Goal: Task Accomplishment & Management: Use online tool/utility

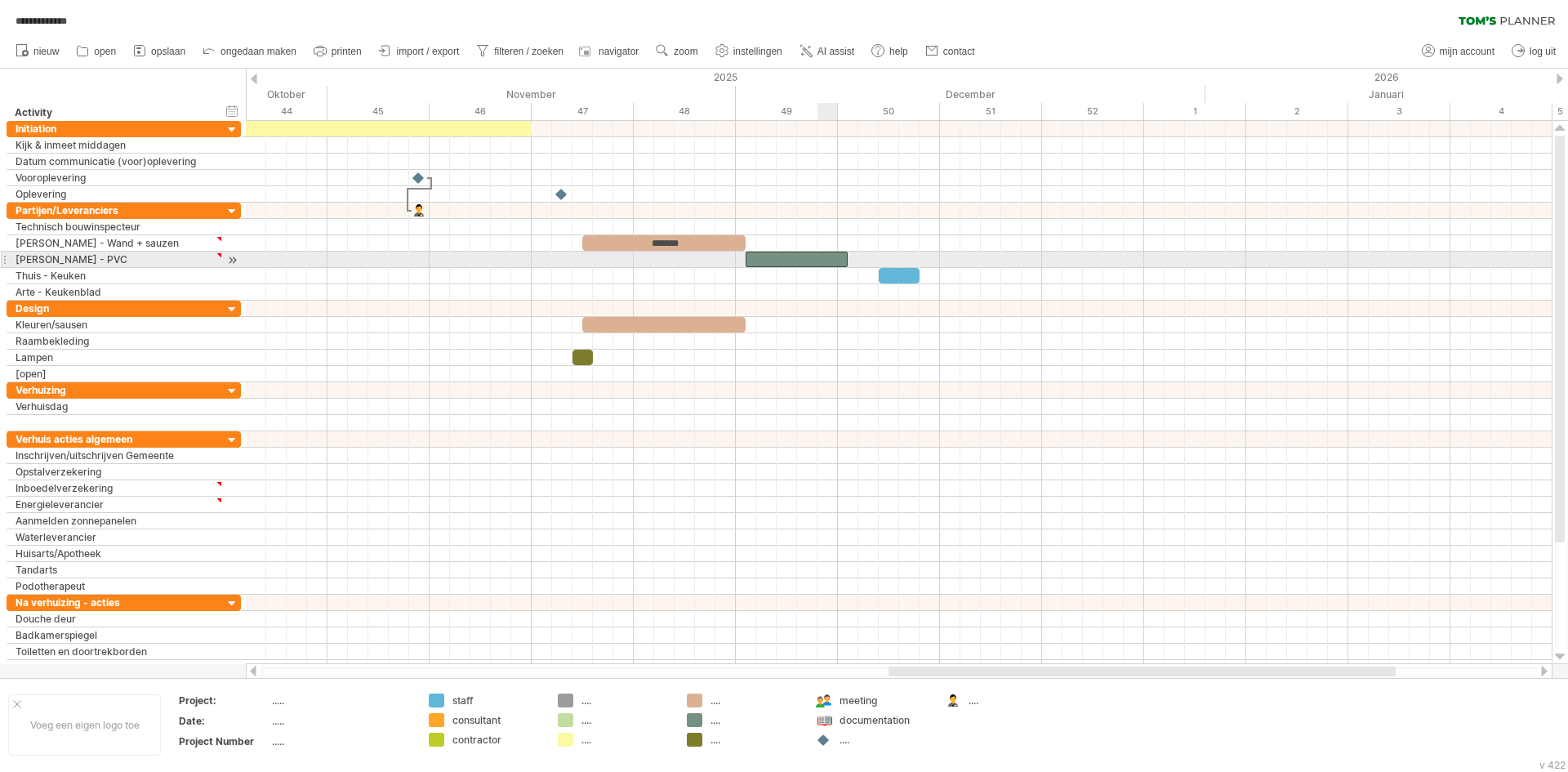
click at [820, 256] on div at bounding box center [797, 259] width 102 height 16
click at [846, 256] on span at bounding box center [847, 259] width 6 height 16
click at [809, 262] on div at bounding box center [797, 259] width 102 height 16
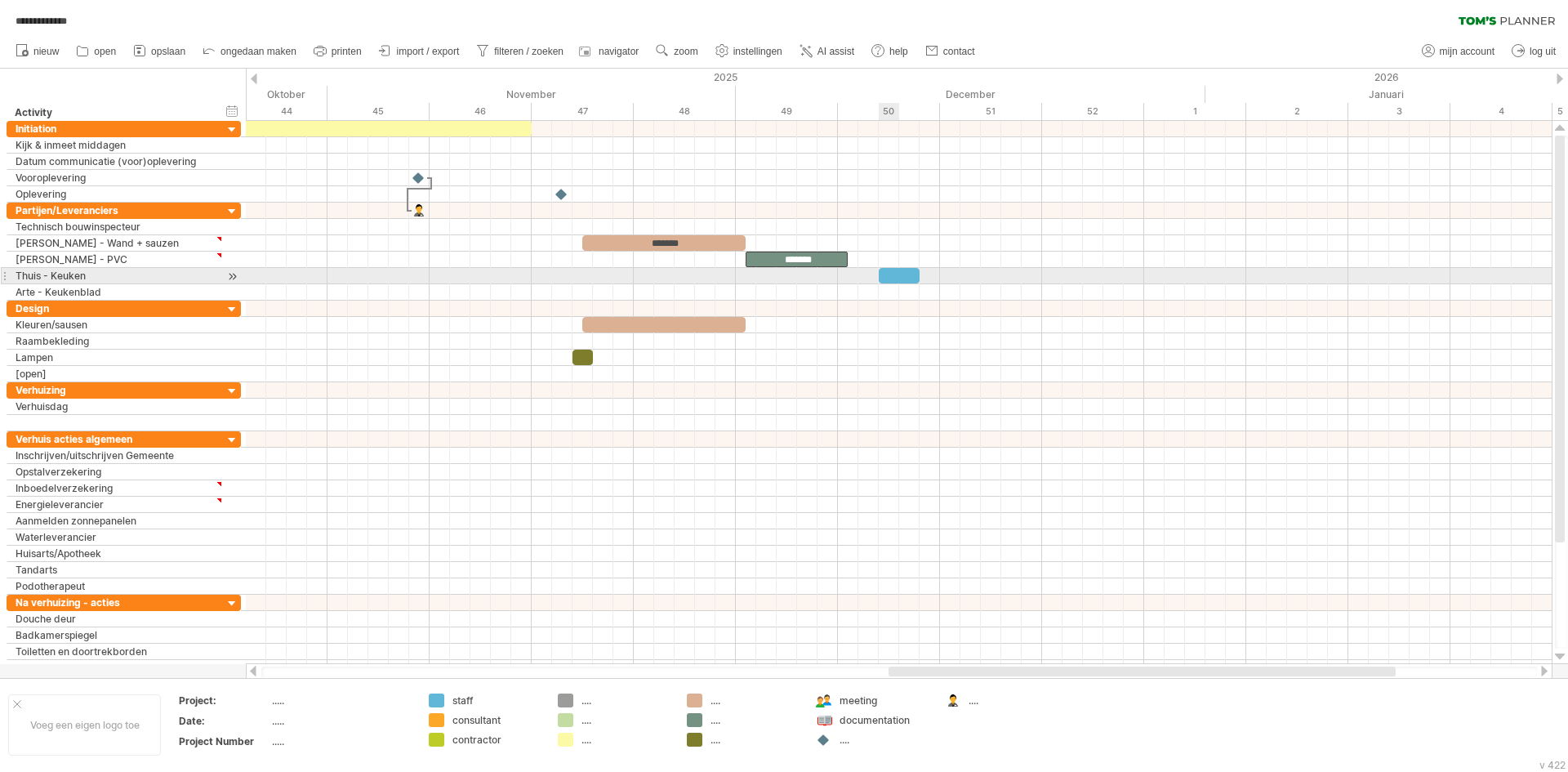
click at [889, 279] on div at bounding box center [899, 276] width 40 height 16
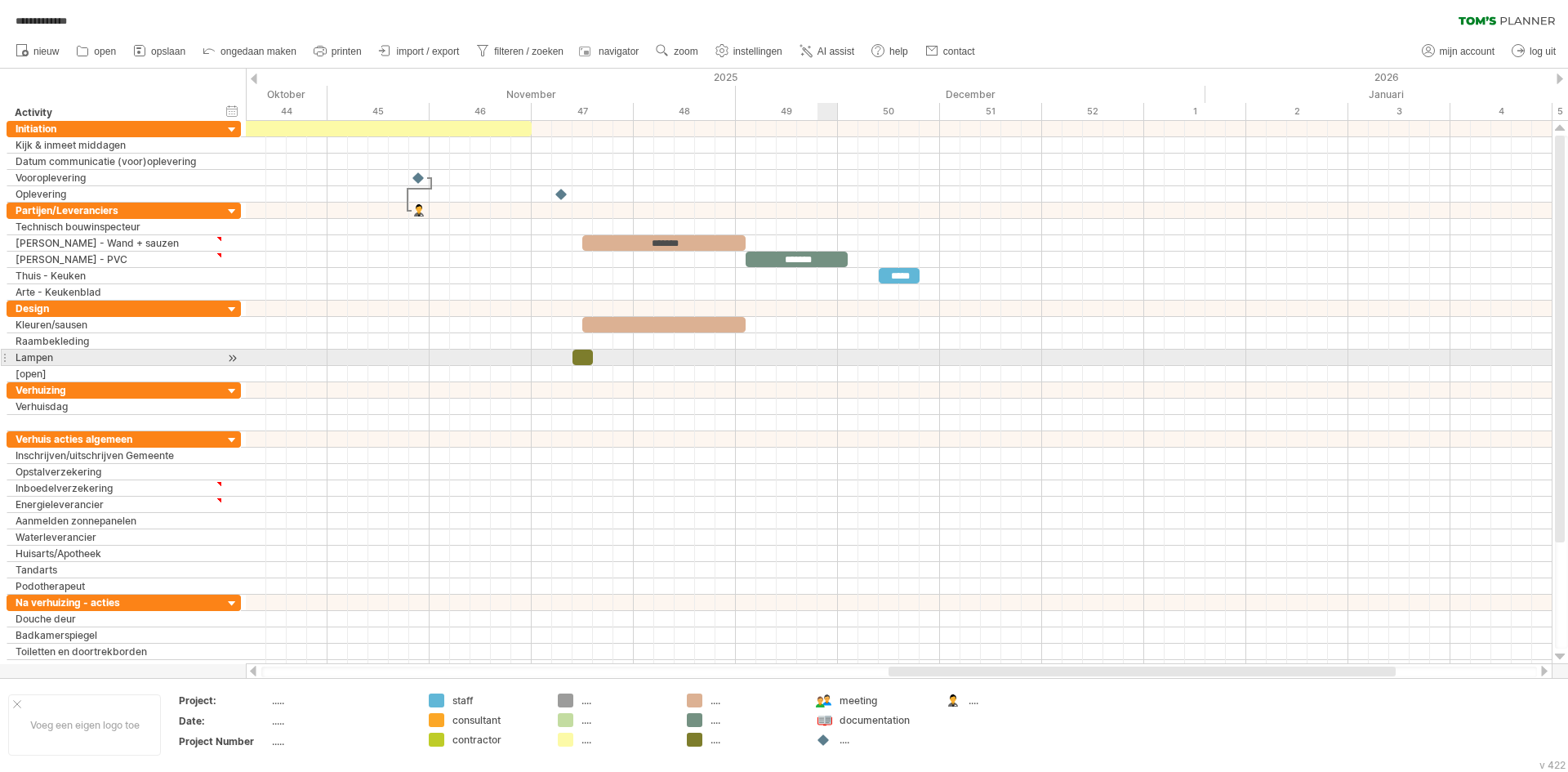
click at [823, 350] on div at bounding box center [899, 357] width 1306 height 17
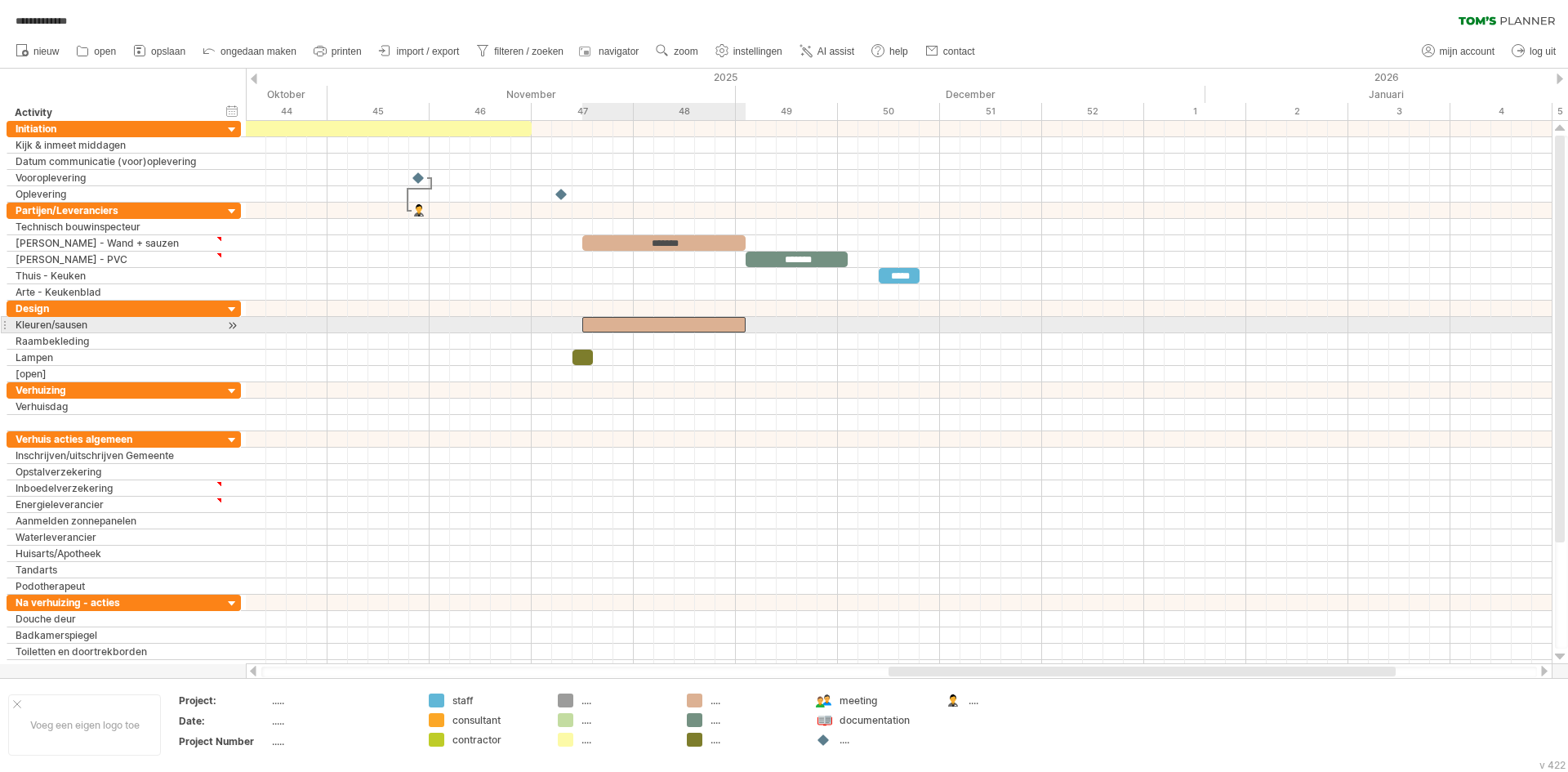
click at [618, 320] on div at bounding box center [664, 325] width 163 height 16
drag, startPoint x: 582, startPoint y: 326, endPoint x: 677, endPoint y: 329, distance: 95.0
click at [677, 329] on span at bounding box center [674, 325] width 6 height 16
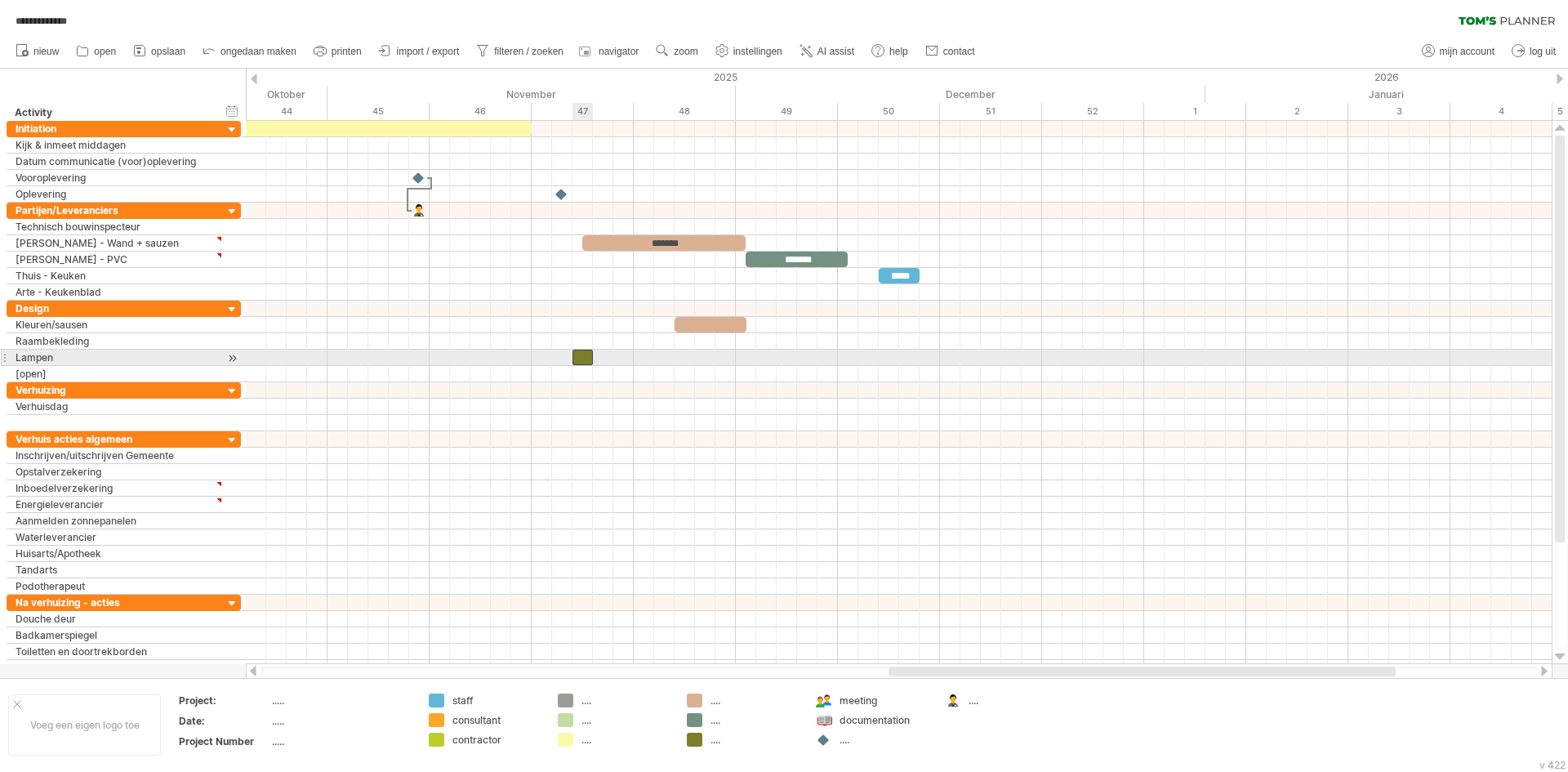
click at [582, 357] on div at bounding box center [582, 357] width 20 height 16
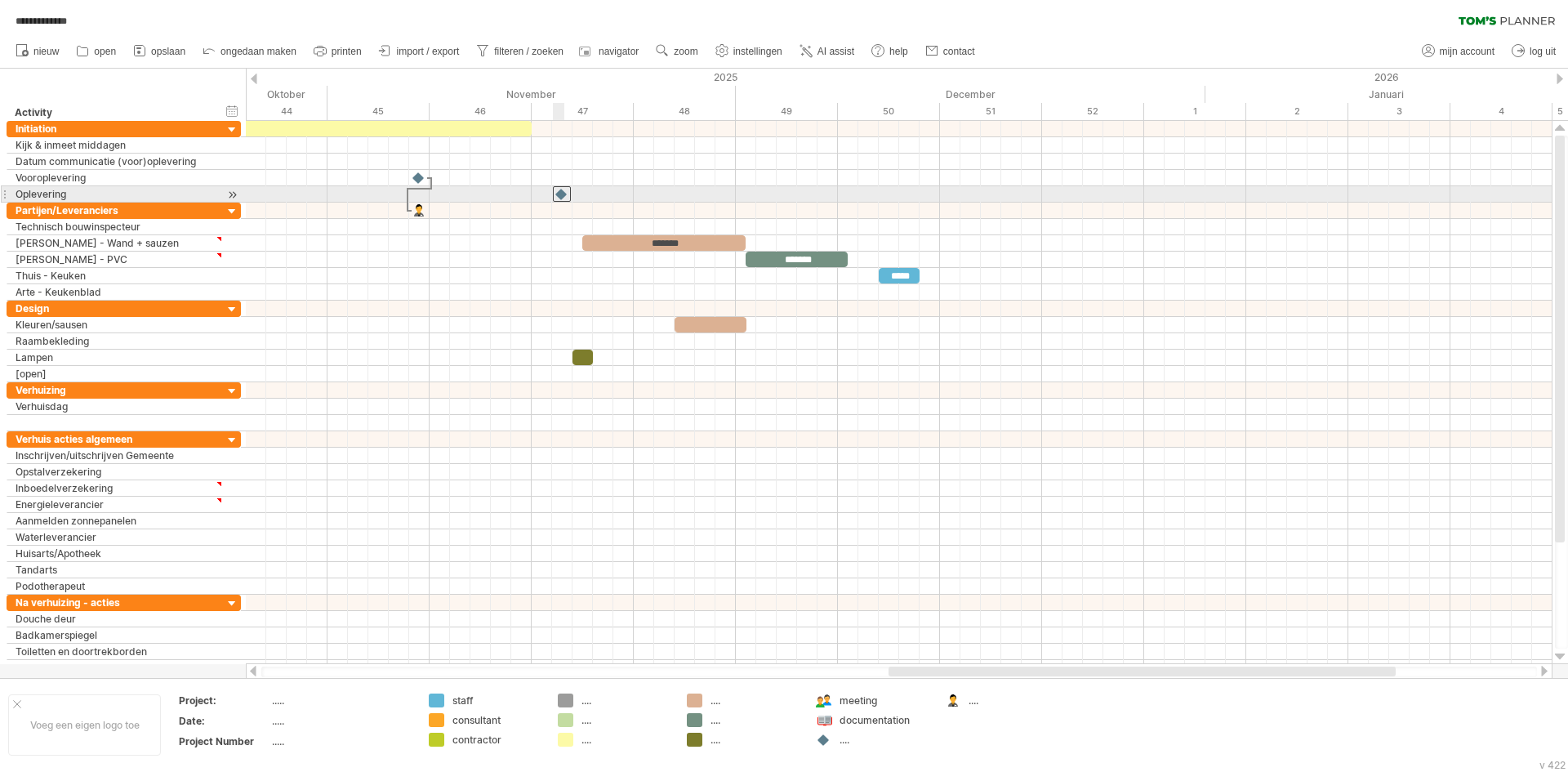
click at [560, 198] on div at bounding box center [561, 194] width 18 height 16
click at [560, 195] on div at bounding box center [561, 194] width 18 height 16
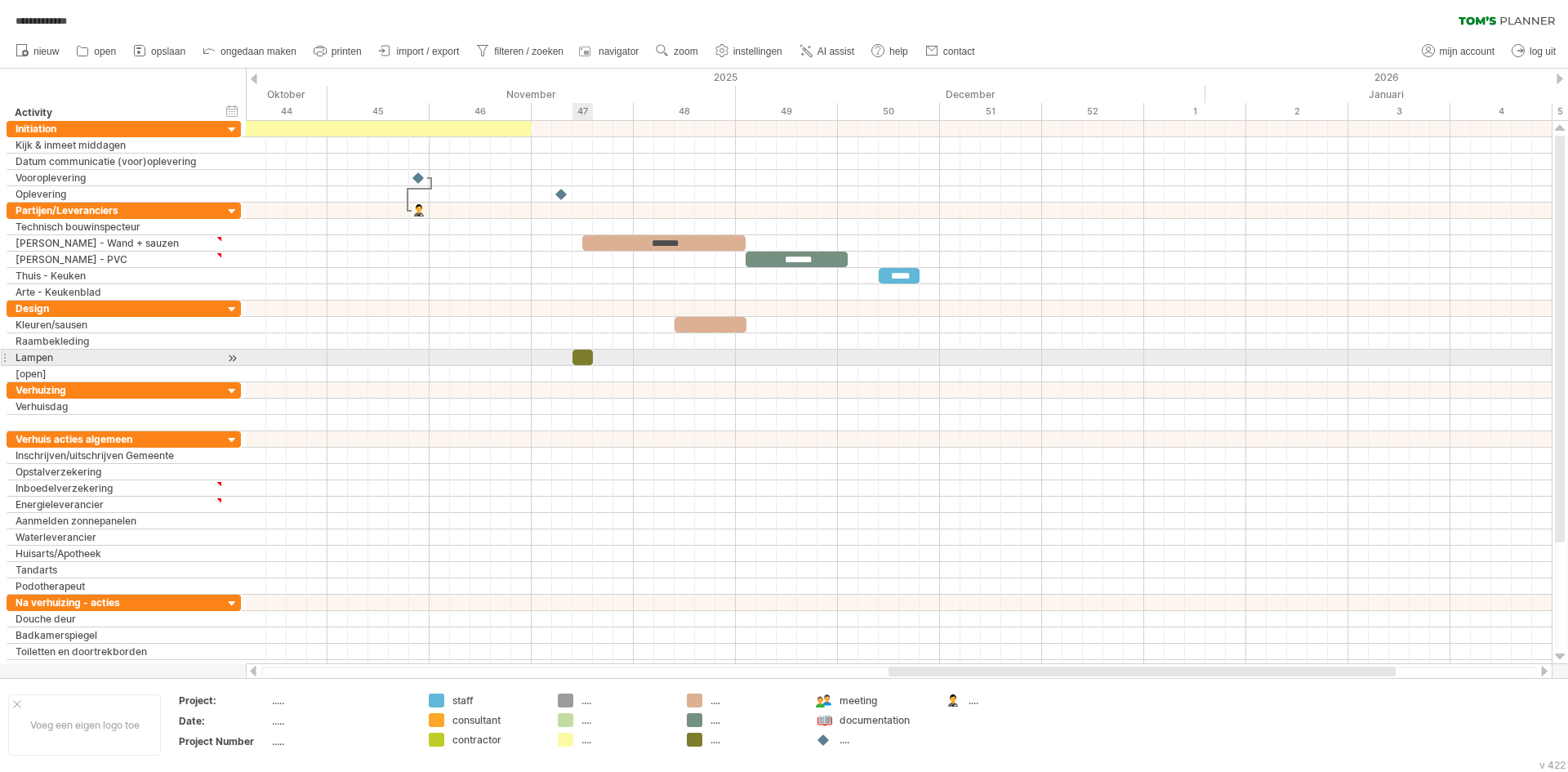
click at [579, 357] on div at bounding box center [582, 357] width 20 height 16
click at [567, 358] on div at bounding box center [578, 357] width 31 height 16
click at [157, 359] on div "Lampen" at bounding box center [115, 357] width 199 height 16
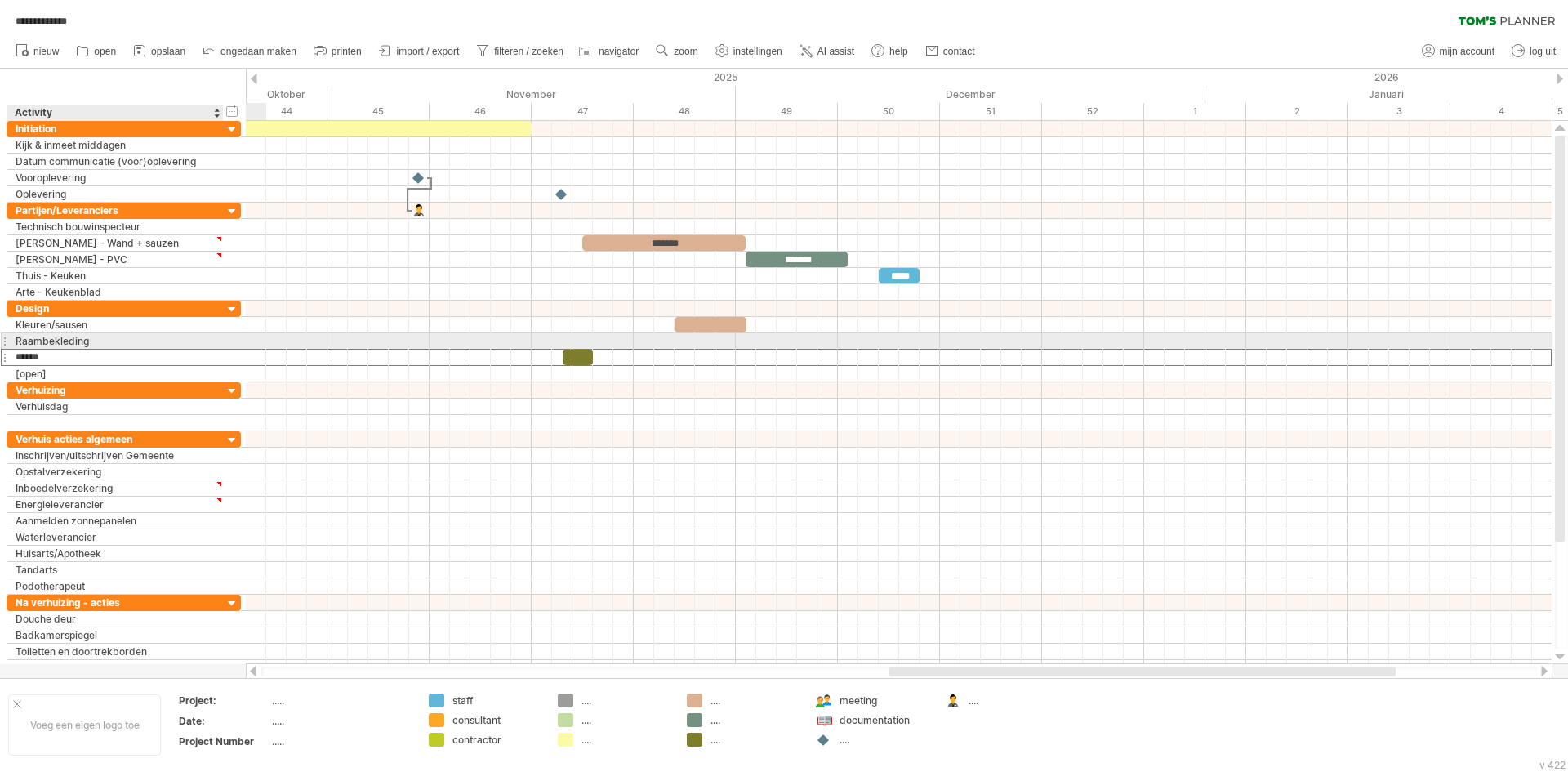
drag, startPoint x: 159, startPoint y: 359, endPoint x: 153, endPoint y: 337, distance: 22.8
click at [153, 337] on div "**********" at bounding box center [123, 341] width 235 height 82
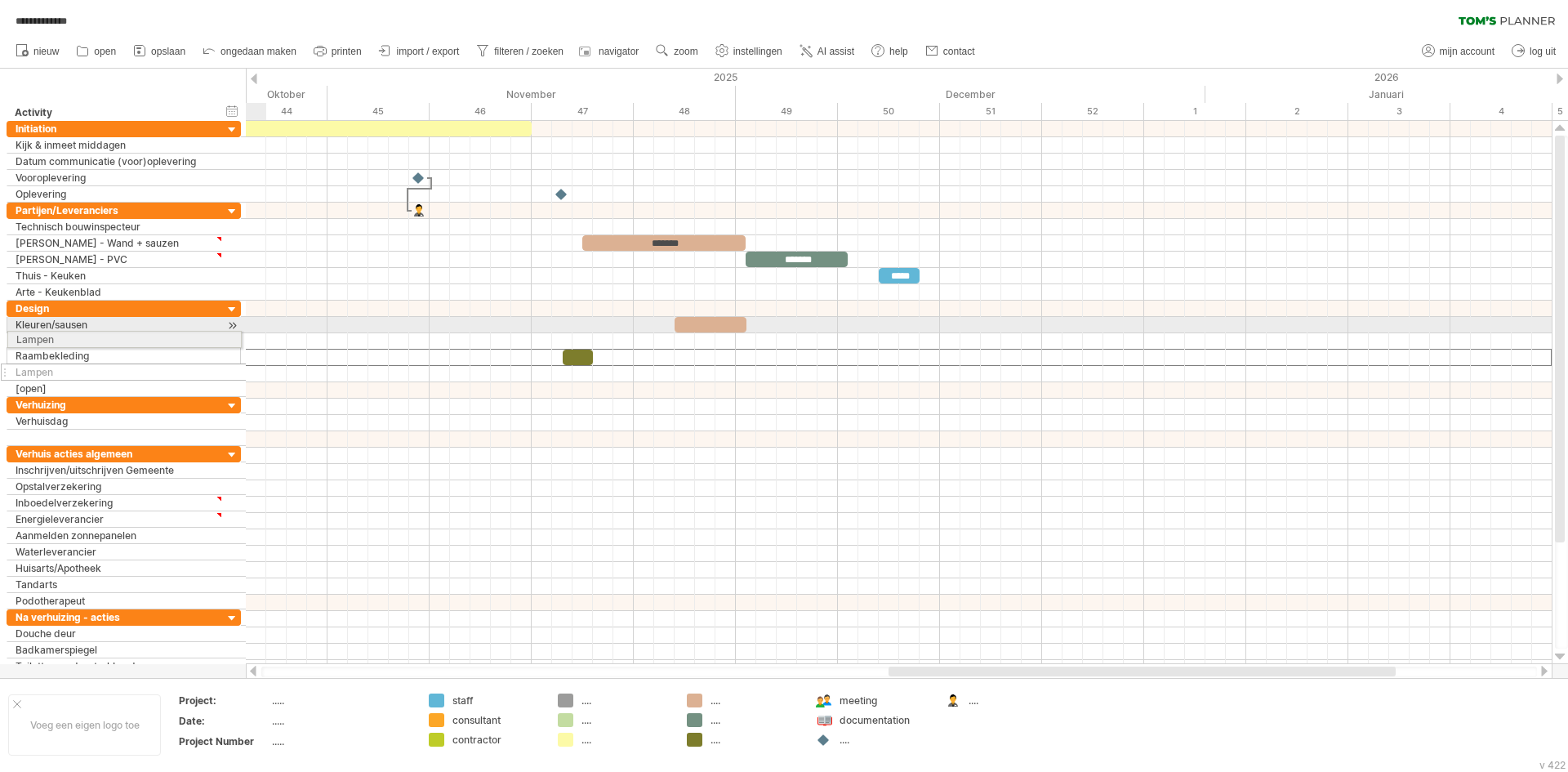
drag, startPoint x: 6, startPoint y: 356, endPoint x: 2, endPoint y: 336, distance: 20.4
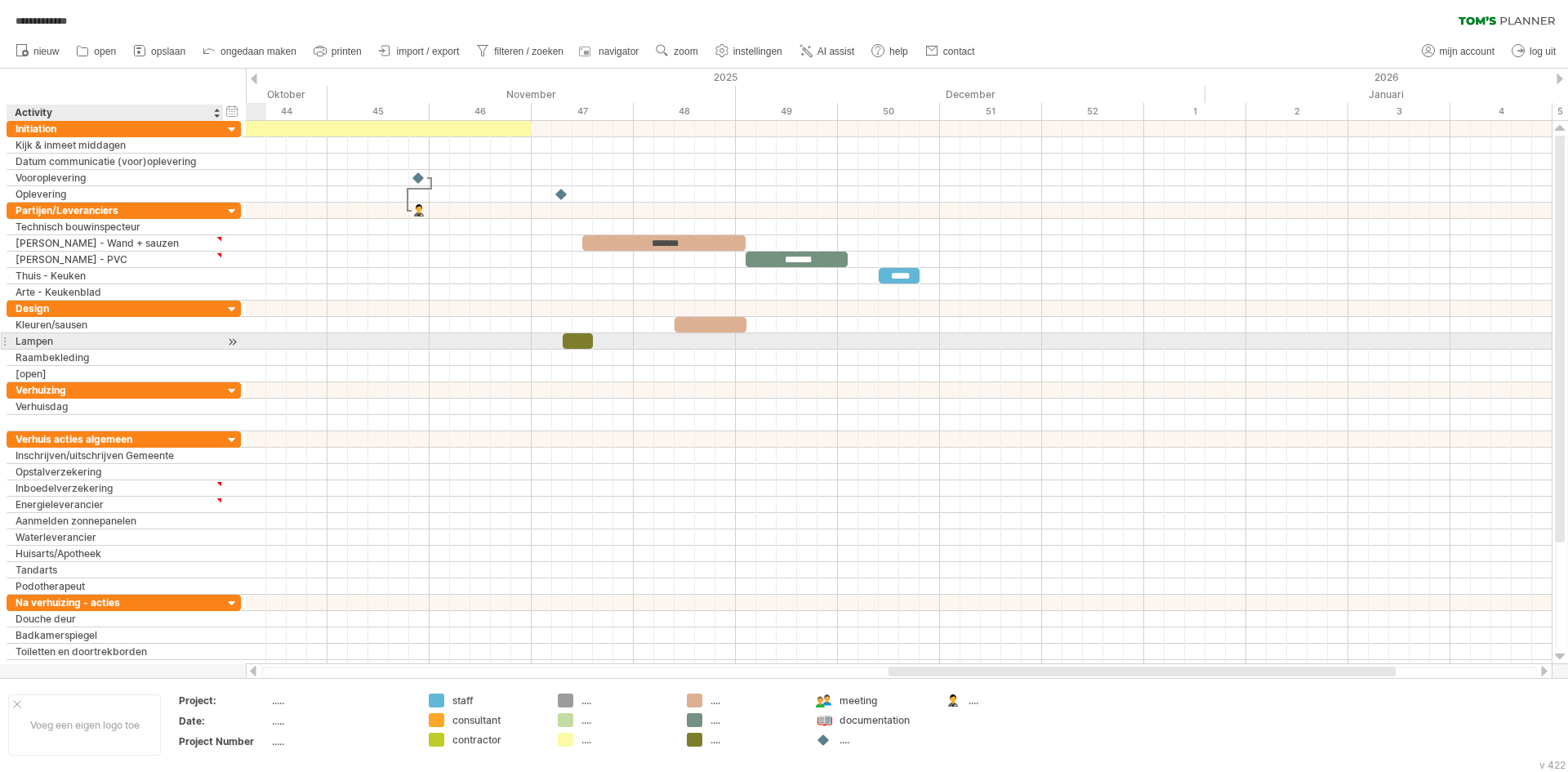
click at [48, 340] on div "Lampen" at bounding box center [115, 341] width 199 height 16
click at [61, 340] on input "******" at bounding box center [115, 341] width 199 height 16
type input "**********"
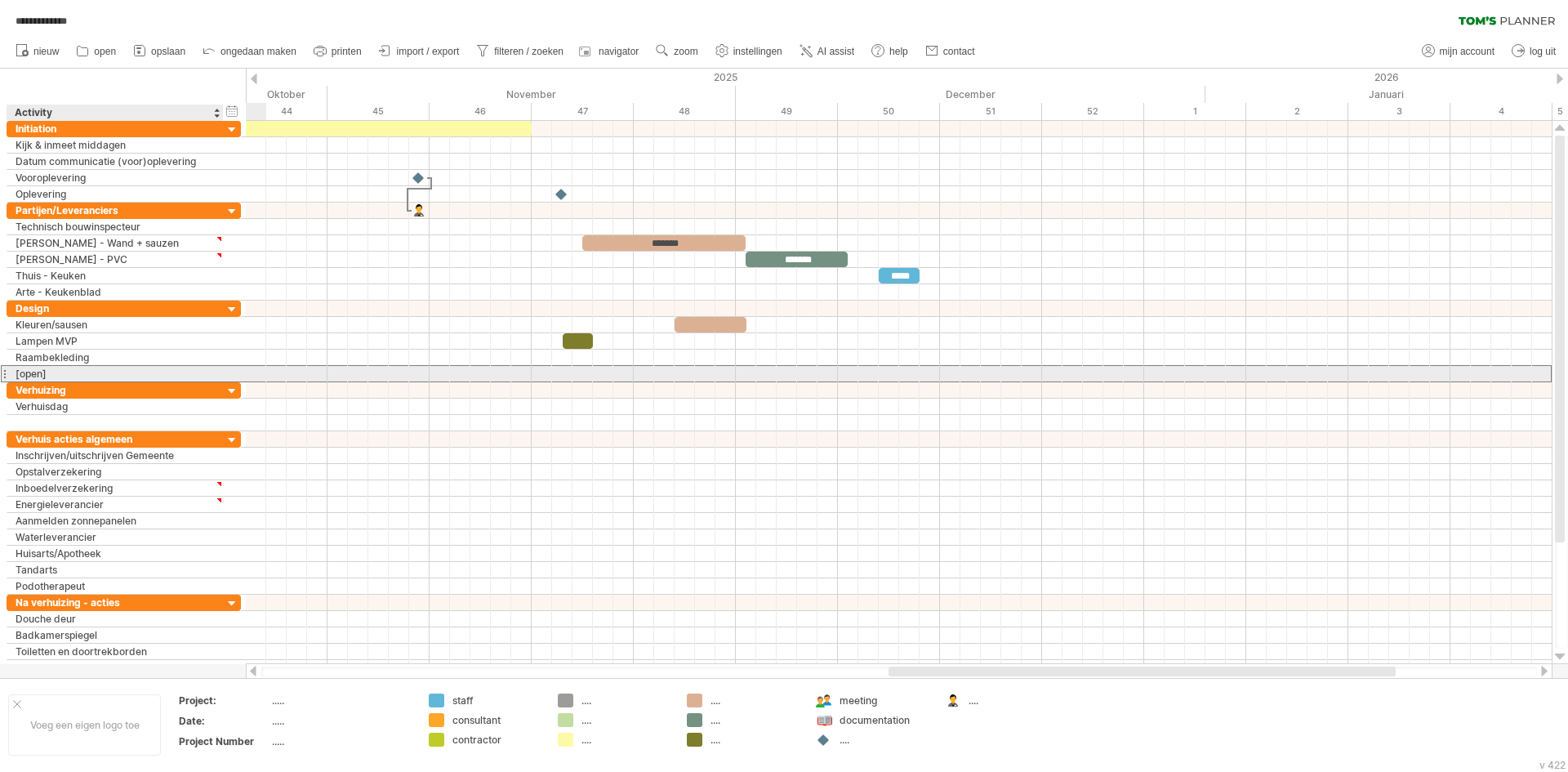
click at [83, 372] on div "[open]" at bounding box center [115, 374] width 199 height 16
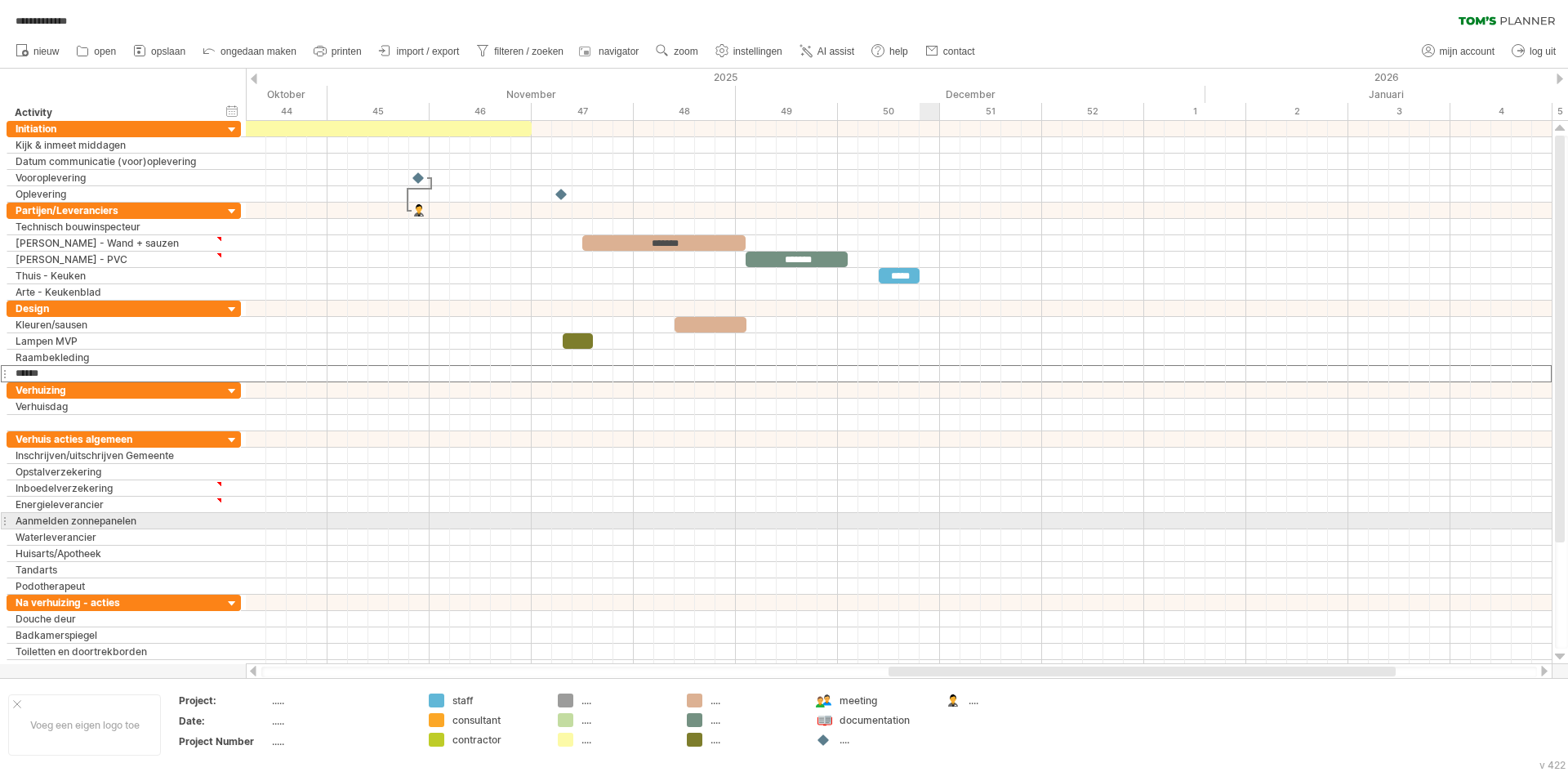
click at [873, 504] on div at bounding box center [899, 504] width 1306 height 17
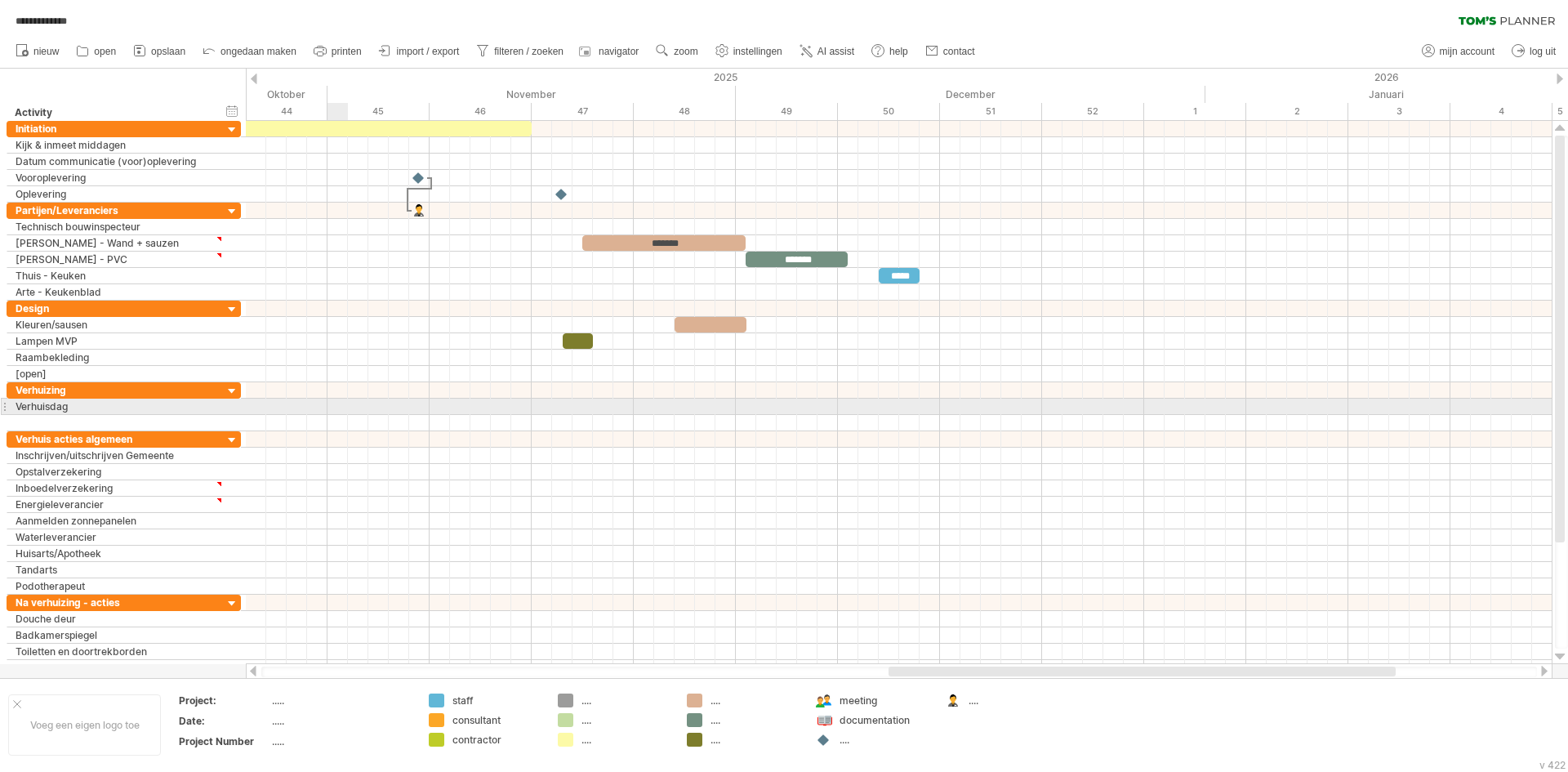
click at [332, 414] on div at bounding box center [899, 407] width 1306 height 17
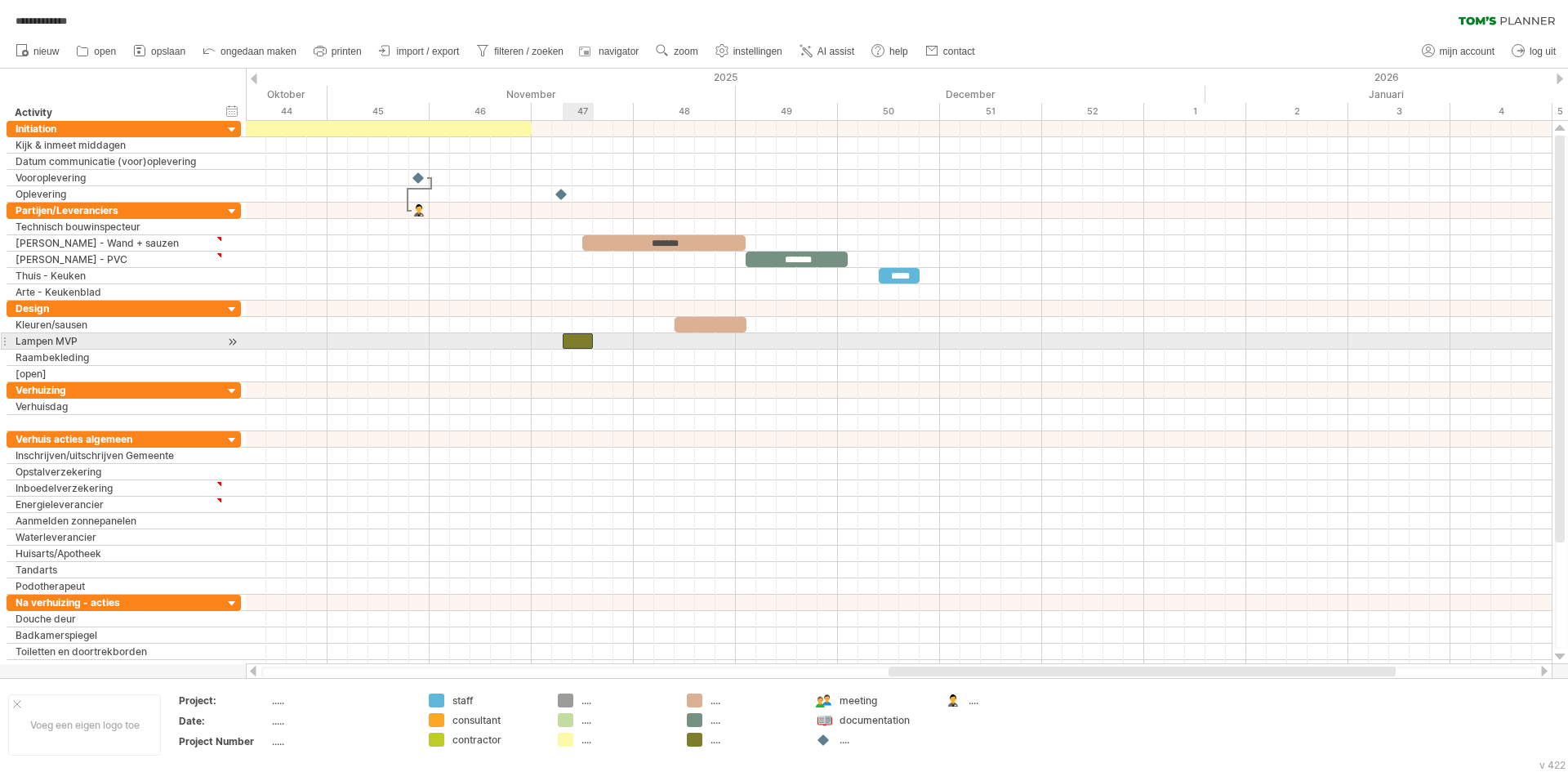
click at [575, 343] on div at bounding box center [578, 341] width 31 height 16
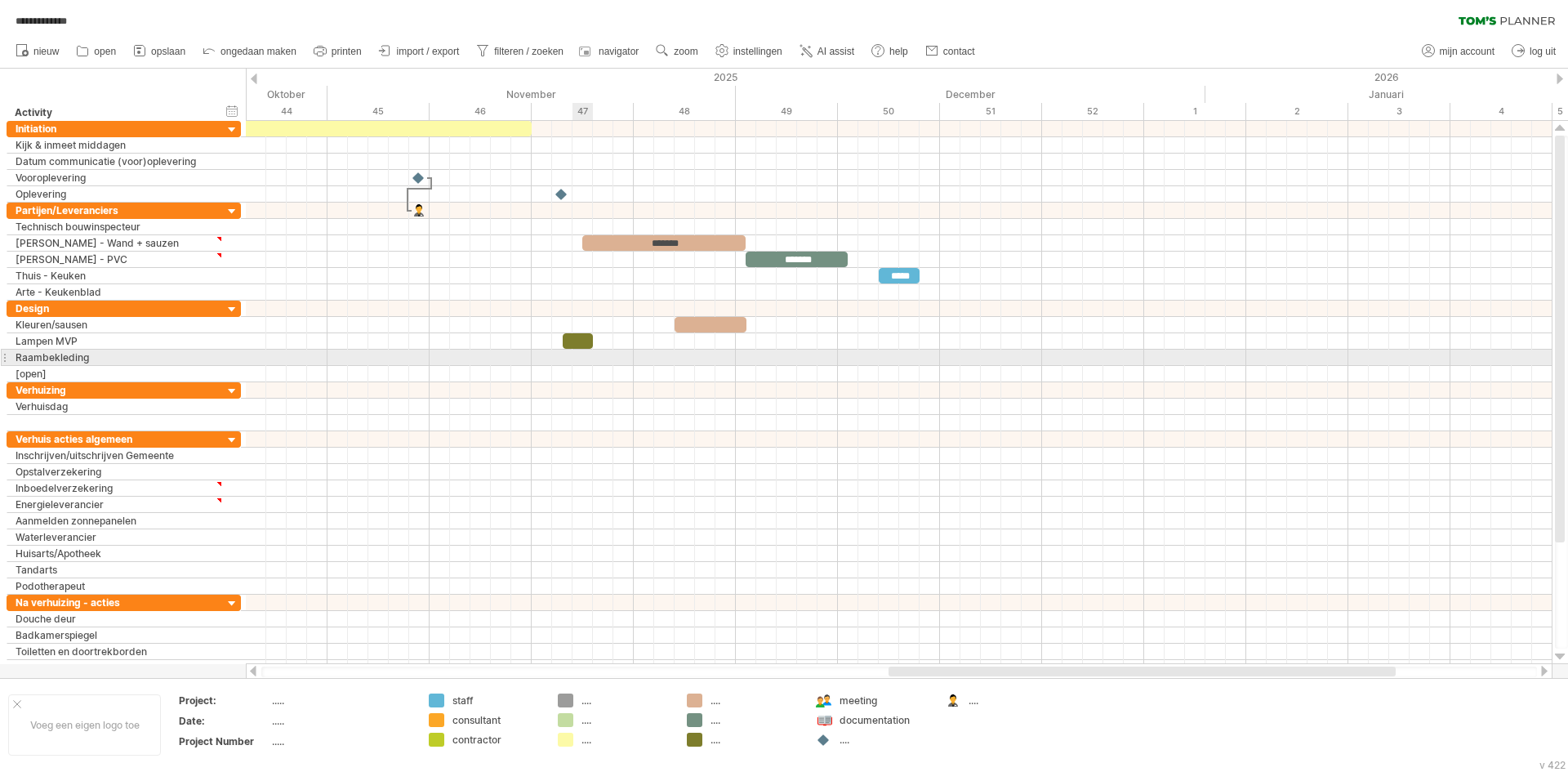
click at [581, 358] on div at bounding box center [899, 357] width 1306 height 17
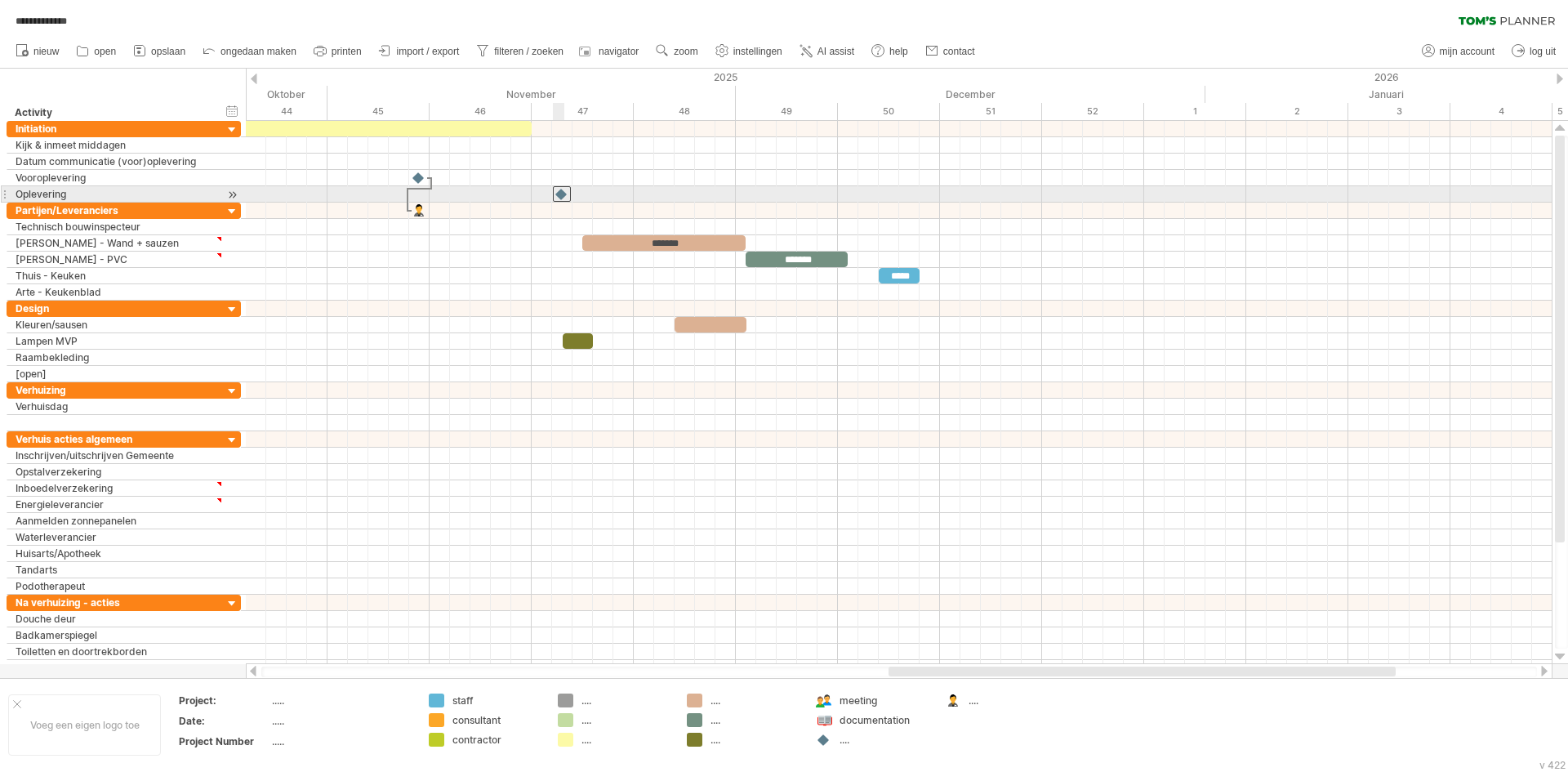
click at [559, 194] on div at bounding box center [561, 194] width 18 height 16
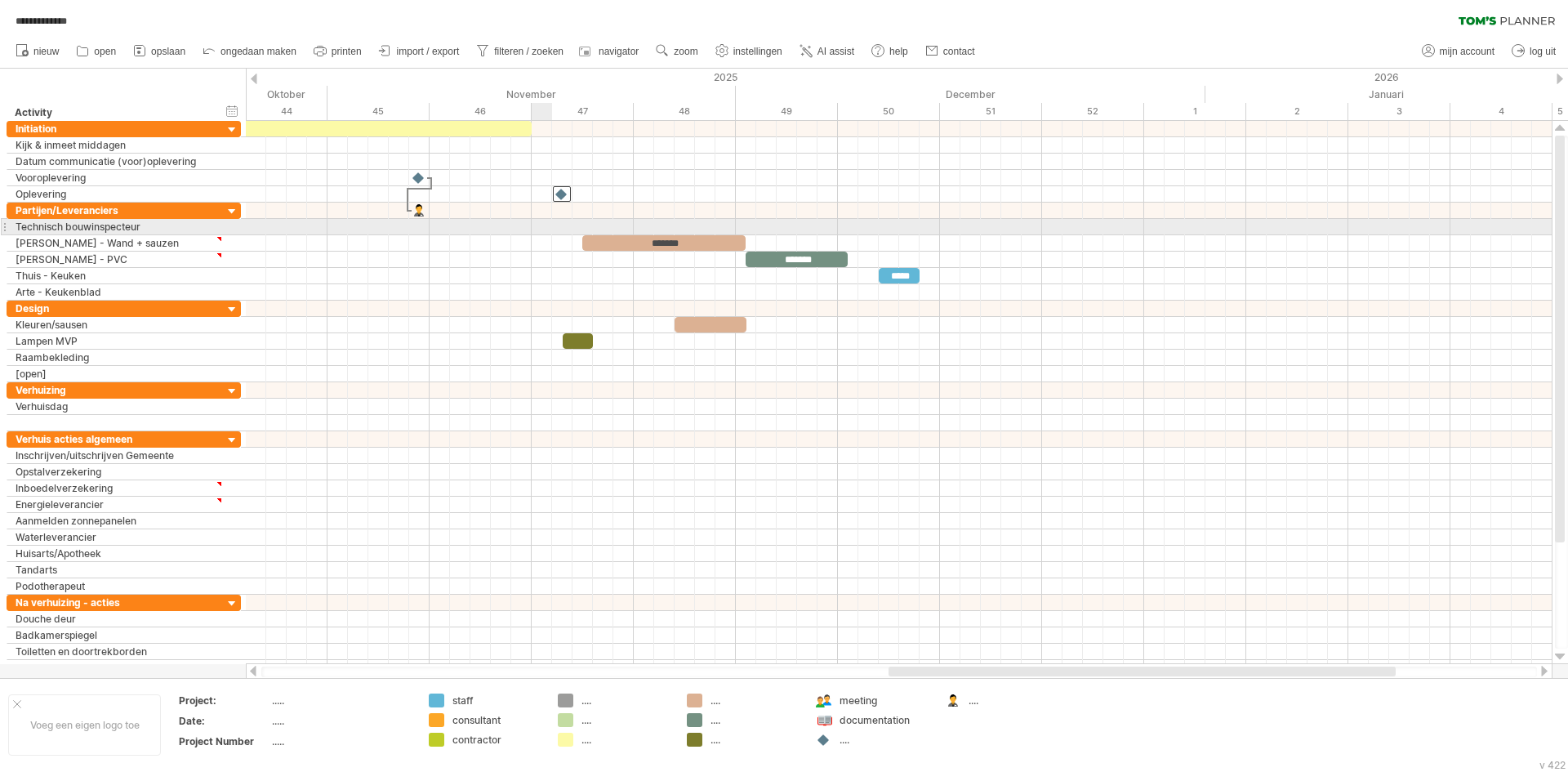
click at [545, 229] on div at bounding box center [899, 227] width 1306 height 17
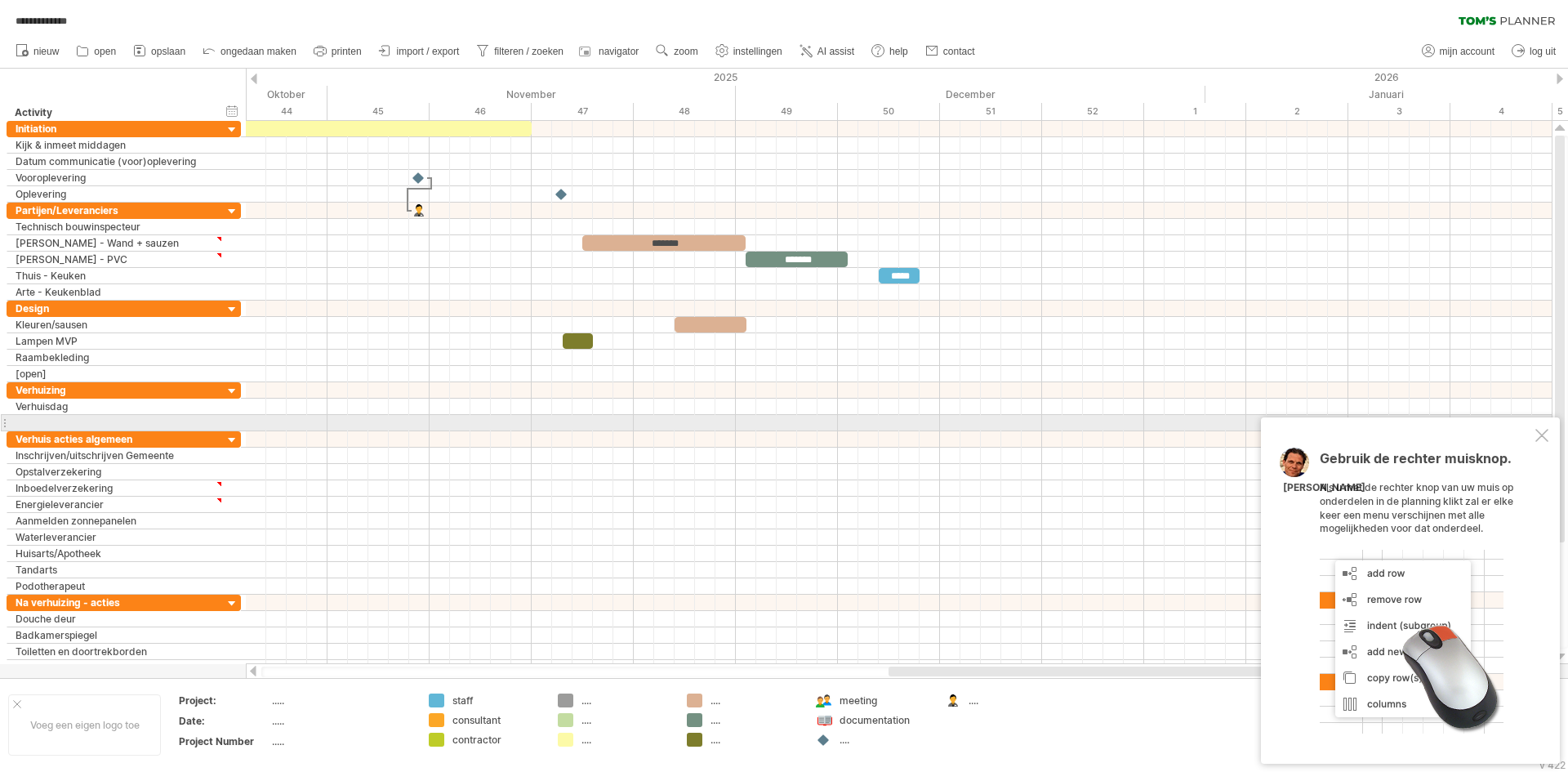
click at [1540, 428] on div "Gebruik de rechter muisknop. Als u met de rechter knop van uw muis op onderdele…" at bounding box center [1411, 590] width 299 height 346
click at [1540, 430] on div at bounding box center [1542, 435] width 13 height 13
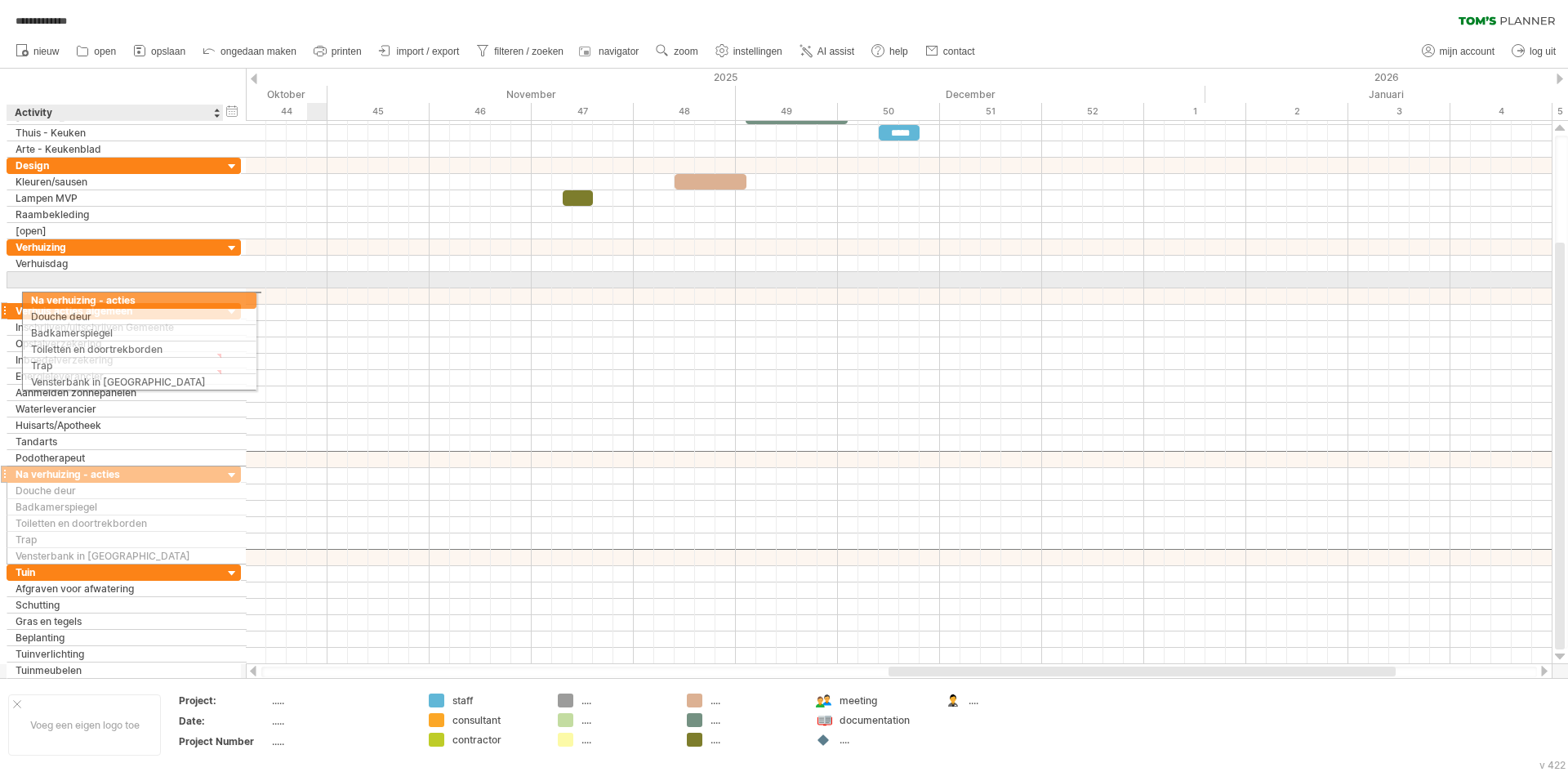
drag, startPoint x: 141, startPoint y: 461, endPoint x: 161, endPoint y: 297, distance: 165.2
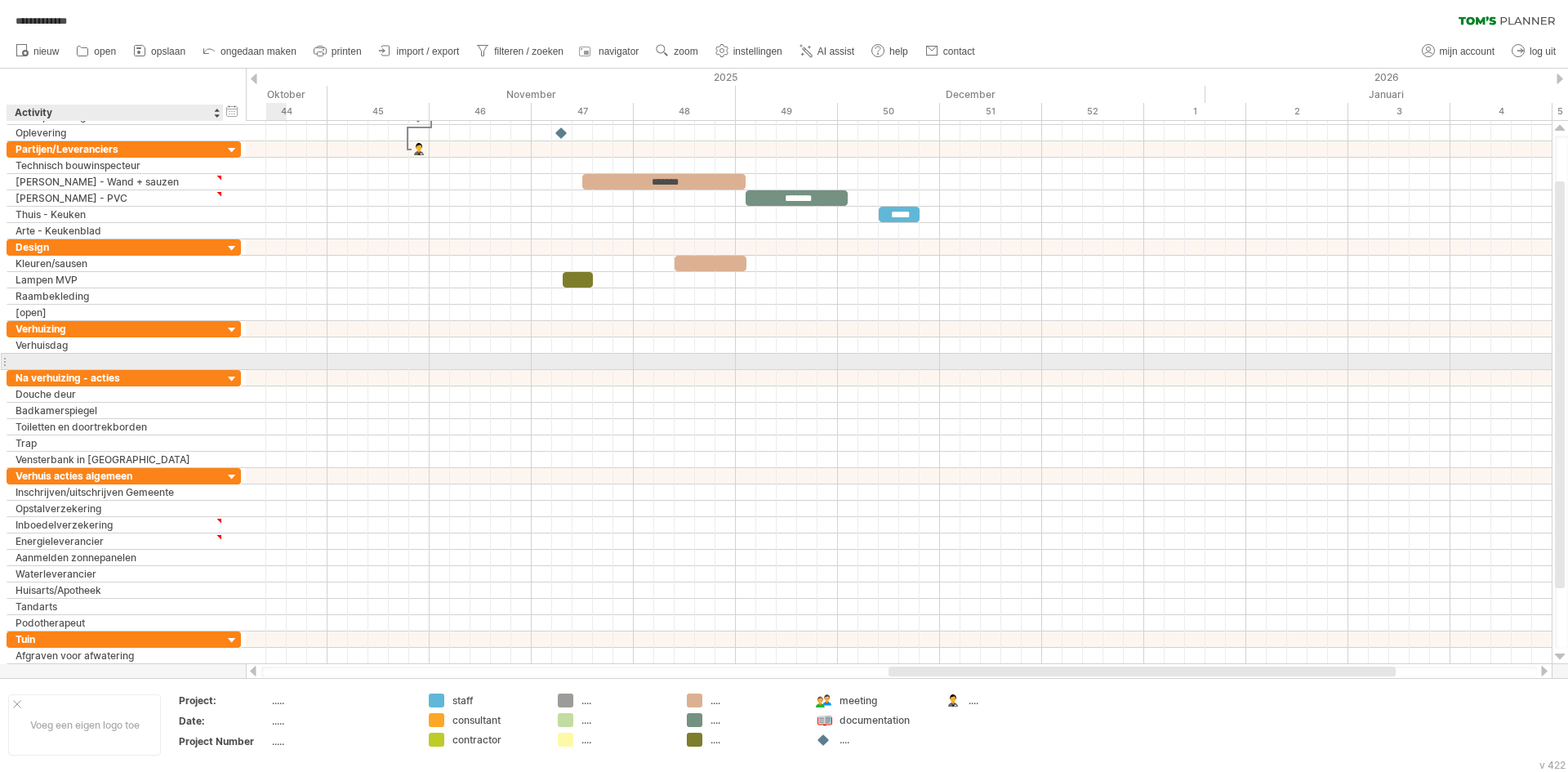
click at [134, 358] on div at bounding box center [115, 362] width 199 height 16
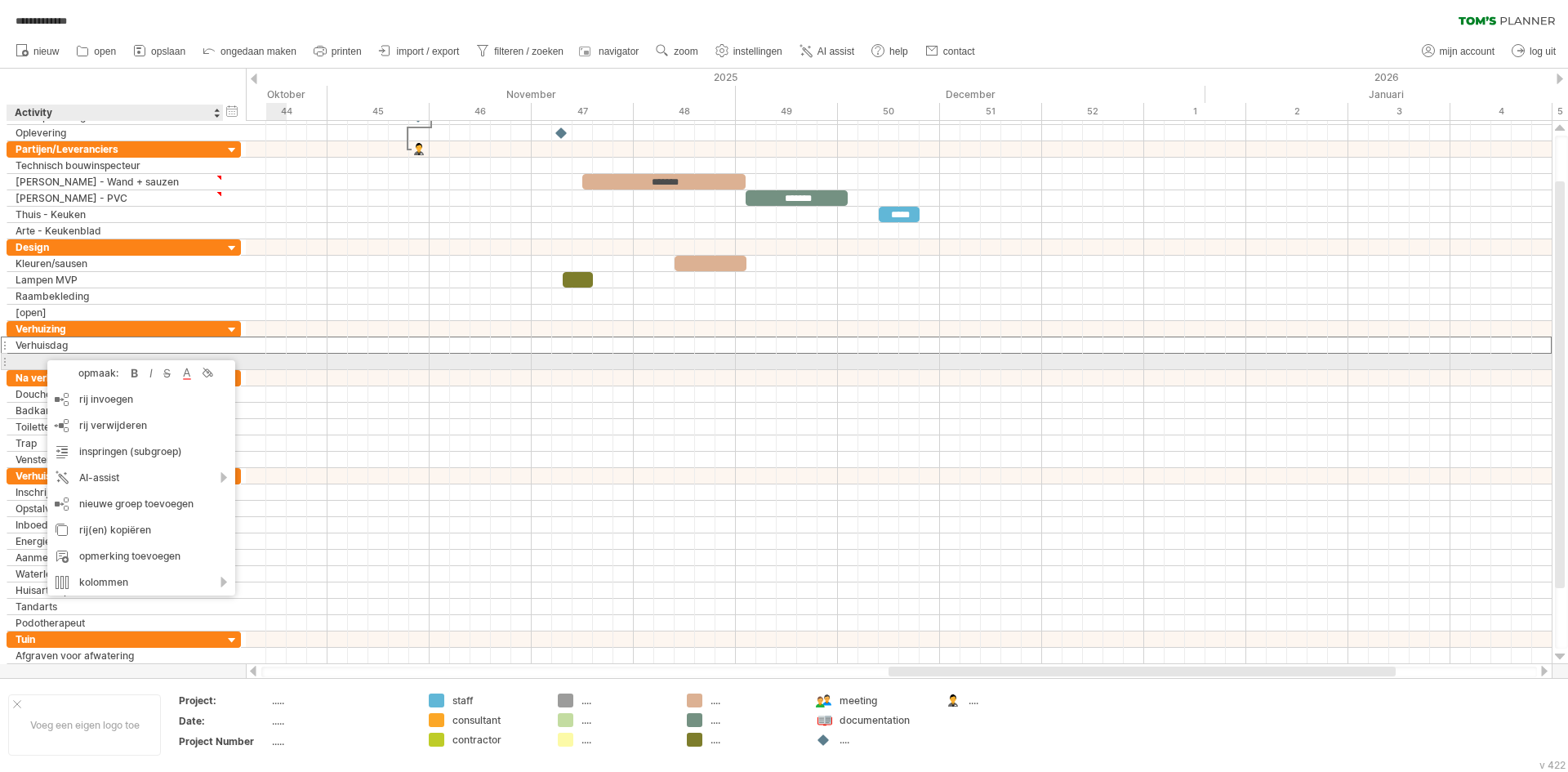
click at [35, 359] on div at bounding box center [115, 362] width 199 height 16
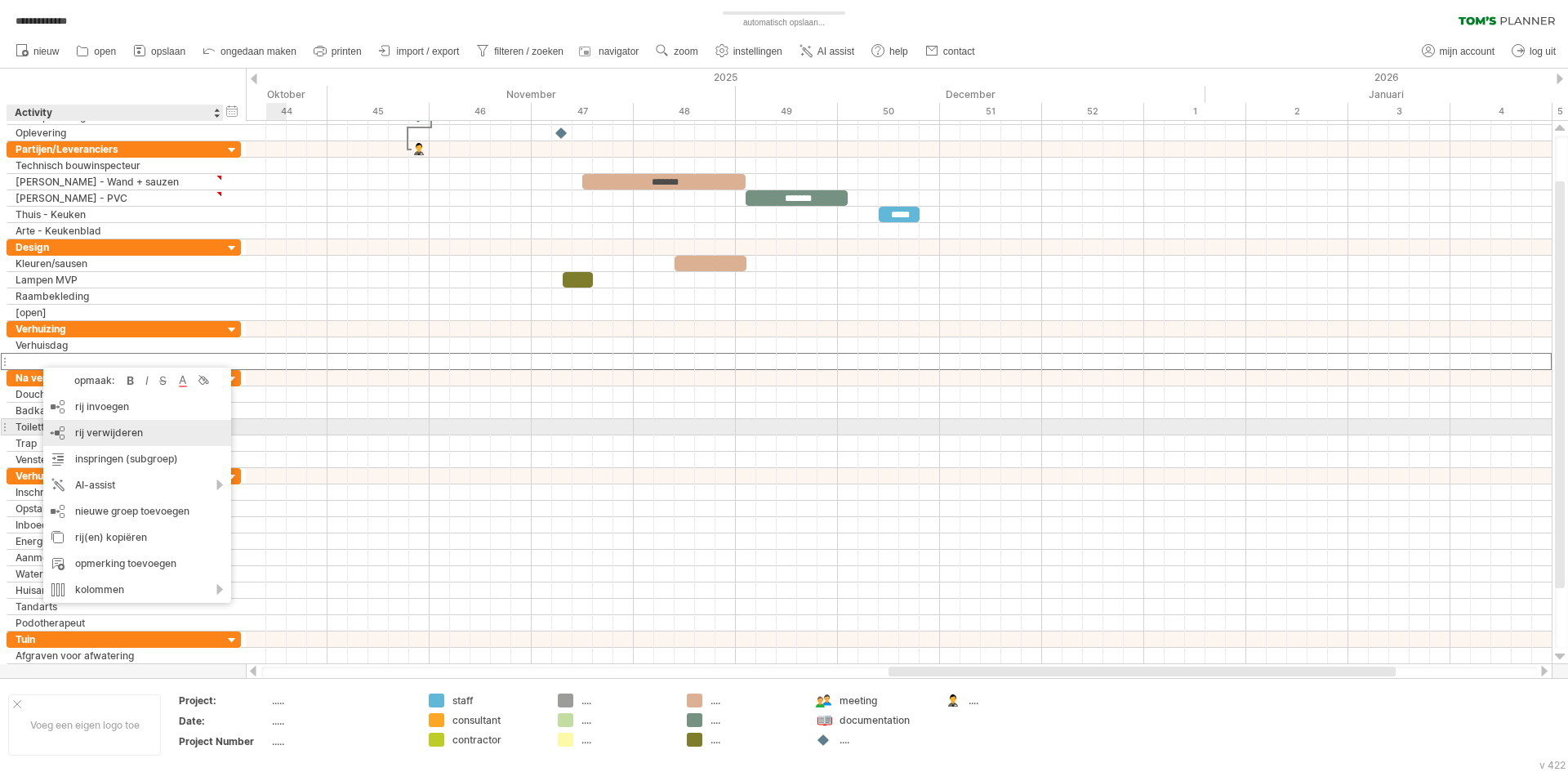
click at [114, 430] on span "rij verwijderen" at bounding box center [109, 432] width 68 height 12
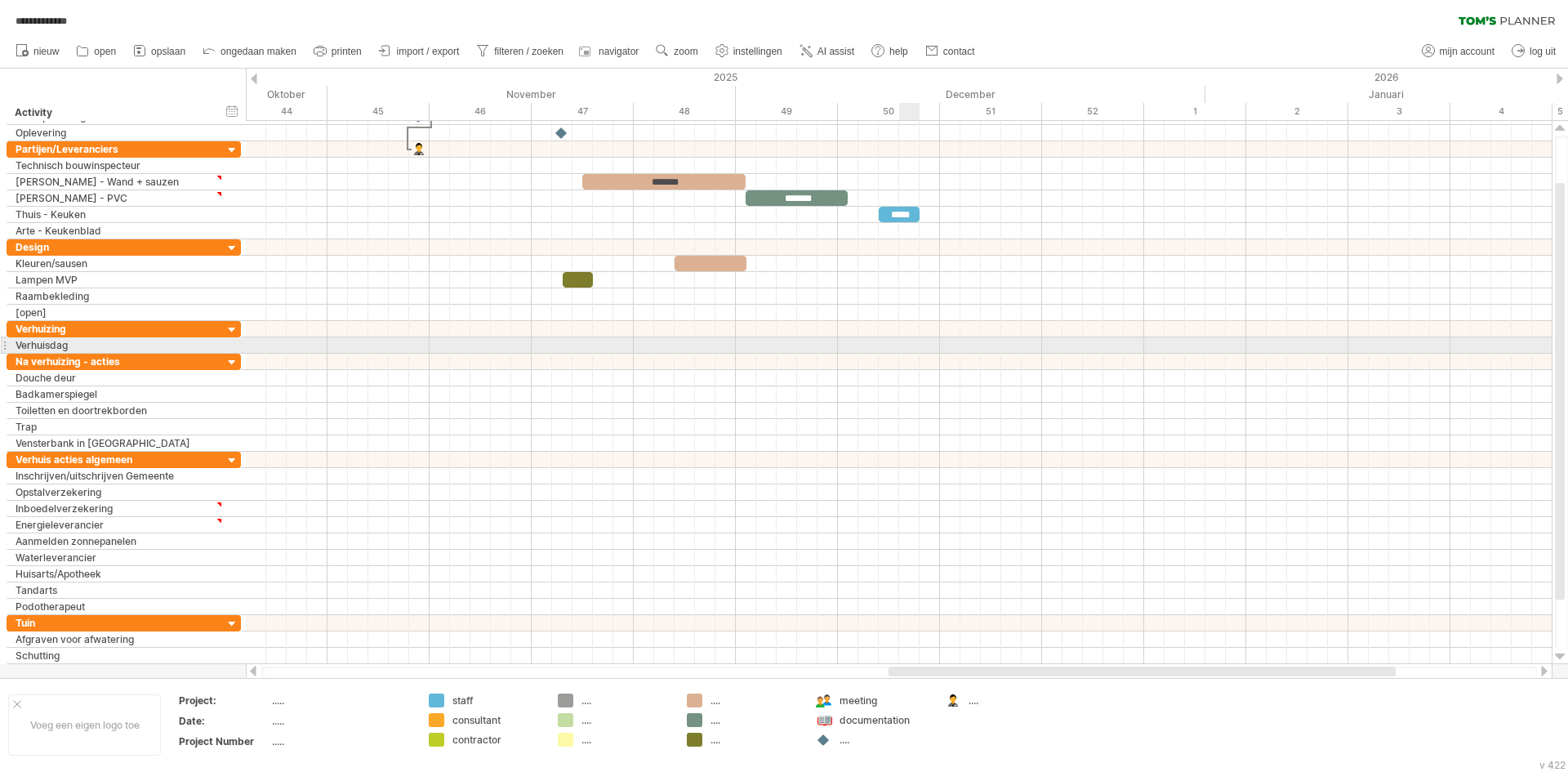
click at [917, 349] on div at bounding box center [899, 345] width 1306 height 17
drag, startPoint x: 885, startPoint y: 346, endPoint x: 922, endPoint y: 345, distance: 37.0
click at [922, 345] on div at bounding box center [899, 345] width 1306 height 17
drag, startPoint x: 885, startPoint y: 343, endPoint x: 940, endPoint y: 343, distance: 55.0
click at [940, 343] on div at bounding box center [899, 345] width 1306 height 17
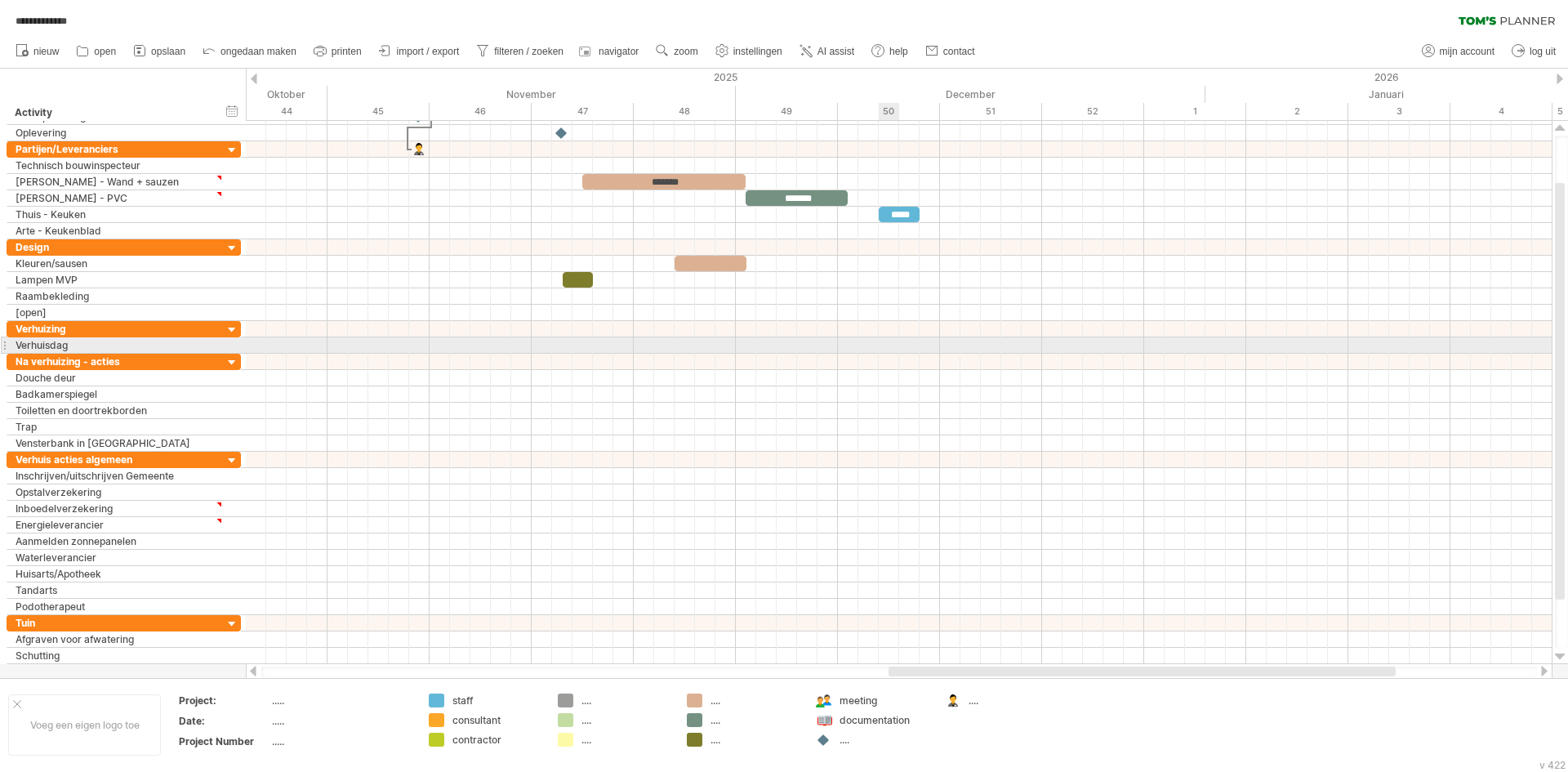
click at [890, 345] on div at bounding box center [899, 345] width 1306 height 17
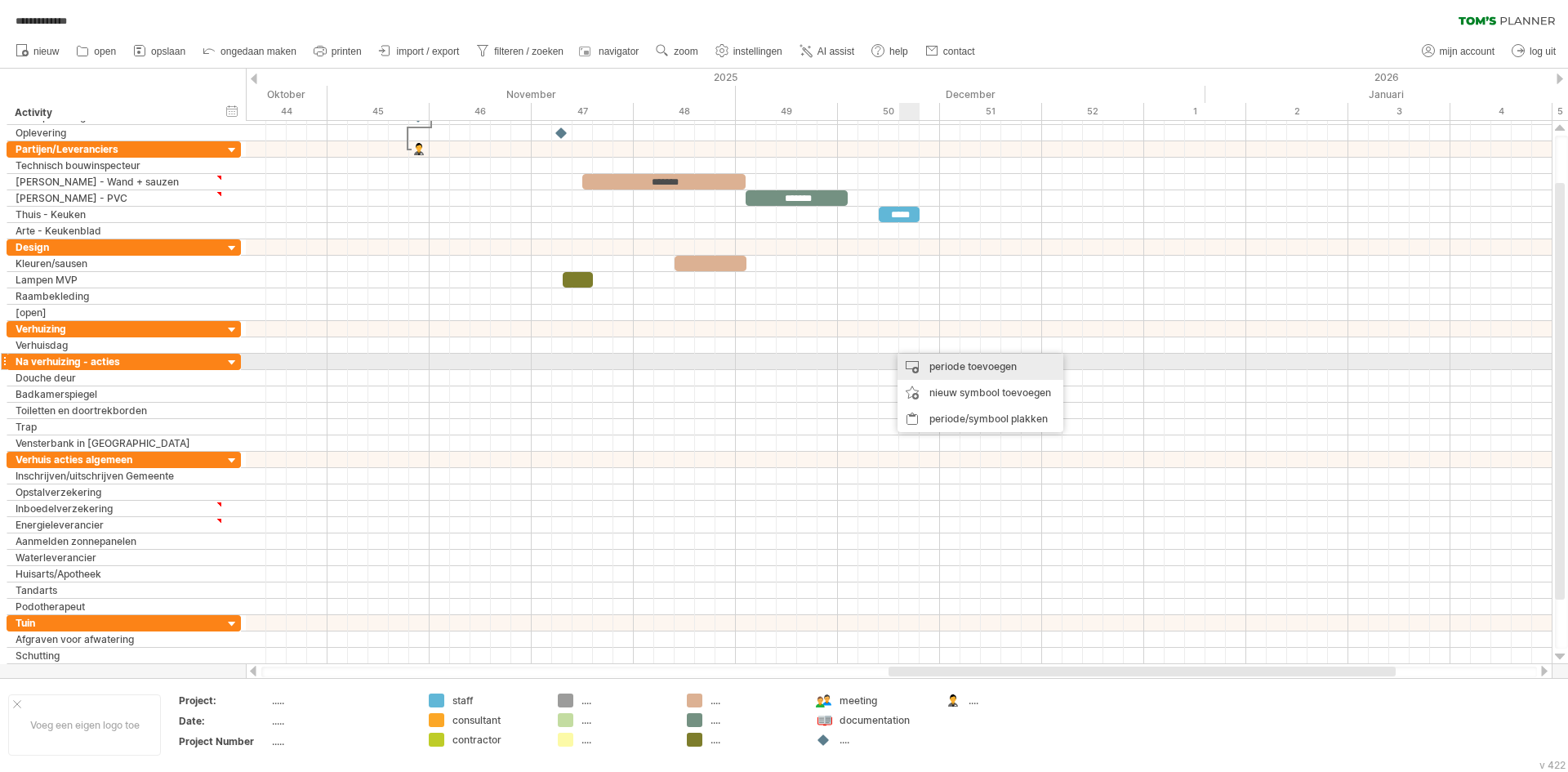
click at [914, 368] on div "periode toevoegen" at bounding box center [980, 367] width 166 height 26
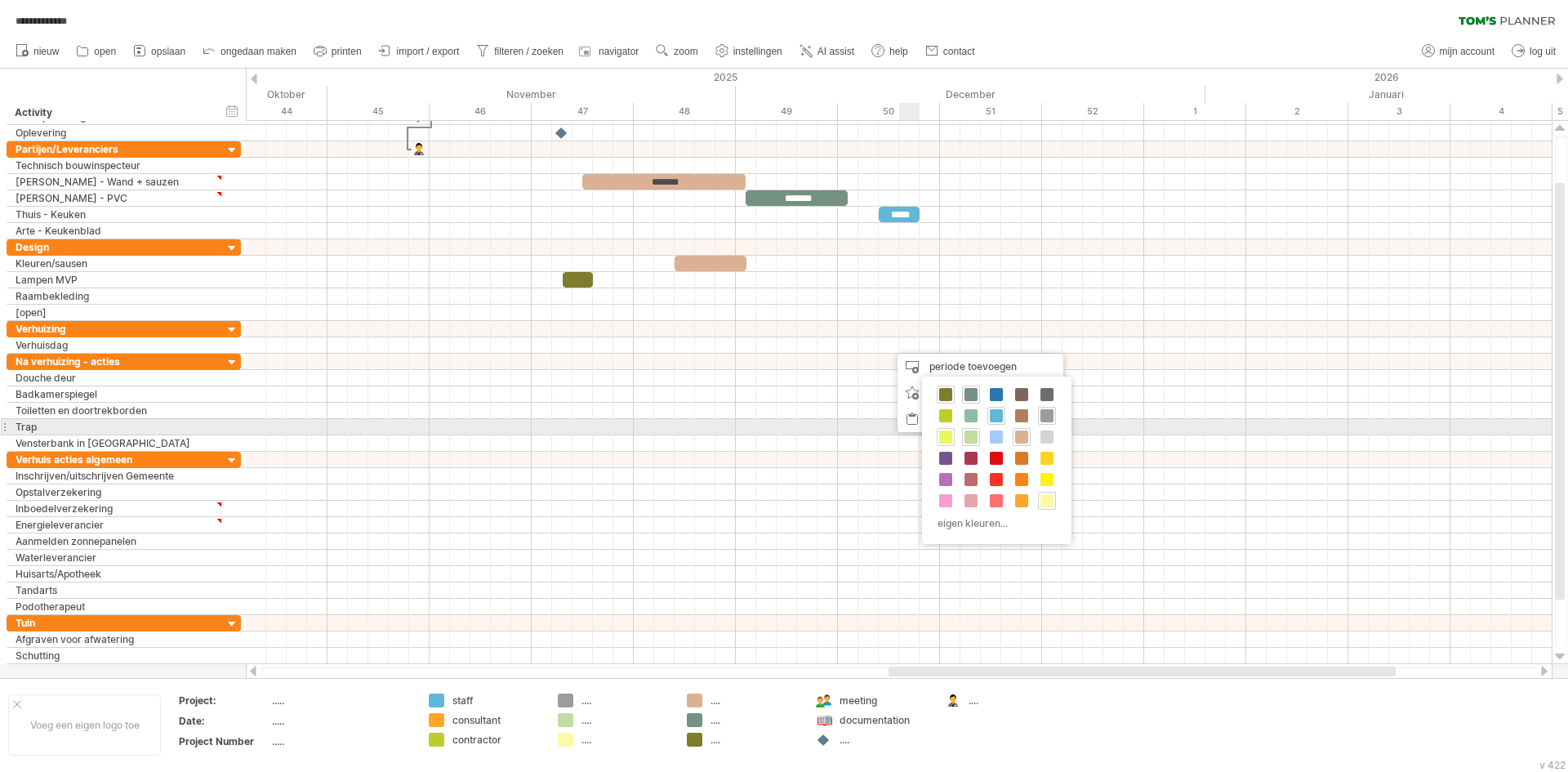
click at [948, 434] on span at bounding box center [945, 437] width 13 height 13
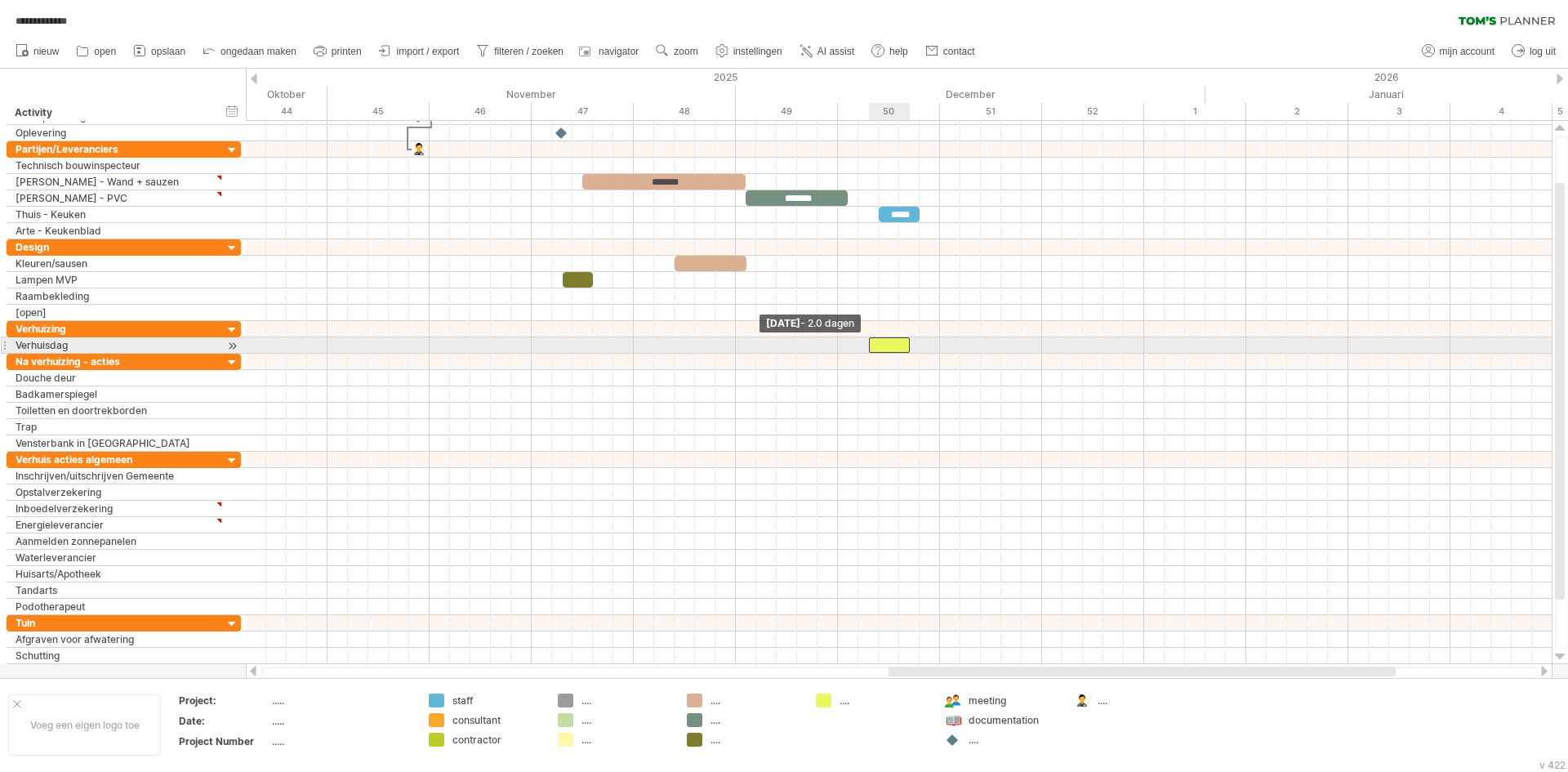
drag, startPoint x: 890, startPoint y: 346, endPoint x: 871, endPoint y: 348, distance: 19.1
click at [871, 348] on span at bounding box center [869, 345] width 6 height 16
drag, startPoint x: 892, startPoint y: 349, endPoint x: 876, endPoint y: 350, distance: 16.0
click at [876, 350] on div at bounding box center [868, 345] width 40 height 16
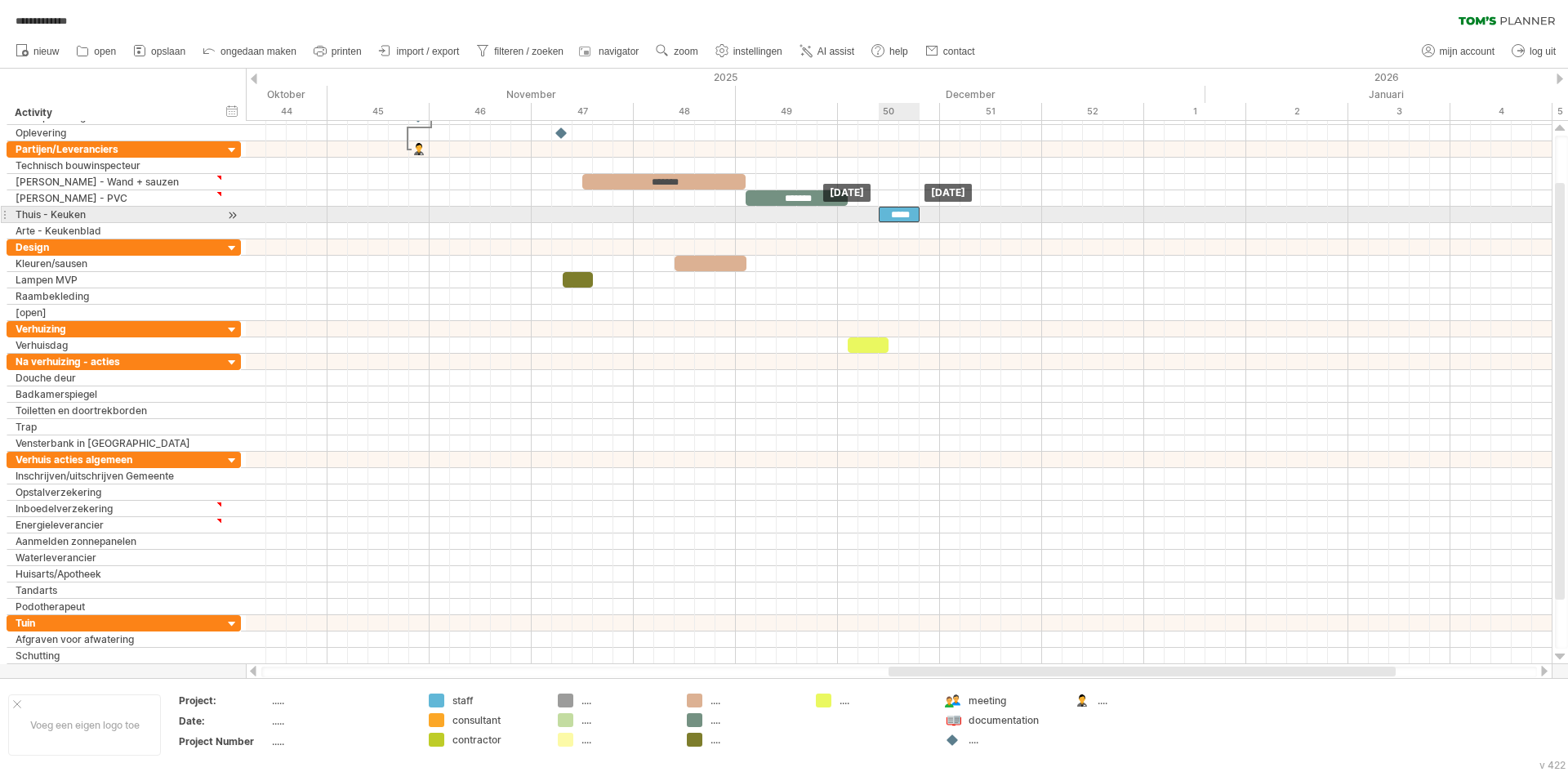
click at [900, 212] on div "*****" at bounding box center [899, 214] width 40 height 16
click at [896, 215] on div "*****" at bounding box center [899, 214] width 40 height 16
click at [878, 216] on span at bounding box center [878, 214] width 6 height 16
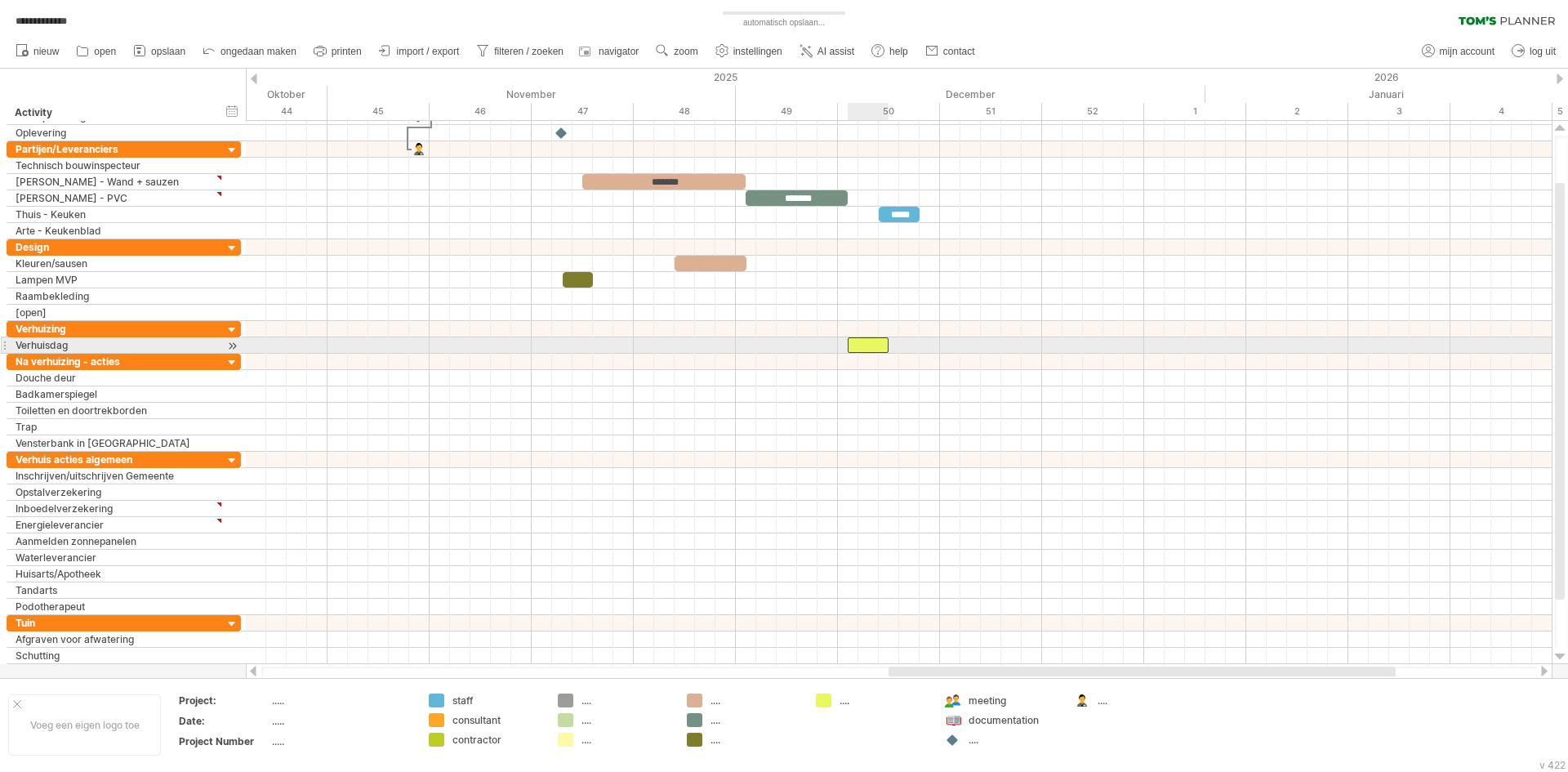
click at [867, 346] on div at bounding box center [868, 345] width 40 height 16
drag, startPoint x: 847, startPoint y: 347, endPoint x: 857, endPoint y: 347, distance: 10.0
click at [857, 347] on span at bounding box center [858, 345] width 6 height 16
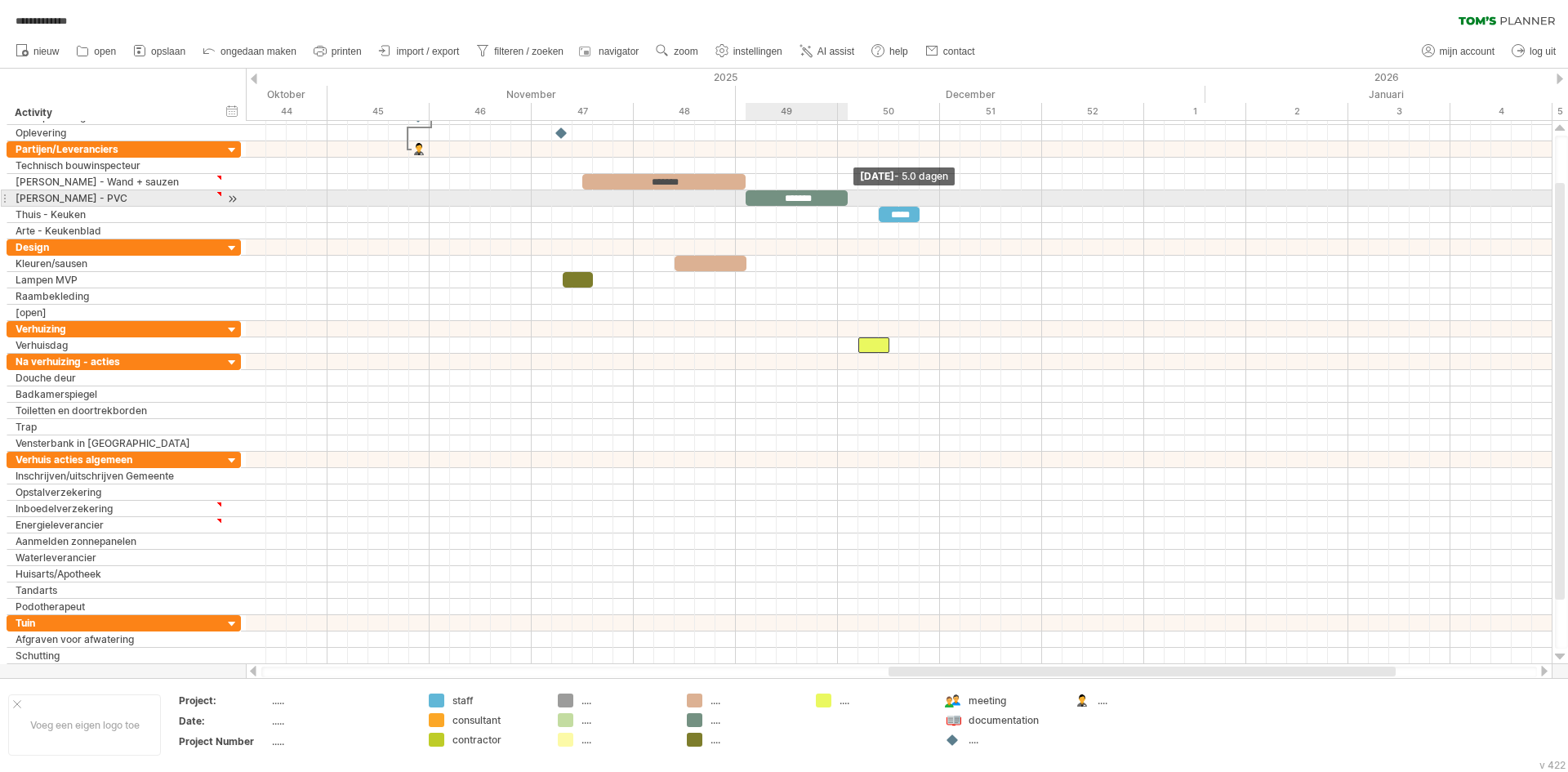
click at [847, 200] on span at bounding box center [847, 198] width 6 height 16
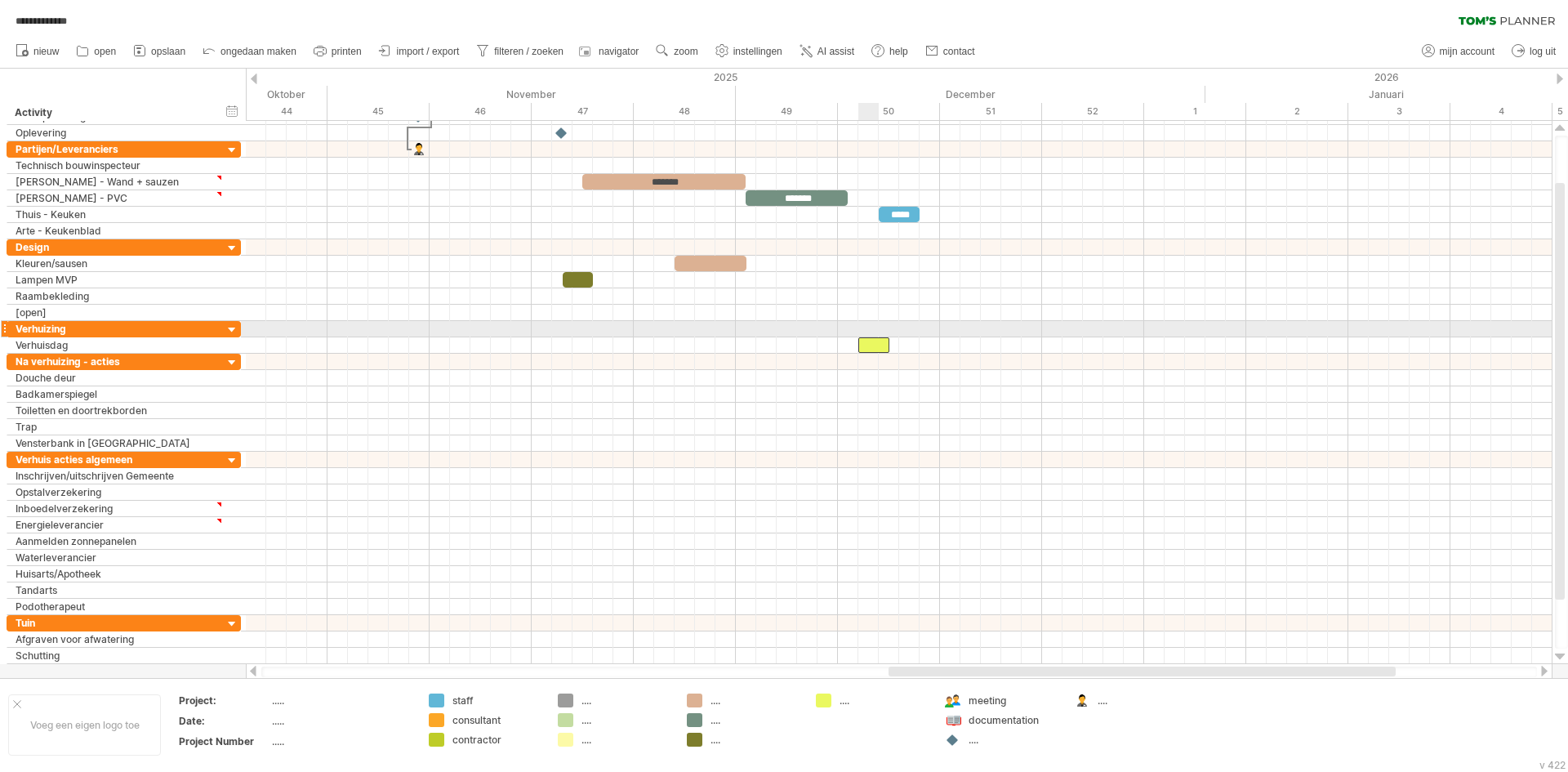
click at [865, 343] on div at bounding box center [873, 345] width 31 height 16
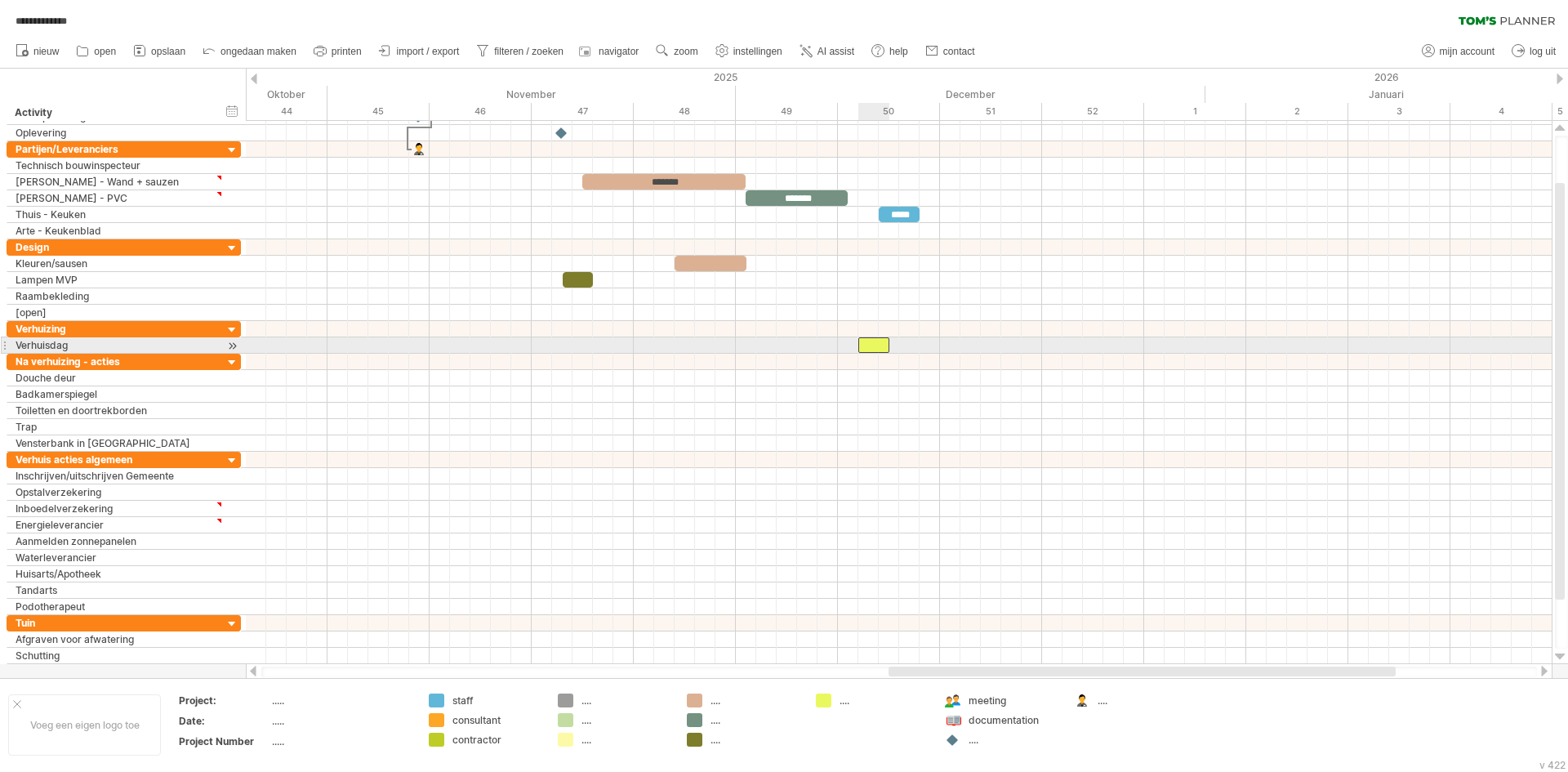
click at [885, 348] on div at bounding box center [873, 345] width 31 height 16
click at [886, 348] on span at bounding box center [889, 345] width 6 height 16
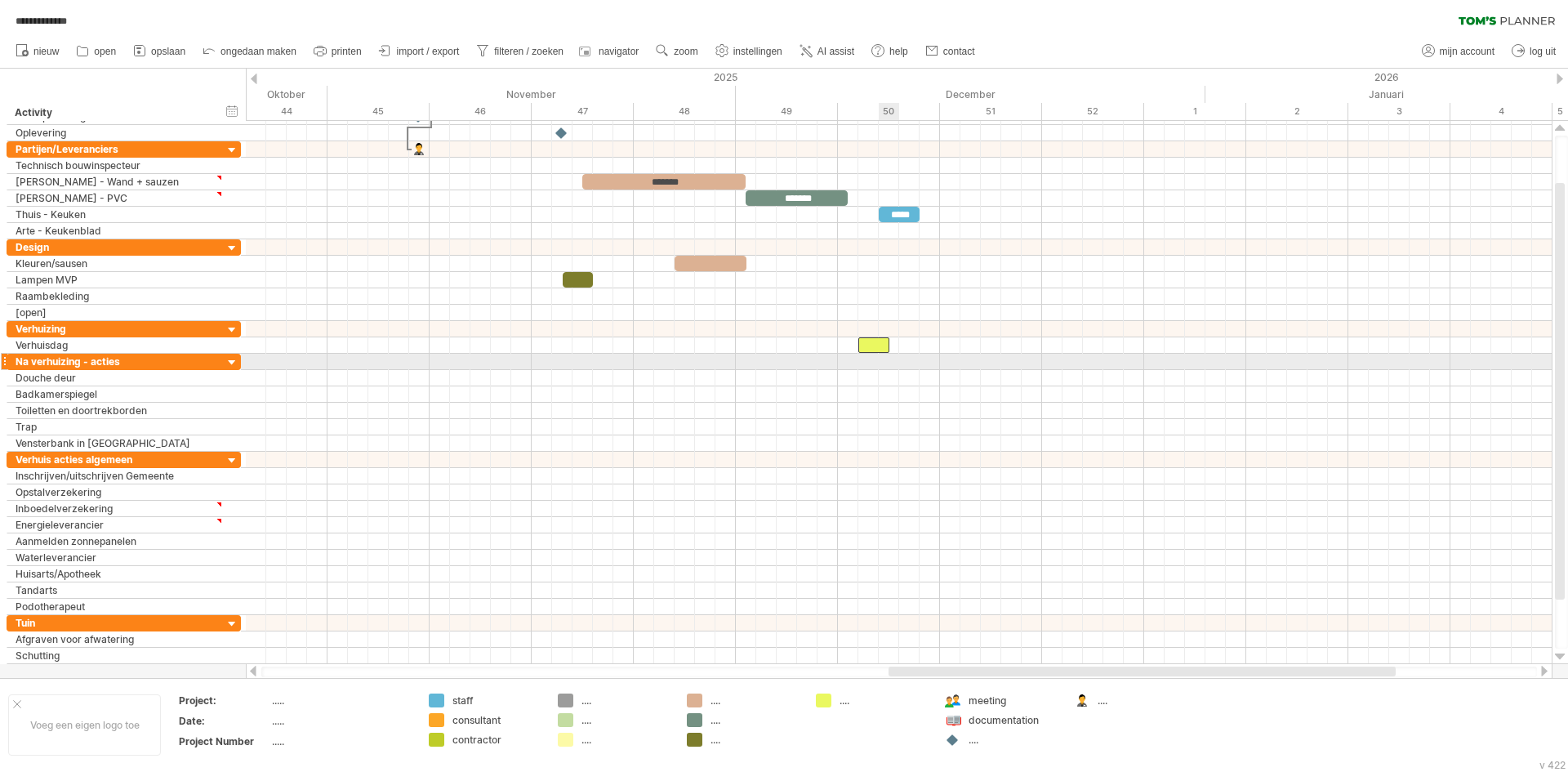
click at [878, 370] on div at bounding box center [899, 378] width 1306 height 17
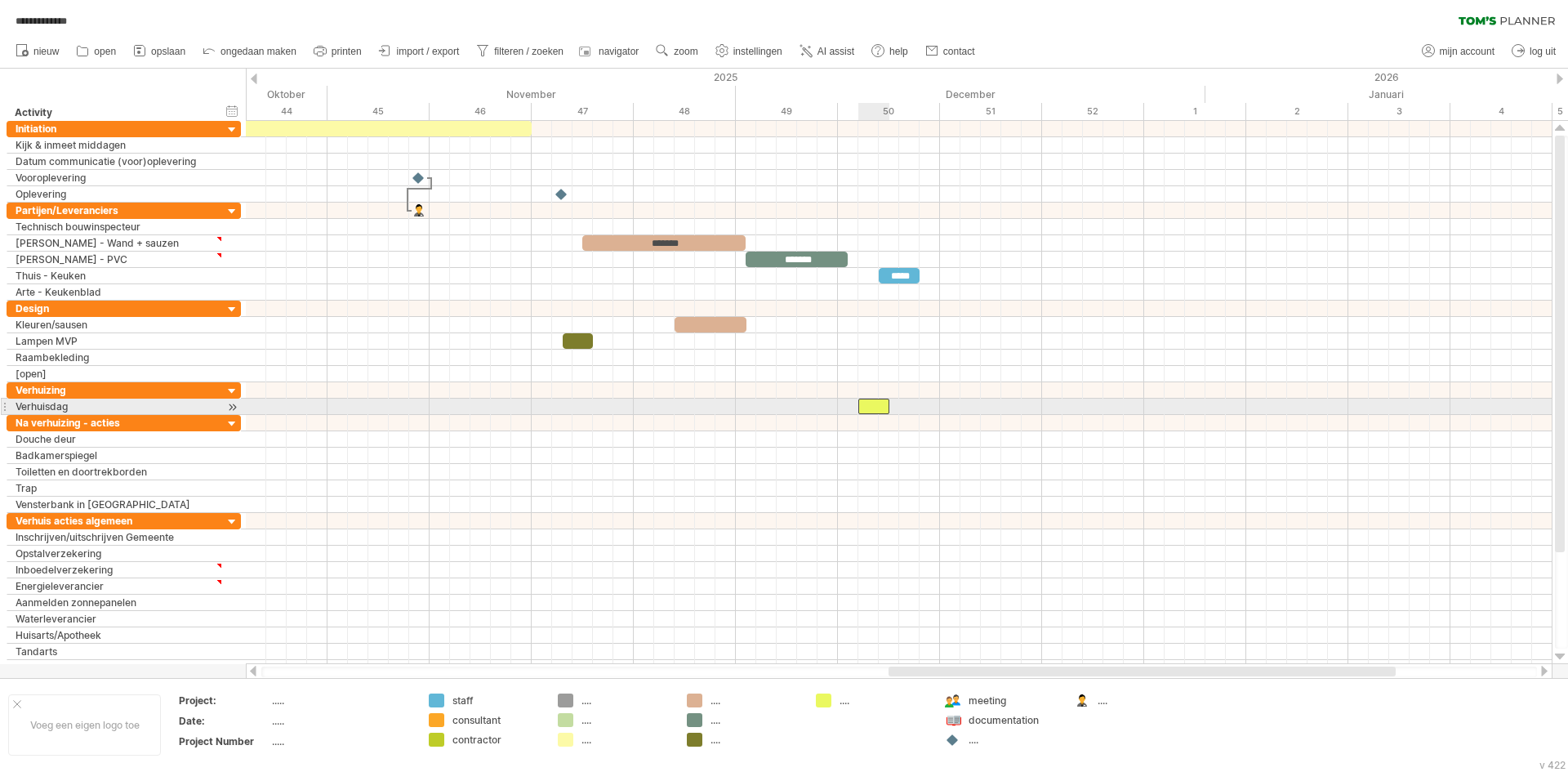
click at [881, 402] on div at bounding box center [873, 407] width 31 height 16
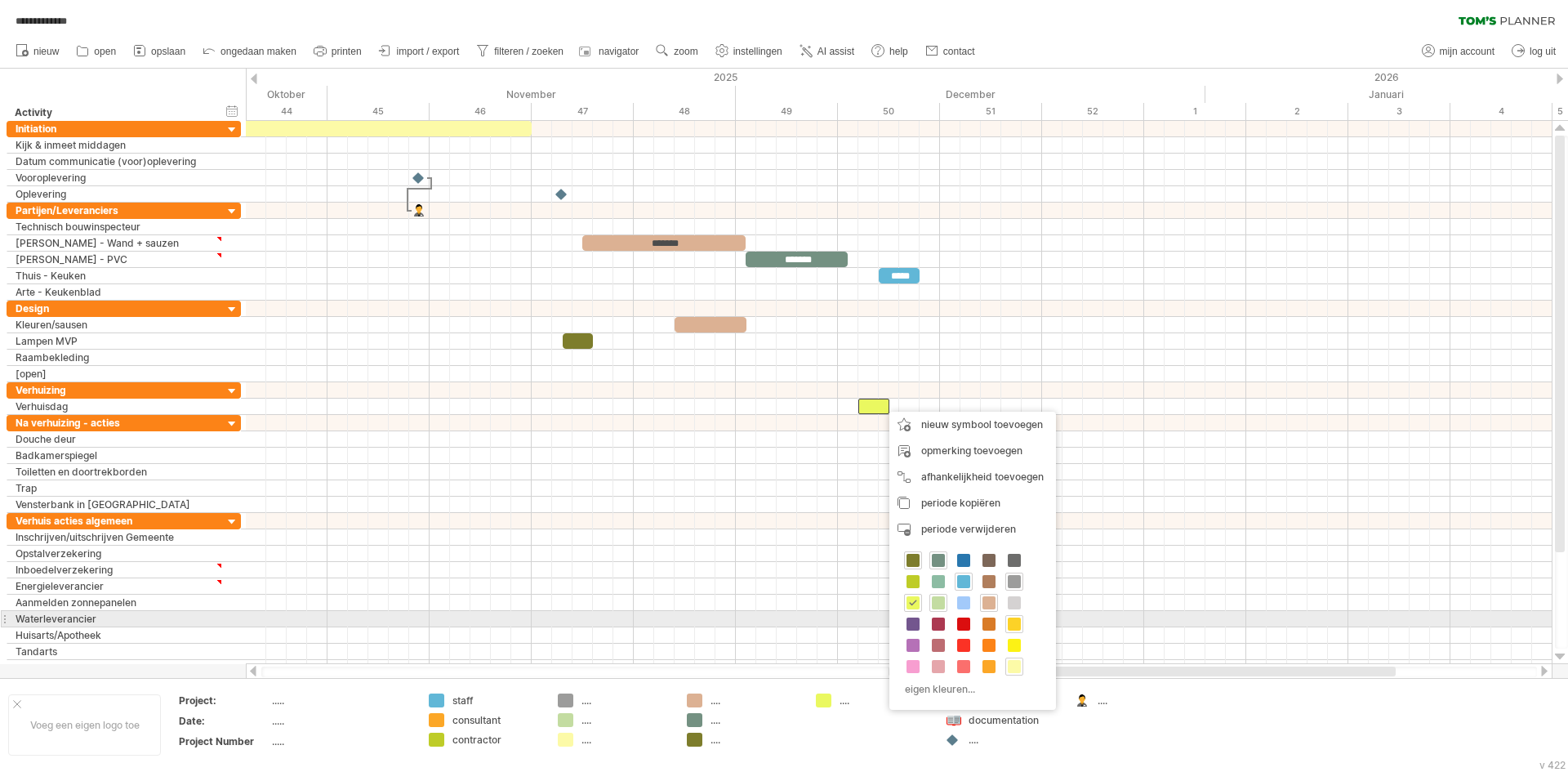
click at [1018, 617] on div at bounding box center [1015, 624] width 18 height 18
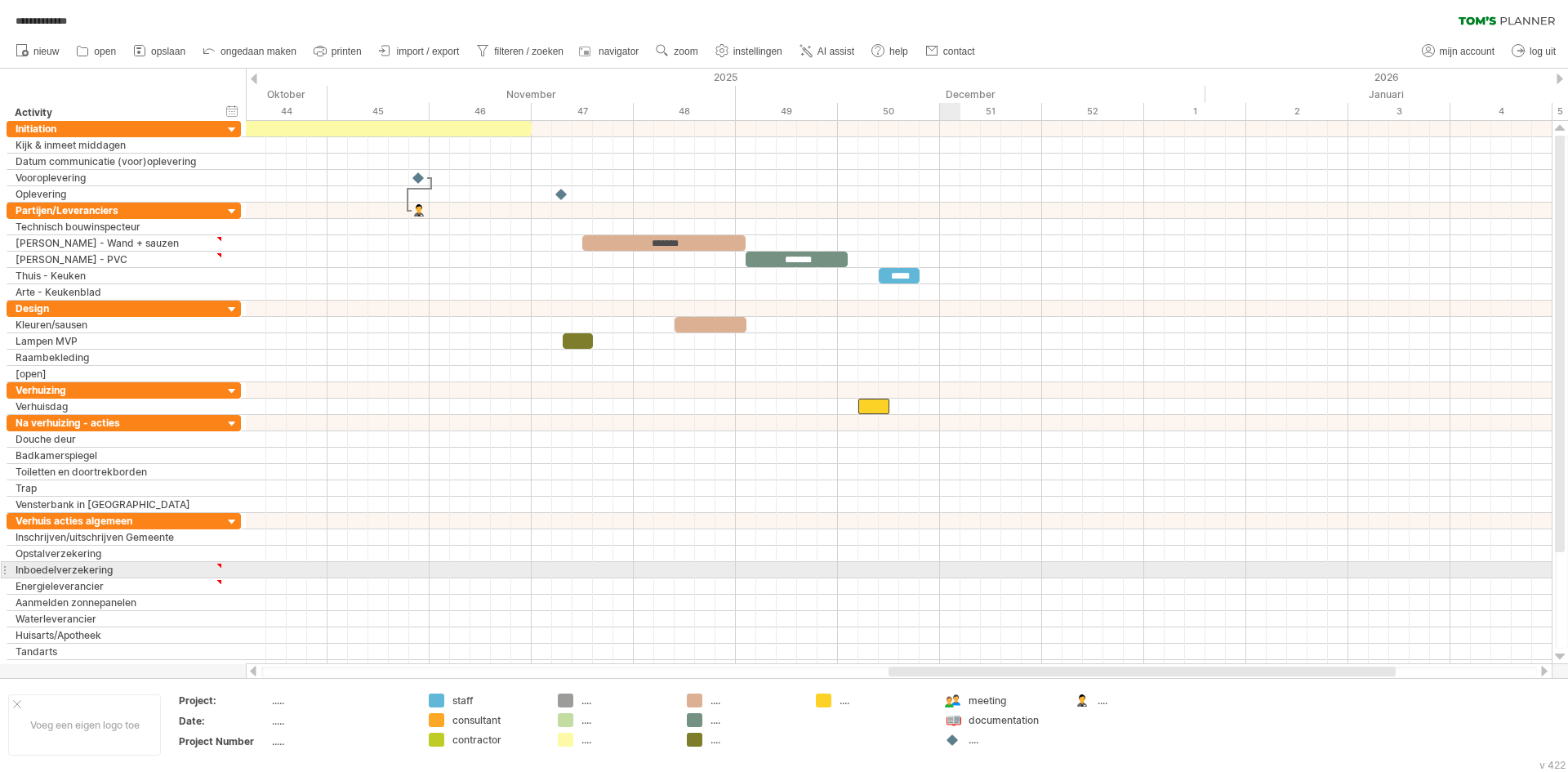
click at [881, 523] on div at bounding box center [899, 521] width 1306 height 17
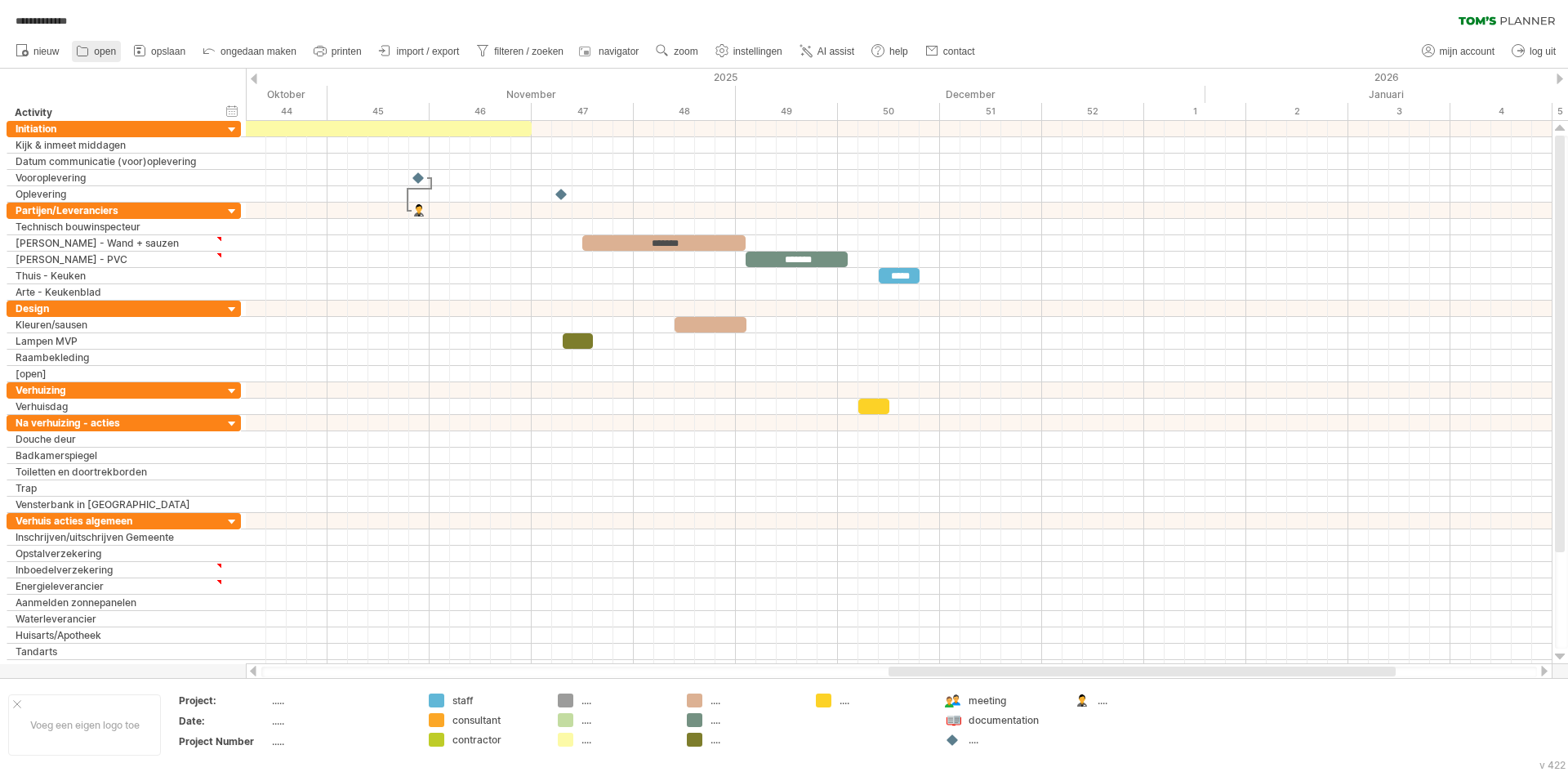
click at [121, 54] on link "open" at bounding box center [97, 51] width 49 height 21
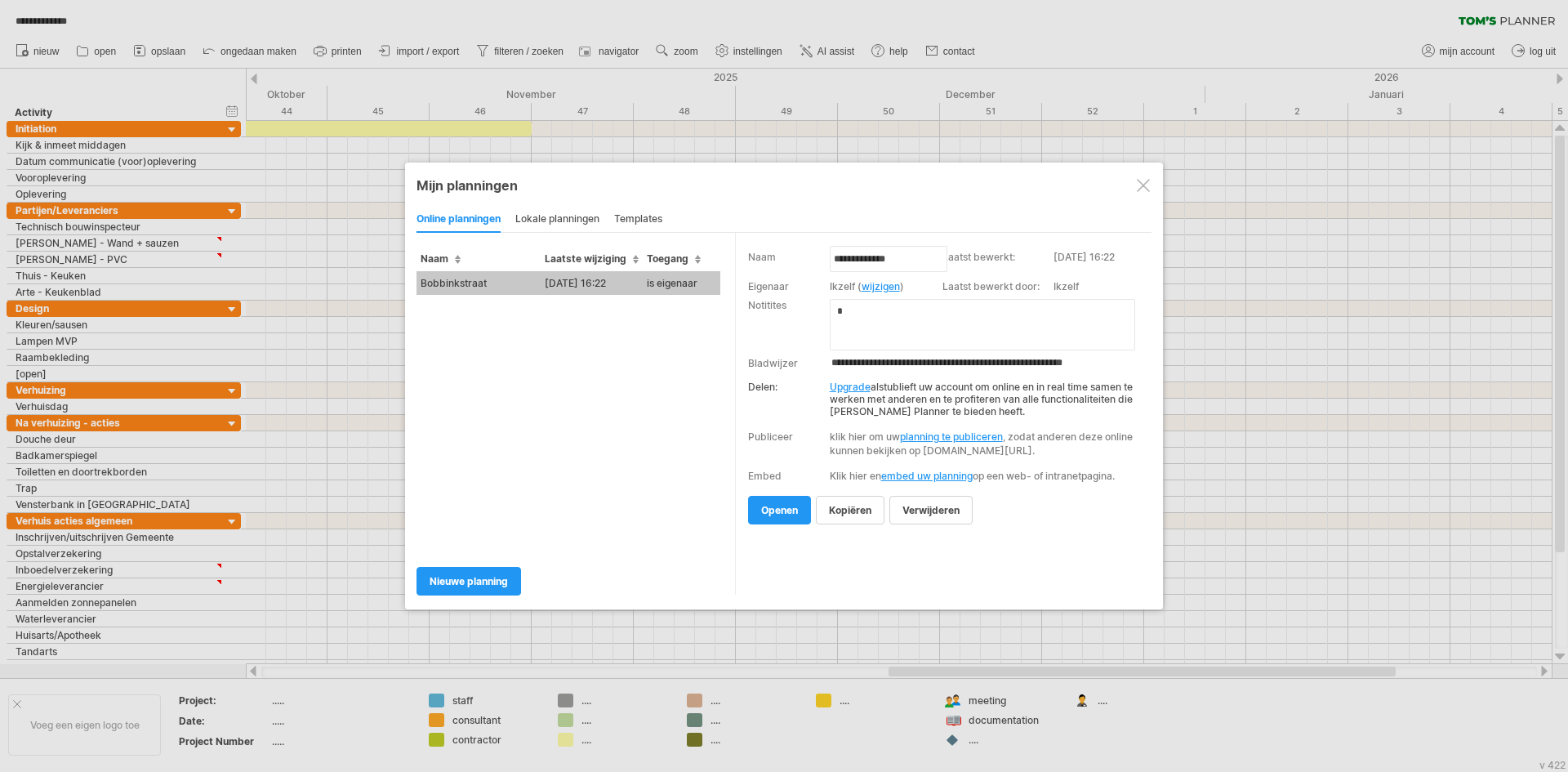
click at [177, 54] on div at bounding box center [784, 386] width 1568 height 772
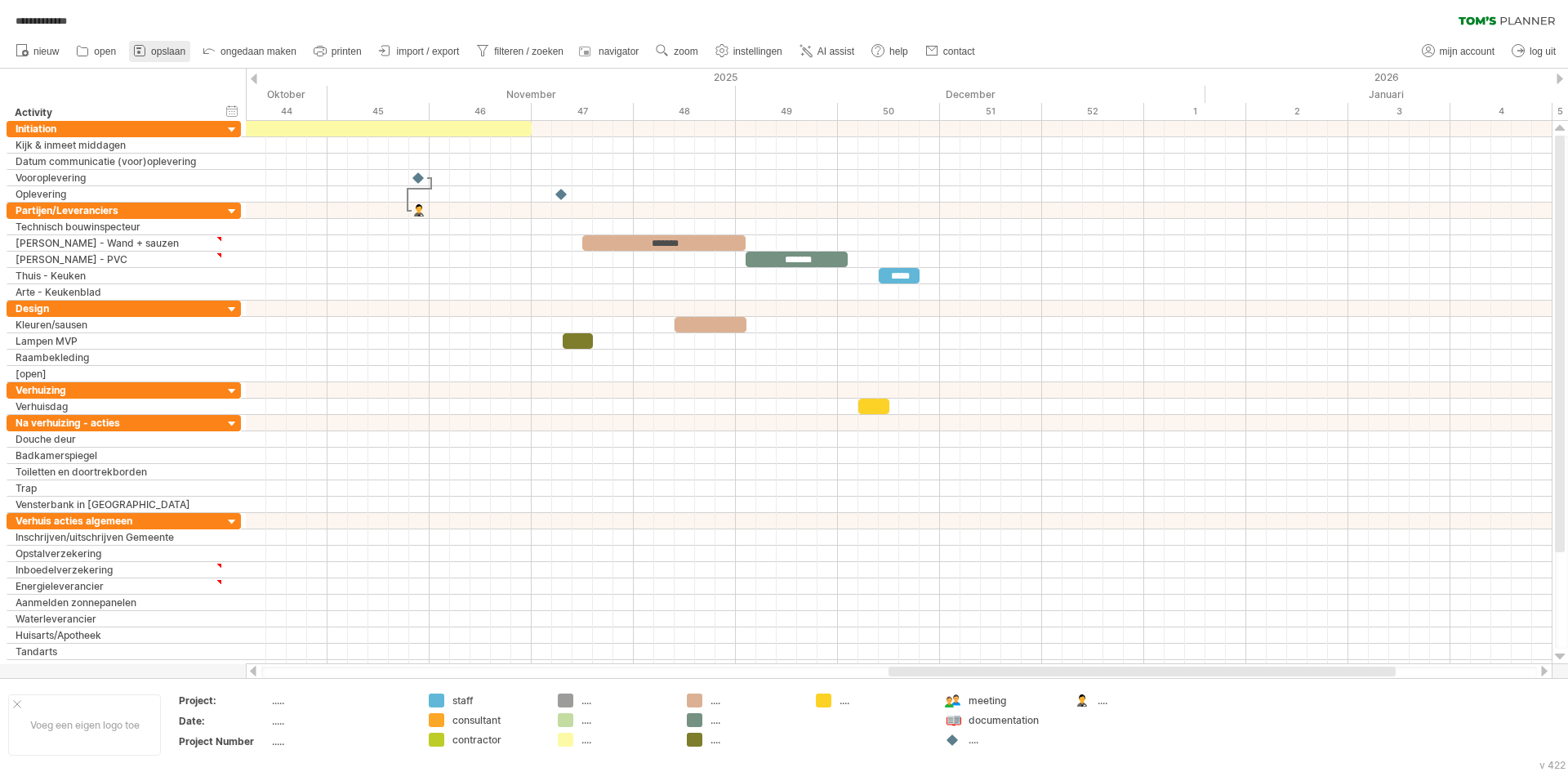
click at [170, 53] on span "opslaan" at bounding box center [168, 51] width 34 height 11
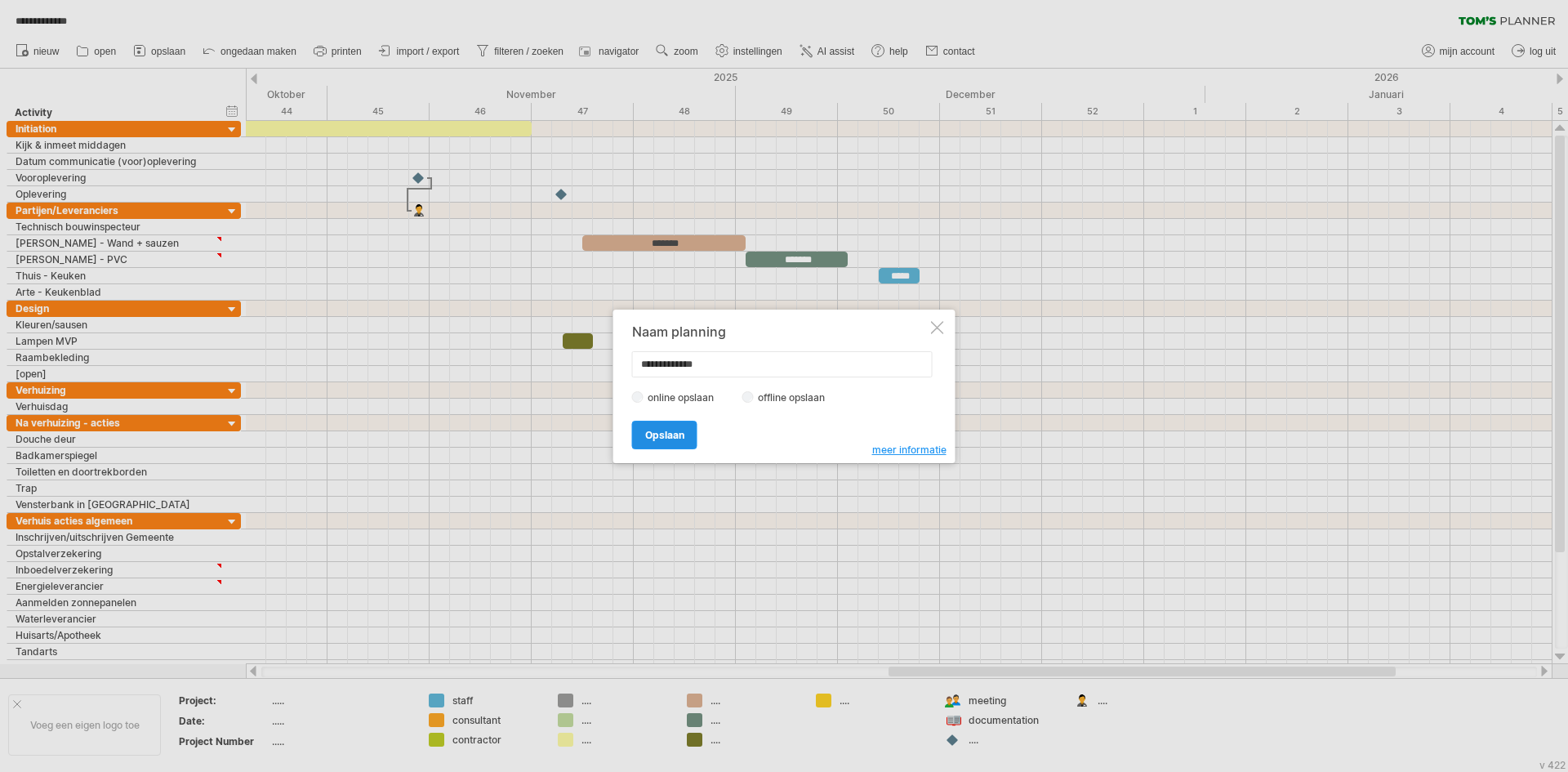
click at [648, 443] on link "Opslaan" at bounding box center [665, 435] width 65 height 29
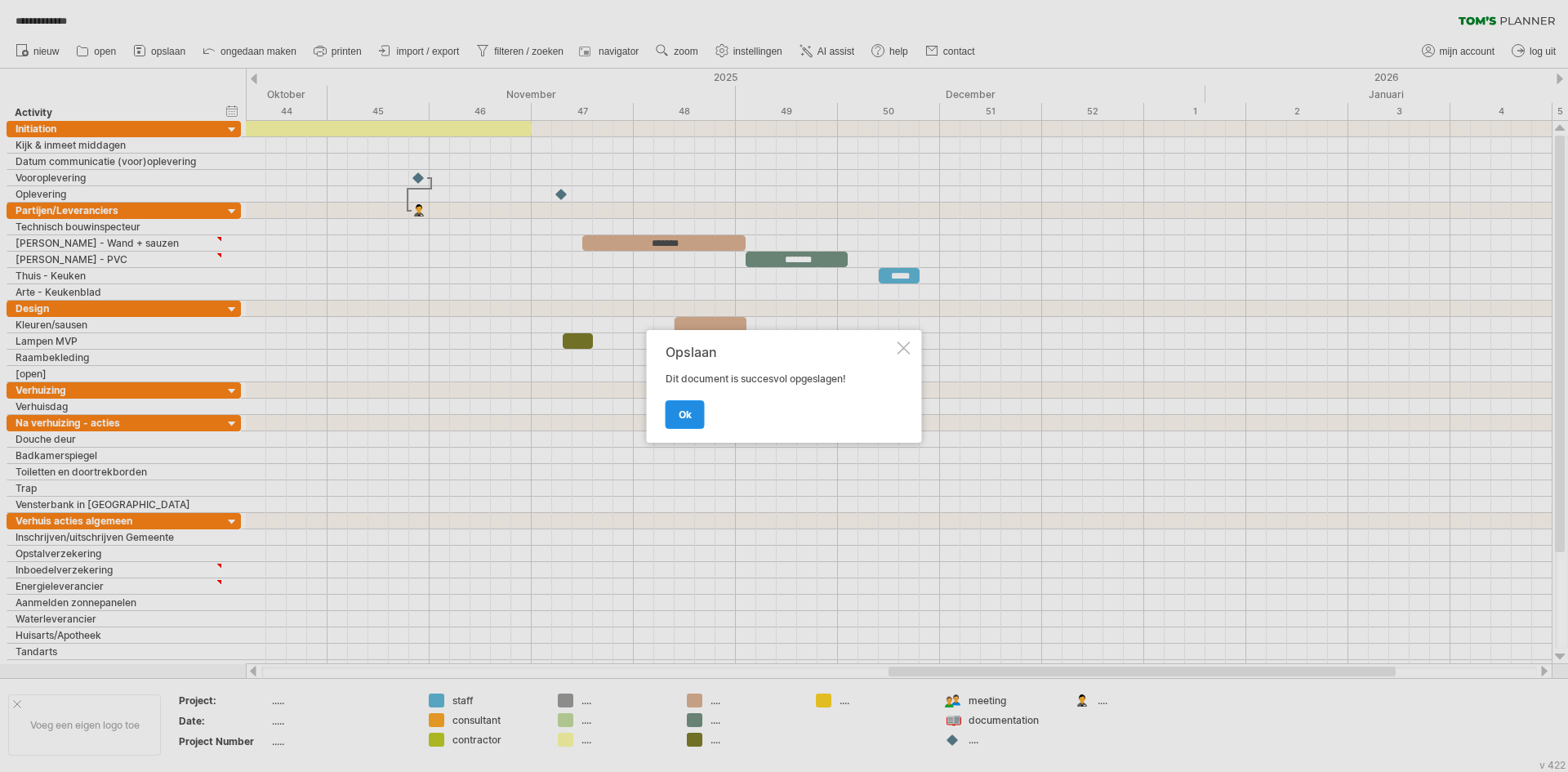
click at [684, 413] on span "ok" at bounding box center [685, 415] width 13 height 12
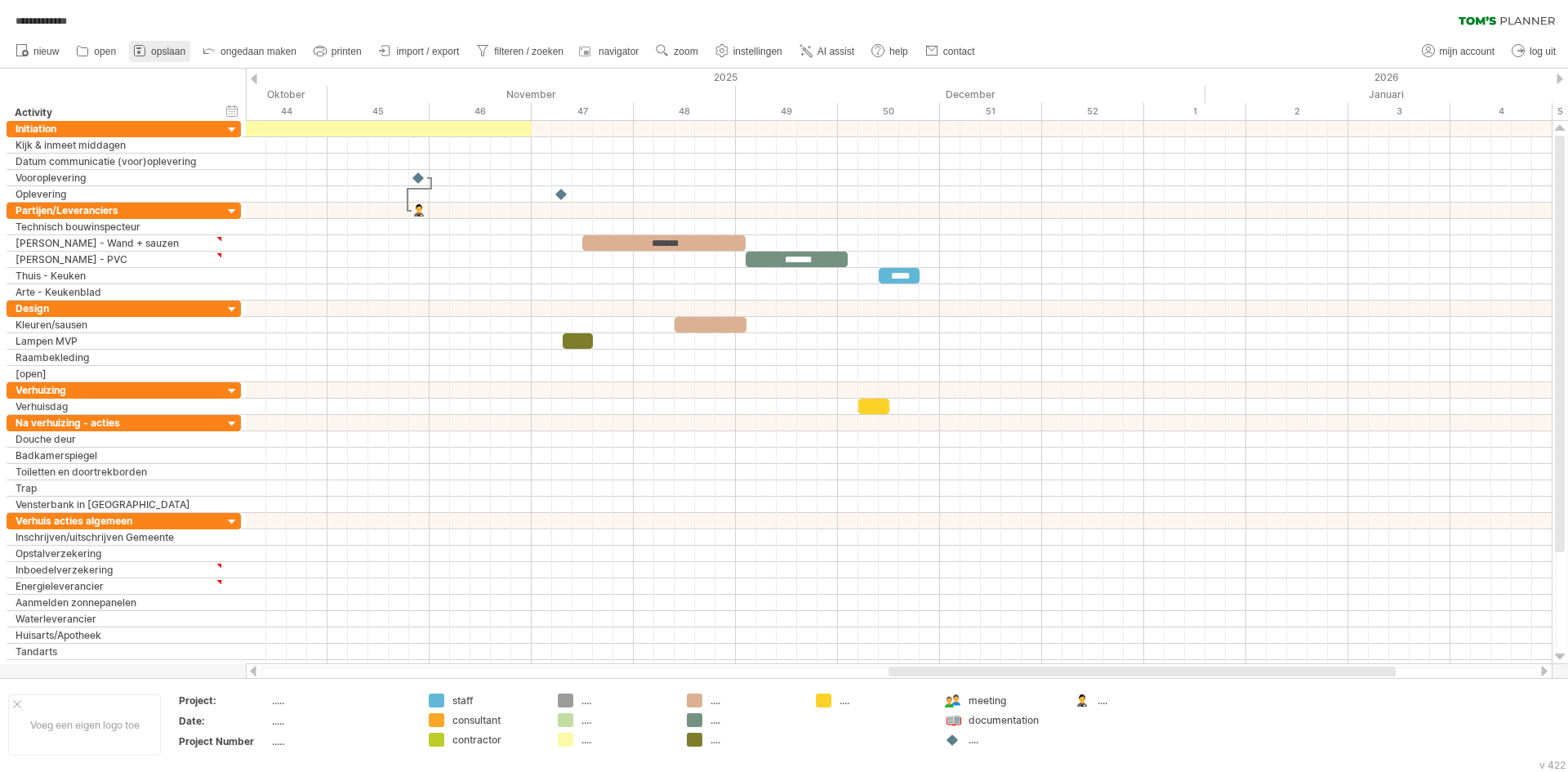
click at [158, 49] on span "opslaan" at bounding box center [168, 51] width 34 height 11
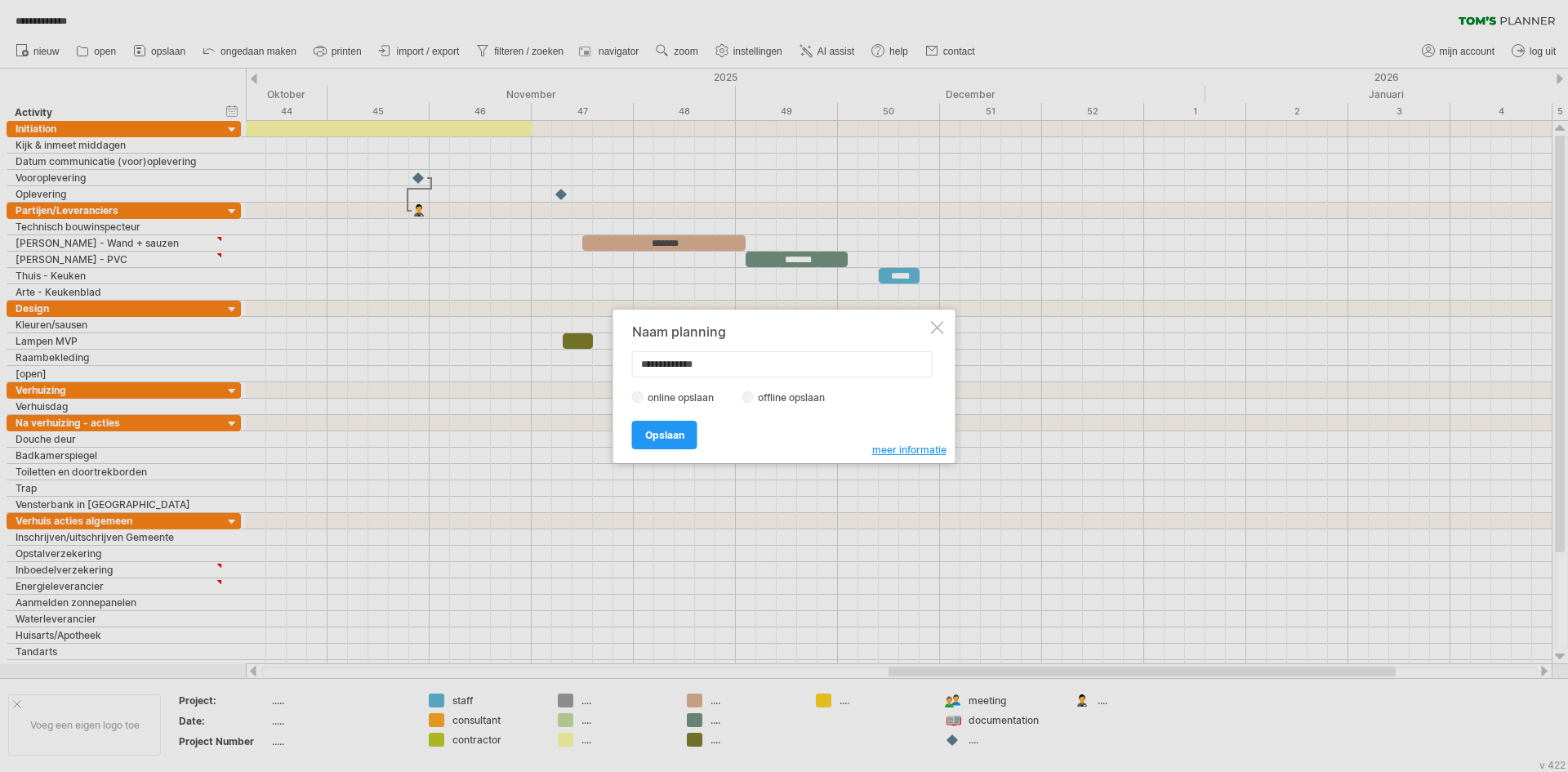
click at [813, 405] on div "**********" at bounding box center [780, 386] width 296 height 124
click at [800, 393] on label "offline opslaan" at bounding box center [796, 397] width 85 height 12
click at [677, 422] on link "Opslaan" at bounding box center [665, 435] width 65 height 29
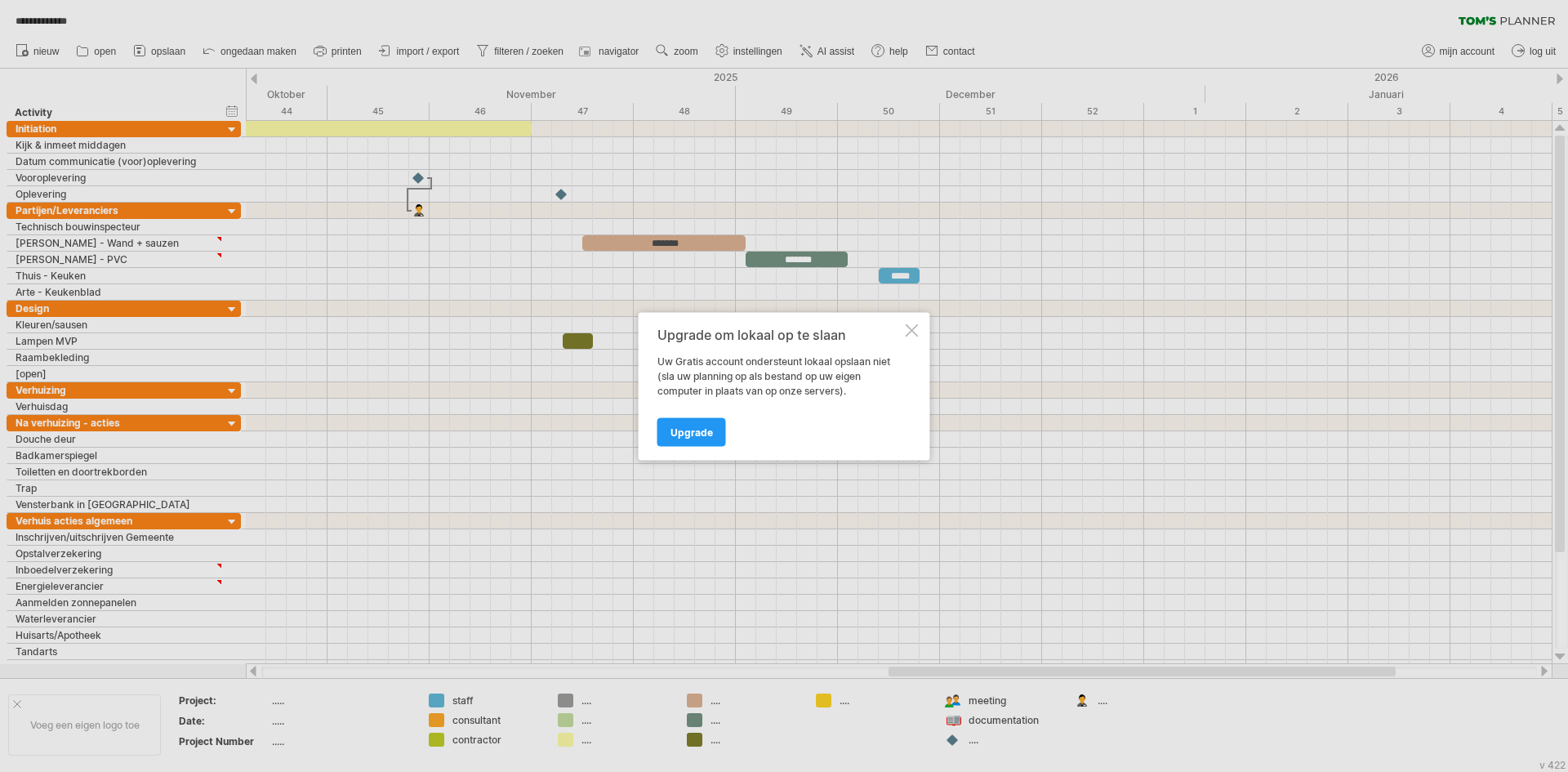
click at [915, 321] on div "Upgrade om lokaal op te slaan Uw Gratis account ondersteunt lokaal opslaan niet…" at bounding box center [784, 386] width 292 height 148
click at [913, 332] on div at bounding box center [912, 329] width 13 height 13
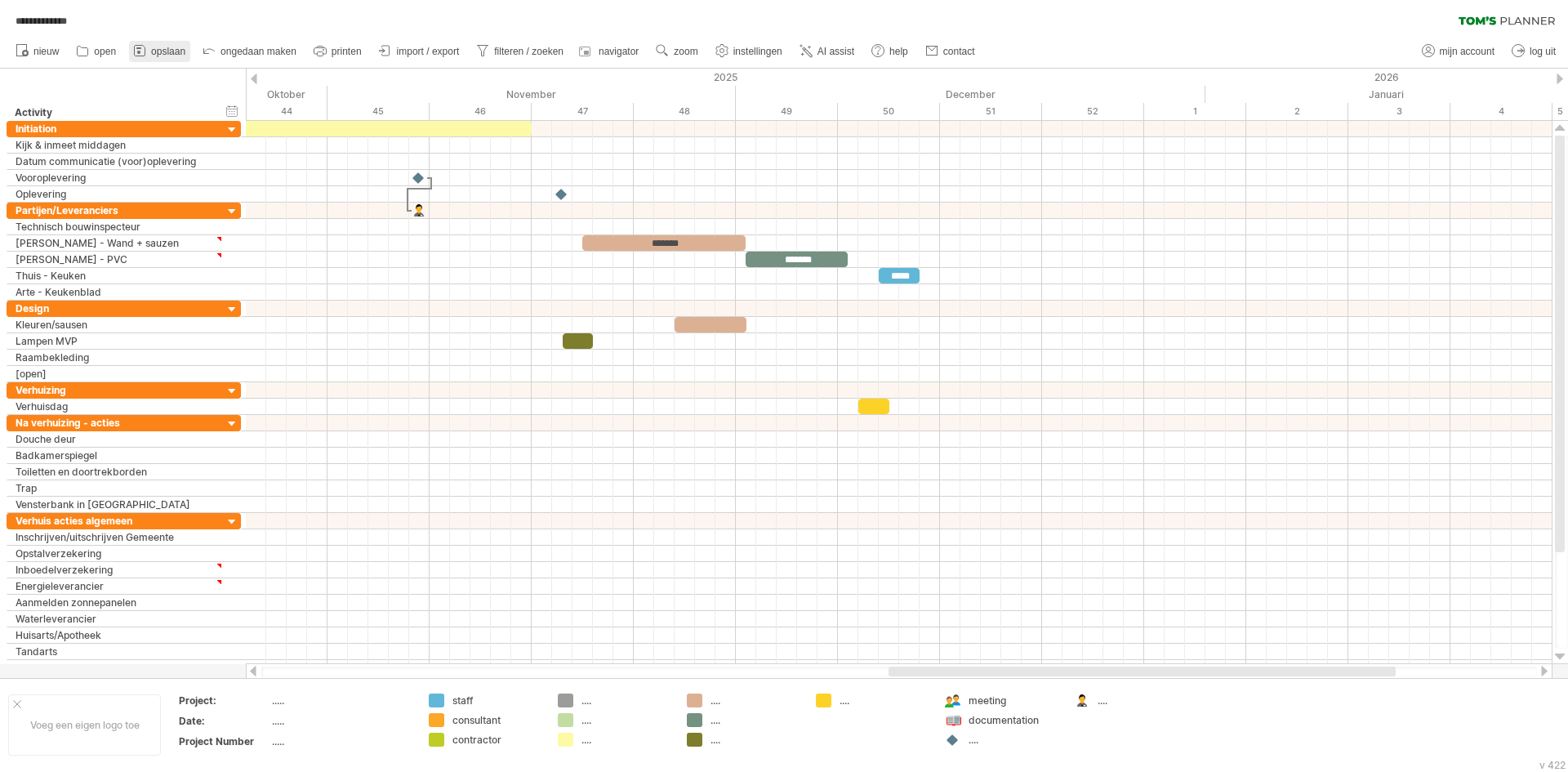
click at [146, 40] on link "opslaan" at bounding box center [160, 51] width 61 height 21
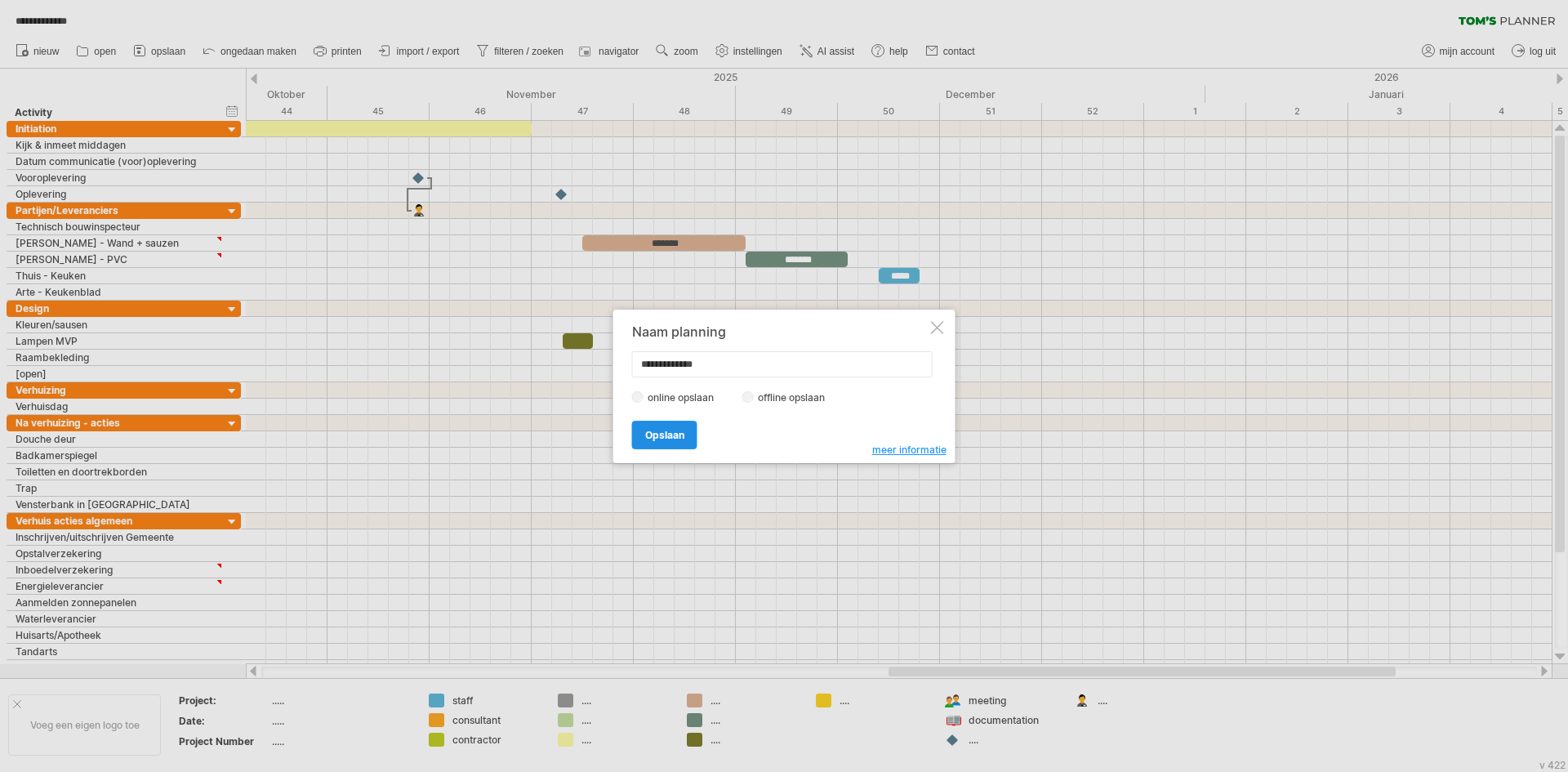
click at [680, 430] on span "Opslaan" at bounding box center [665, 435] width 40 height 12
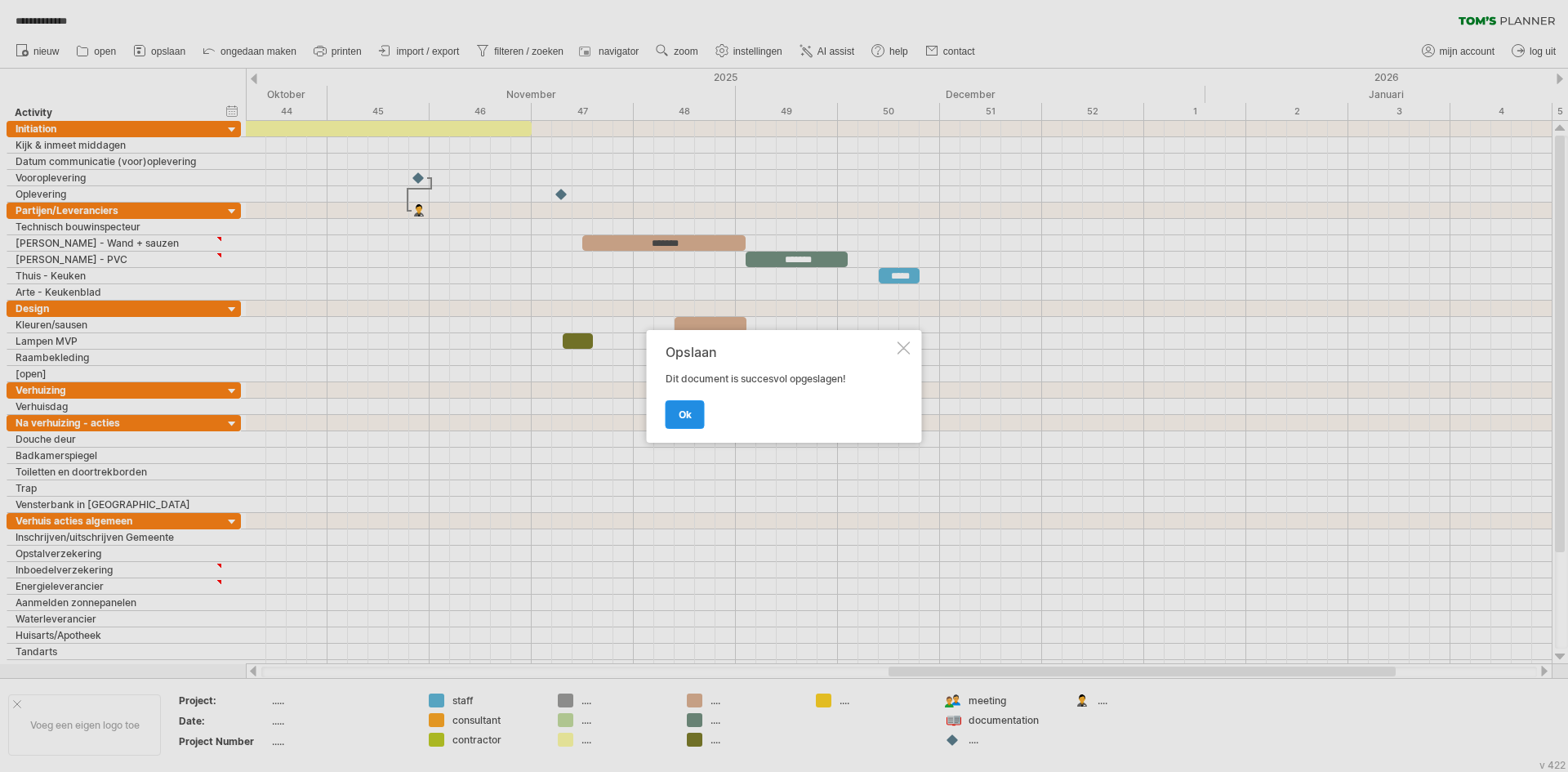
click at [700, 411] on link "ok" at bounding box center [685, 415] width 40 height 29
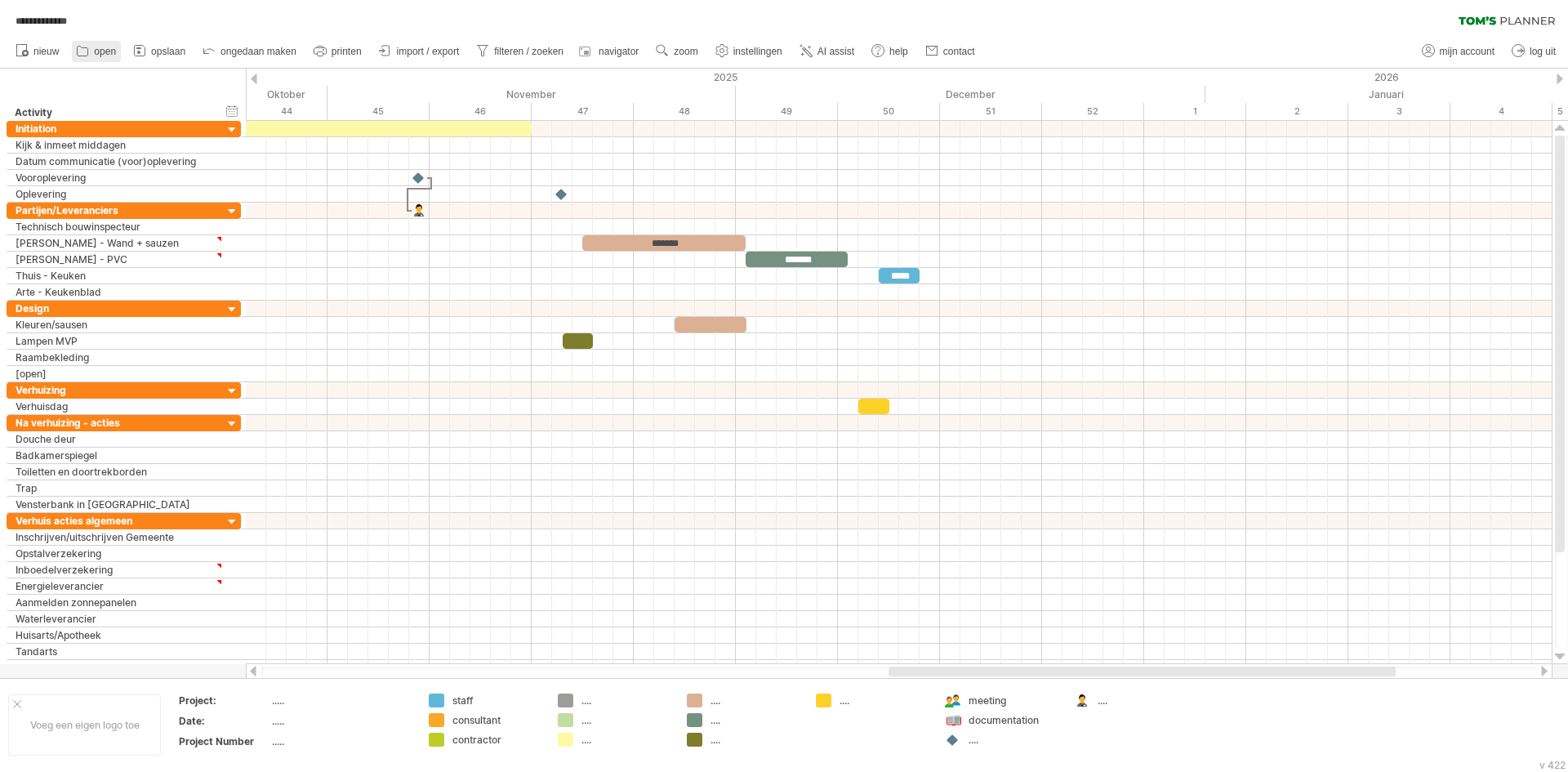
click at [97, 50] on span "open" at bounding box center [105, 51] width 22 height 11
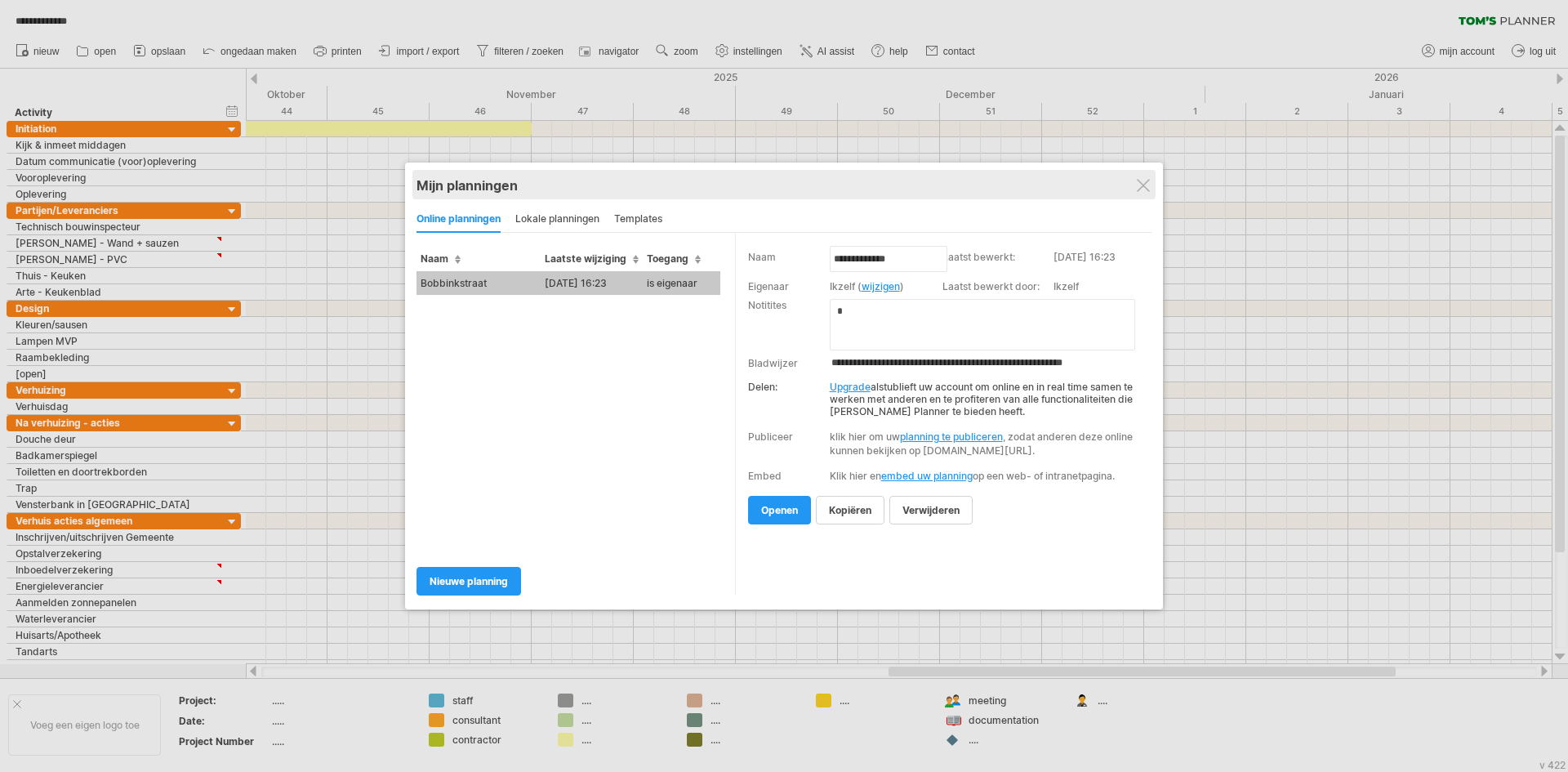
click at [1152, 180] on div "Mijn planningen online delen/samenwerken" at bounding box center [784, 184] width 735 height 29
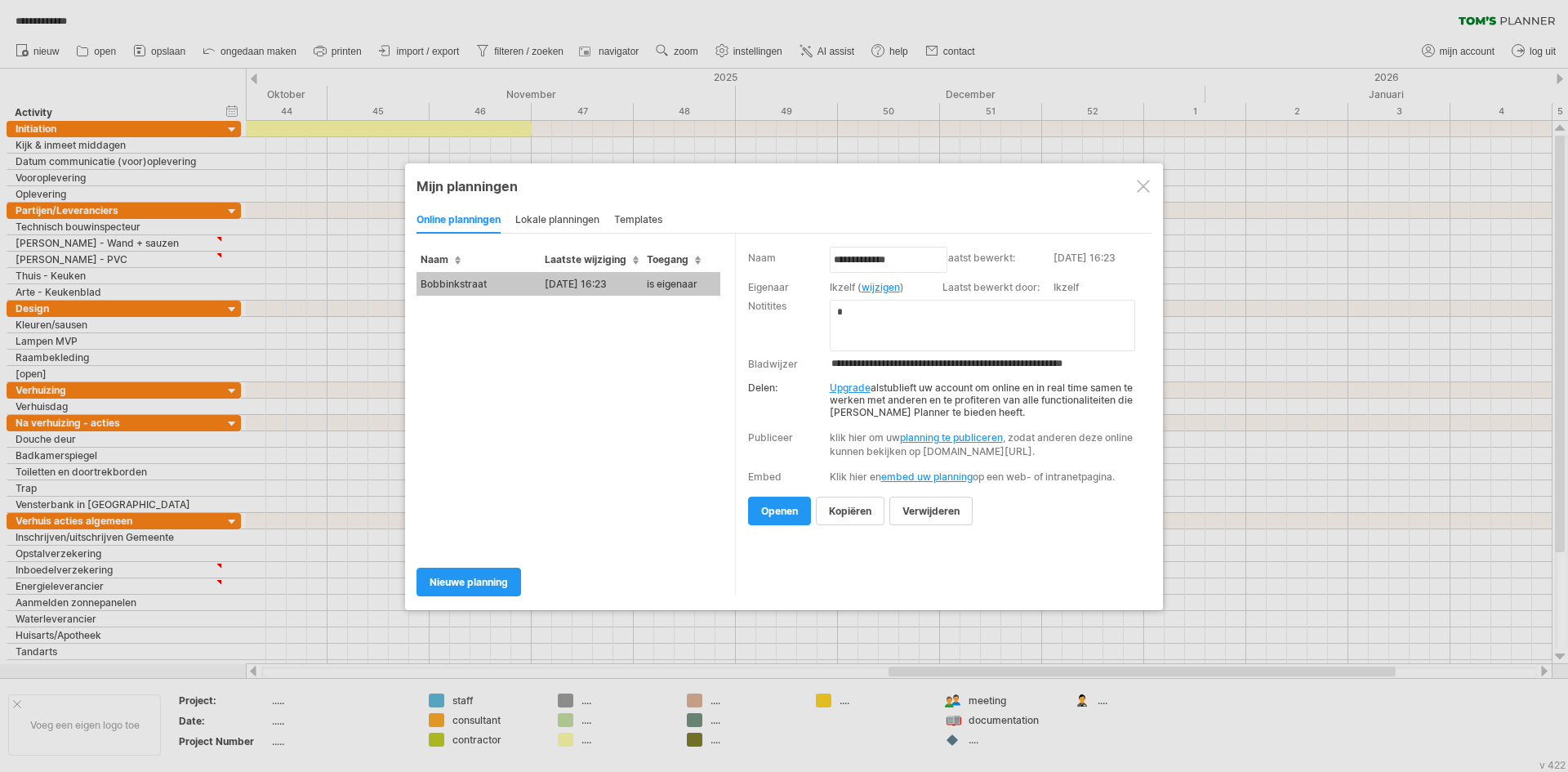
click at [1147, 186] on div at bounding box center [1143, 186] width 13 height 13
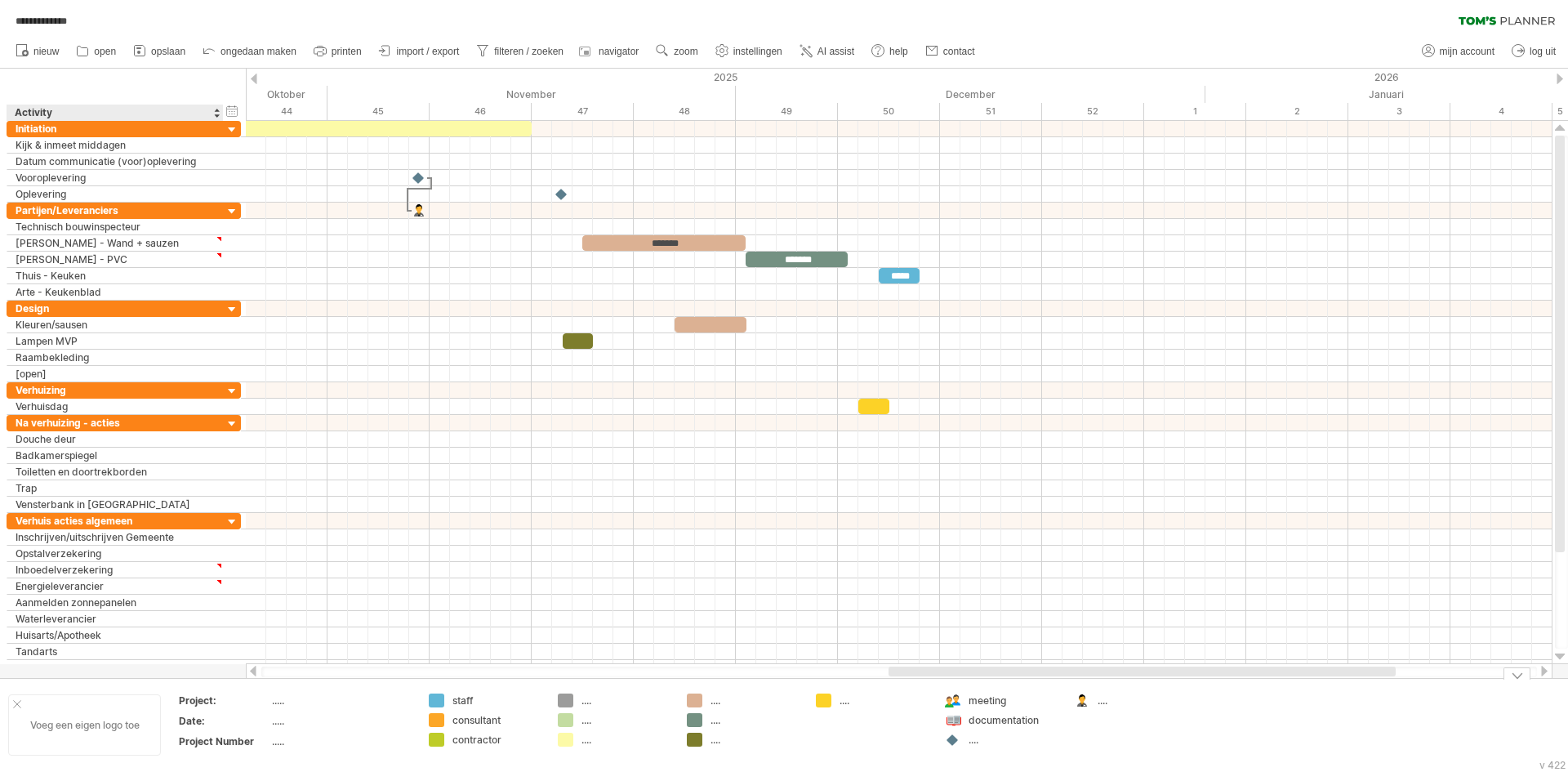
click at [110, 720] on div "Voeg een eigen logo toe" at bounding box center [84, 725] width 153 height 61
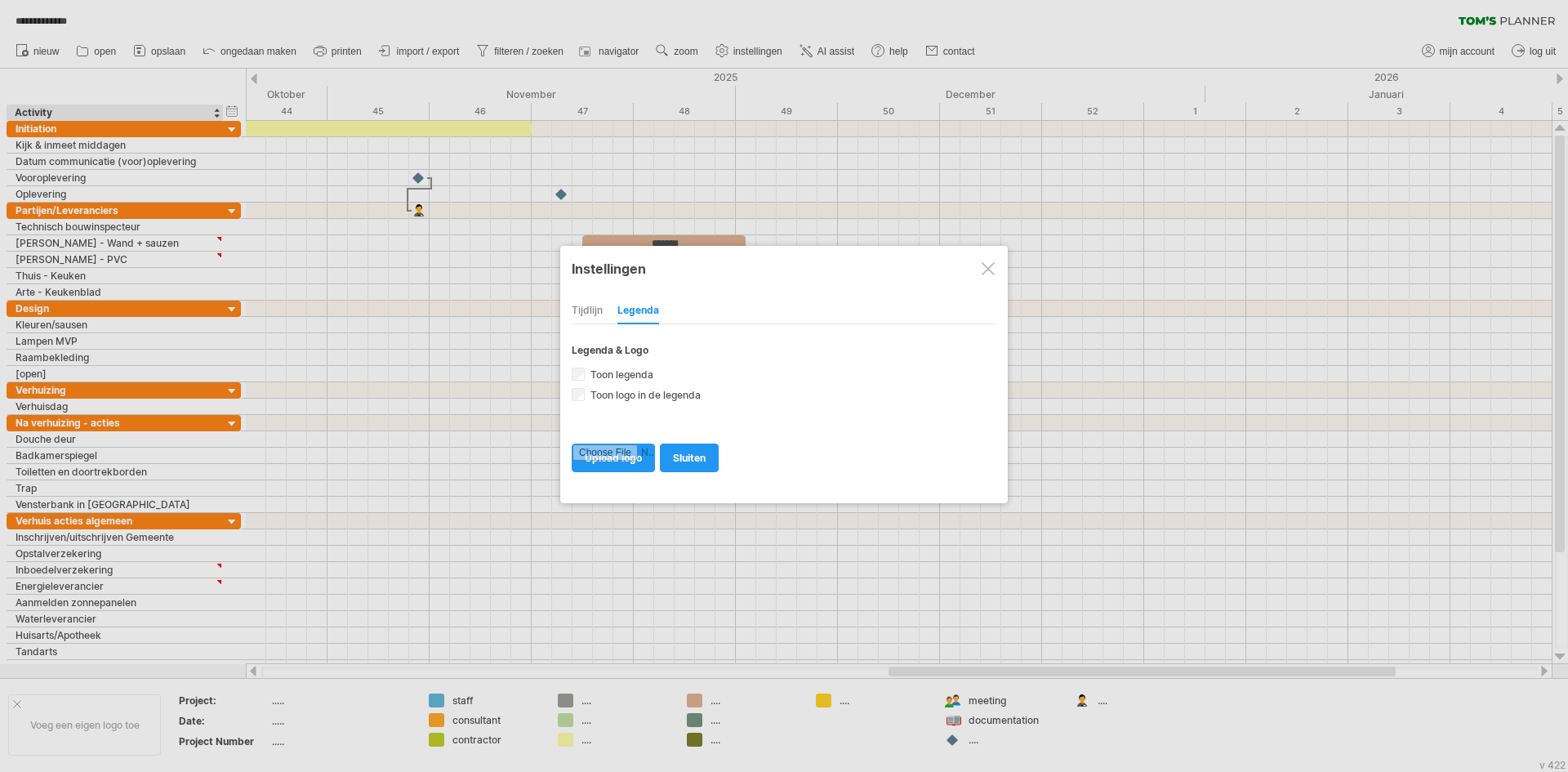
click at [989, 265] on div at bounding box center [988, 268] width 13 height 13
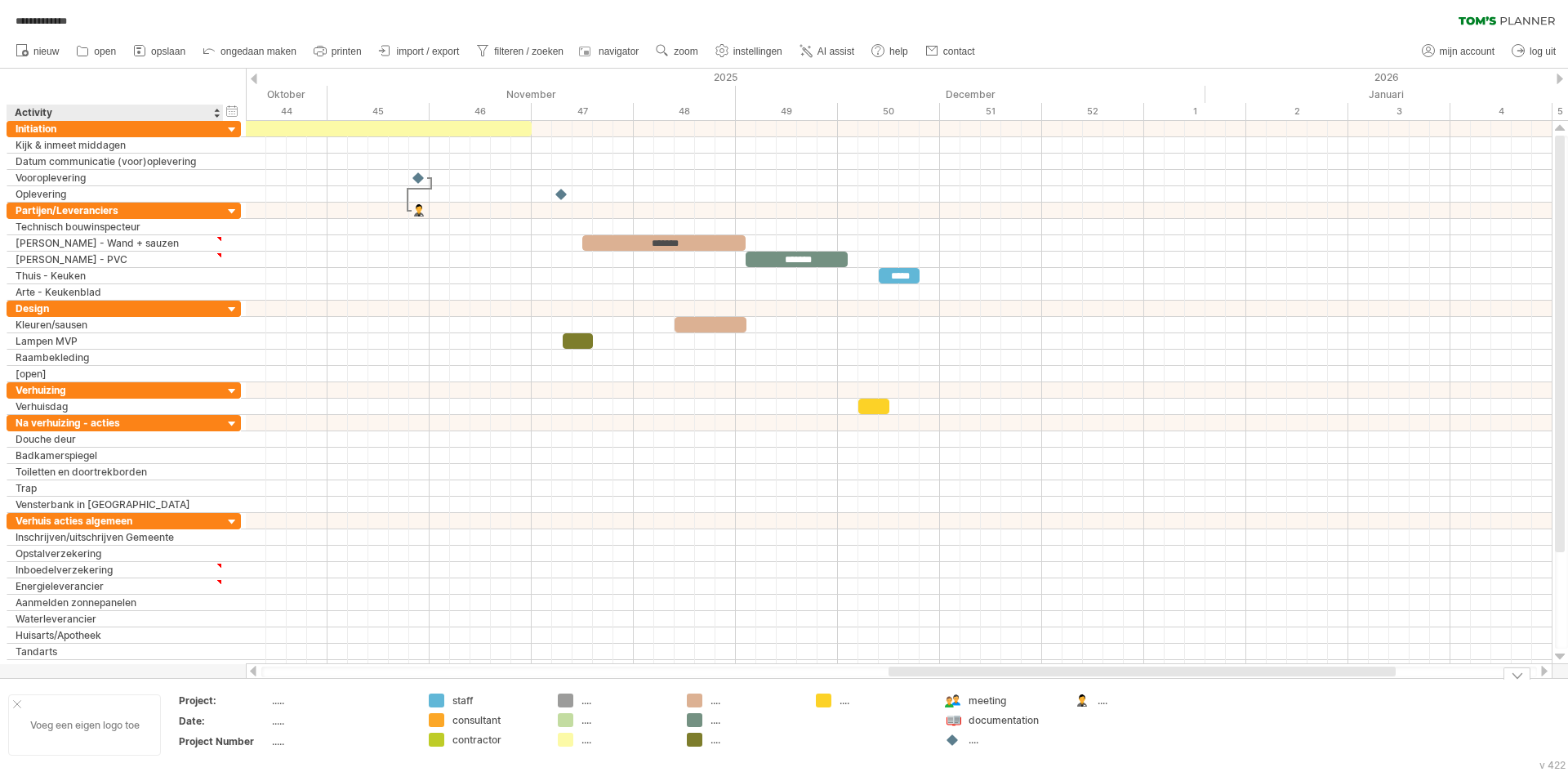
click at [15, 703] on div at bounding box center [17, 703] width 8 height 8
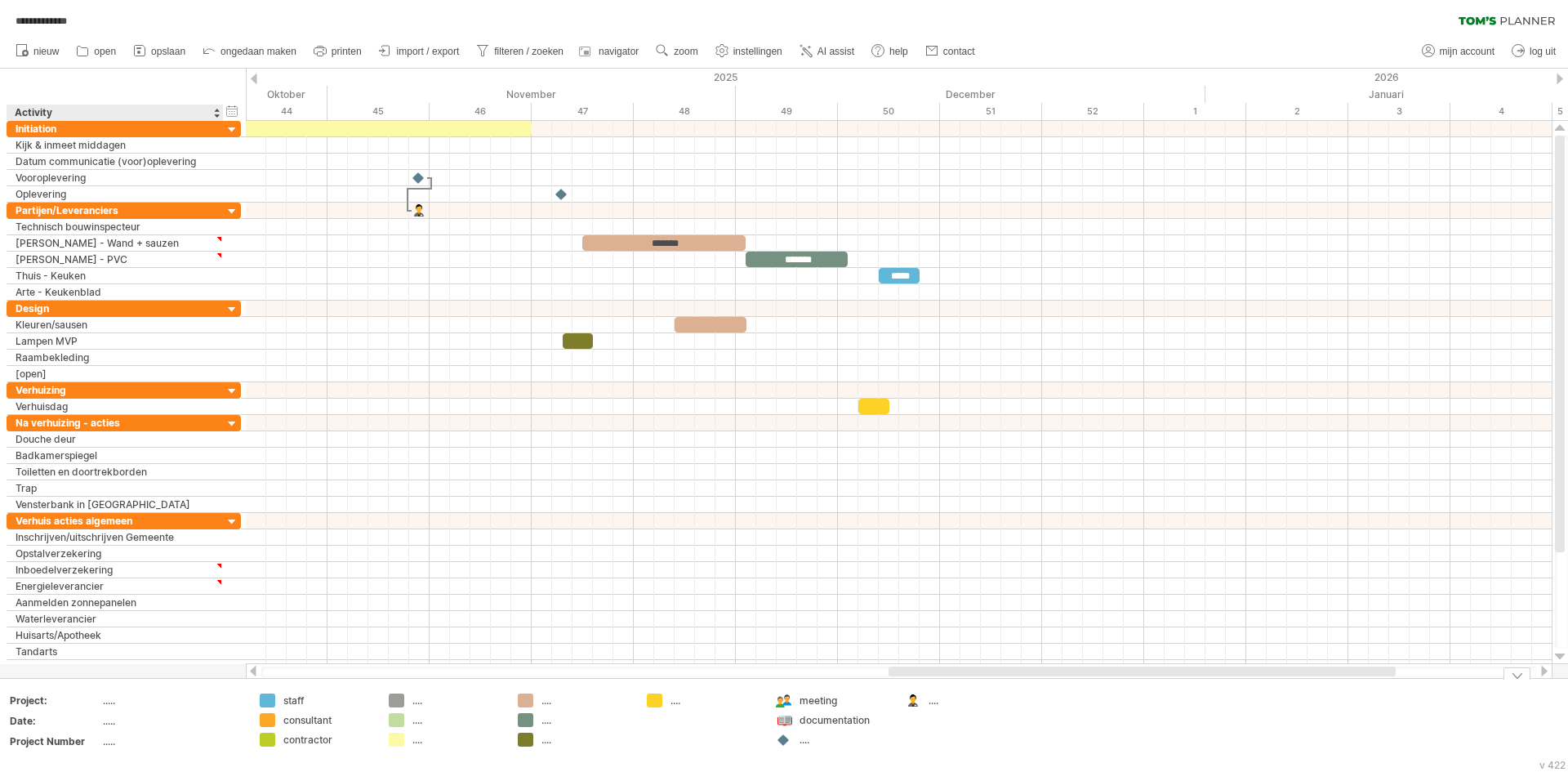
click at [116, 707] on td "....." at bounding box center [172, 702] width 139 height 18
click at [111, 703] on input "*****" at bounding box center [168, 700] width 131 height 14
click at [116, 702] on input "*****" at bounding box center [168, 700] width 131 height 14
drag, startPoint x: 119, startPoint y: 702, endPoint x: 99, endPoint y: 703, distance: 20.0
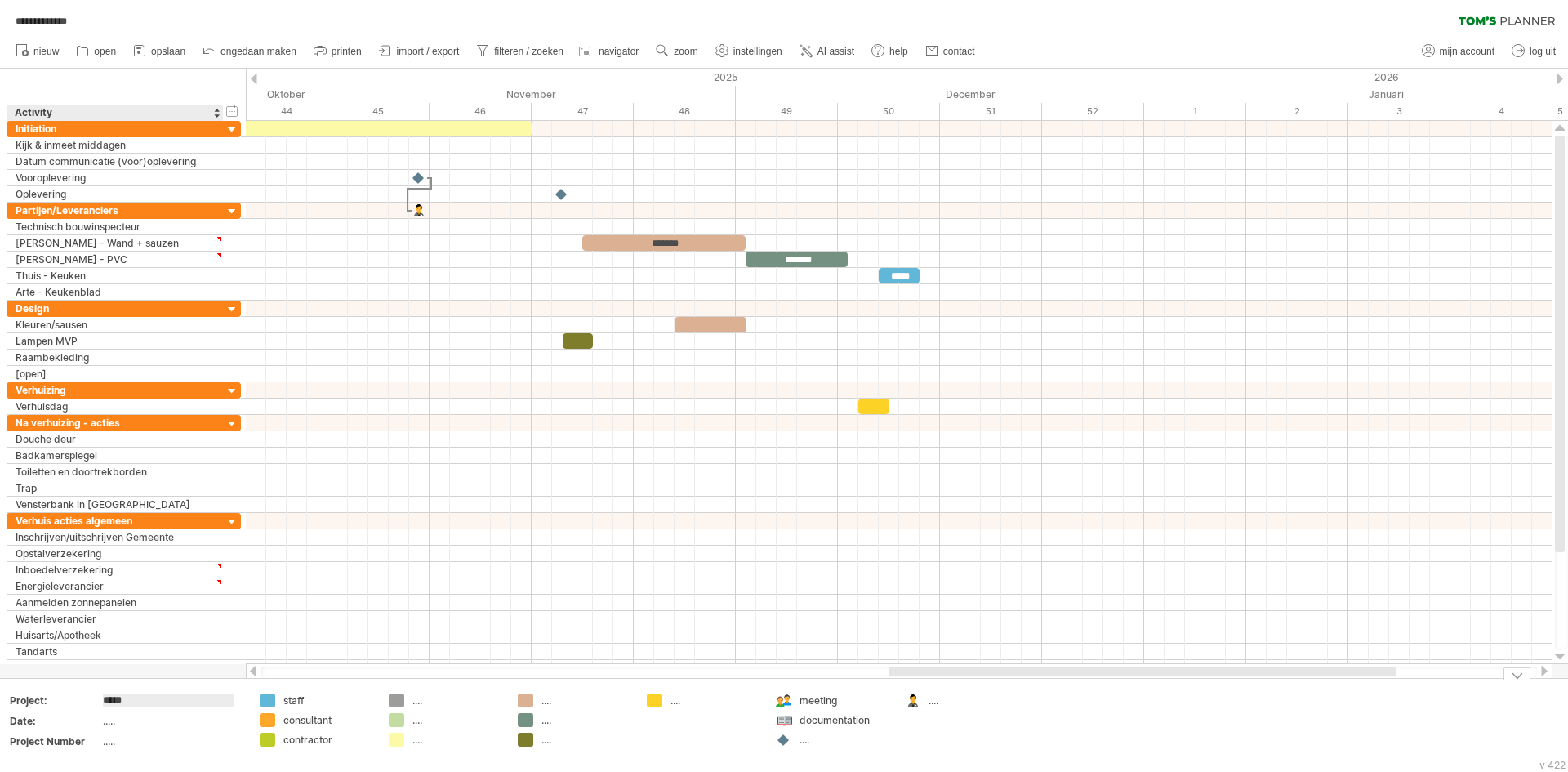
click at [99, 703] on tr "Project: *****" at bounding box center [126, 703] width 232 height 18
type input "*"
type input "**********"
click at [122, 732] on table "**********" at bounding box center [126, 724] width 235 height 63
click at [119, 723] on div "....." at bounding box center [171, 721] width 137 height 14
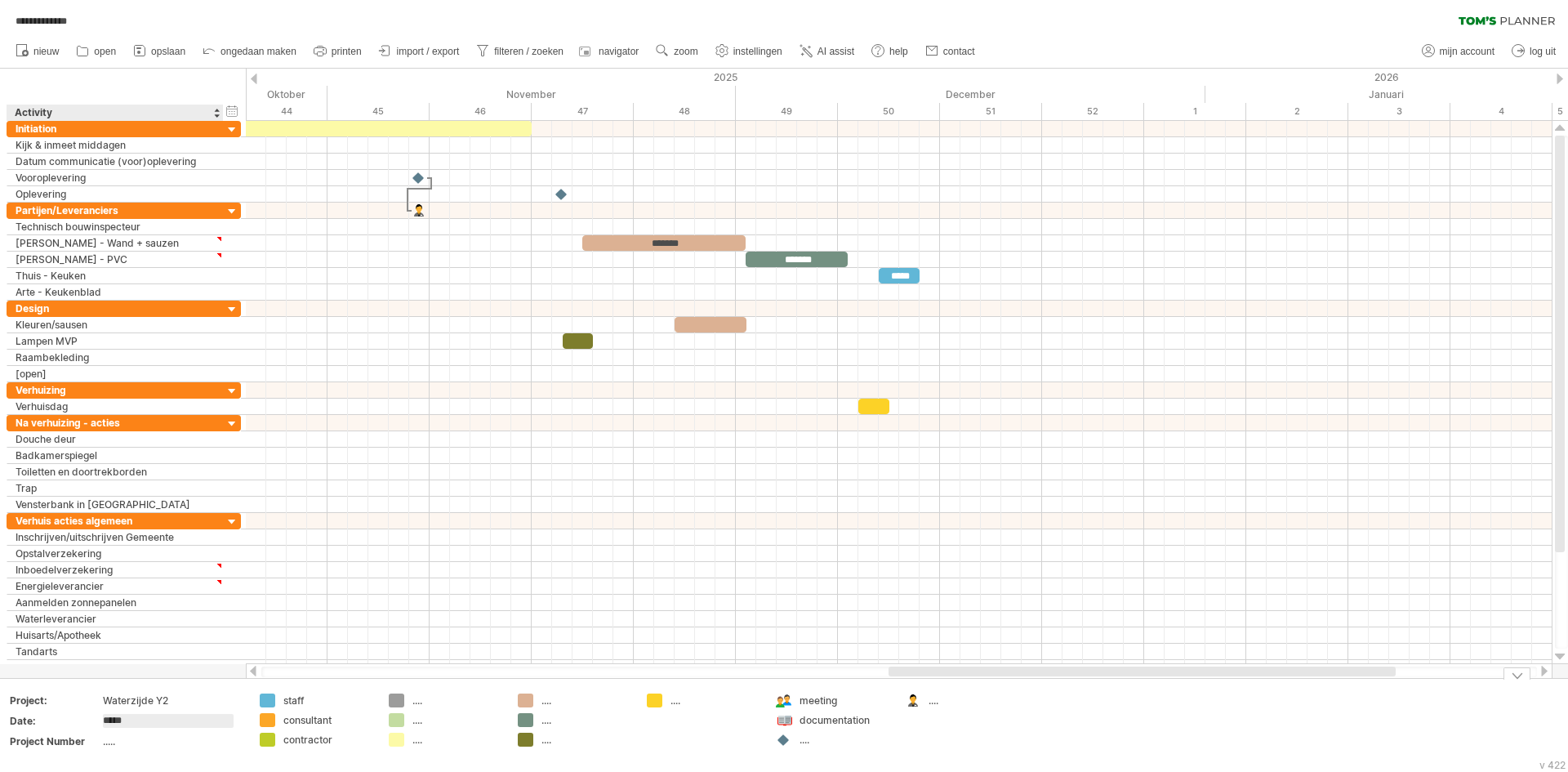
click at [118, 723] on input "*****" at bounding box center [168, 721] width 131 height 14
click at [112, 722] on input "*****" at bounding box center [168, 721] width 131 height 14
drag, startPoint x: 125, startPoint y: 722, endPoint x: 99, endPoint y: 724, distance: 26.1
click at [99, 724] on tr "Date: *****" at bounding box center [126, 724] width 232 height 18
type input "********"
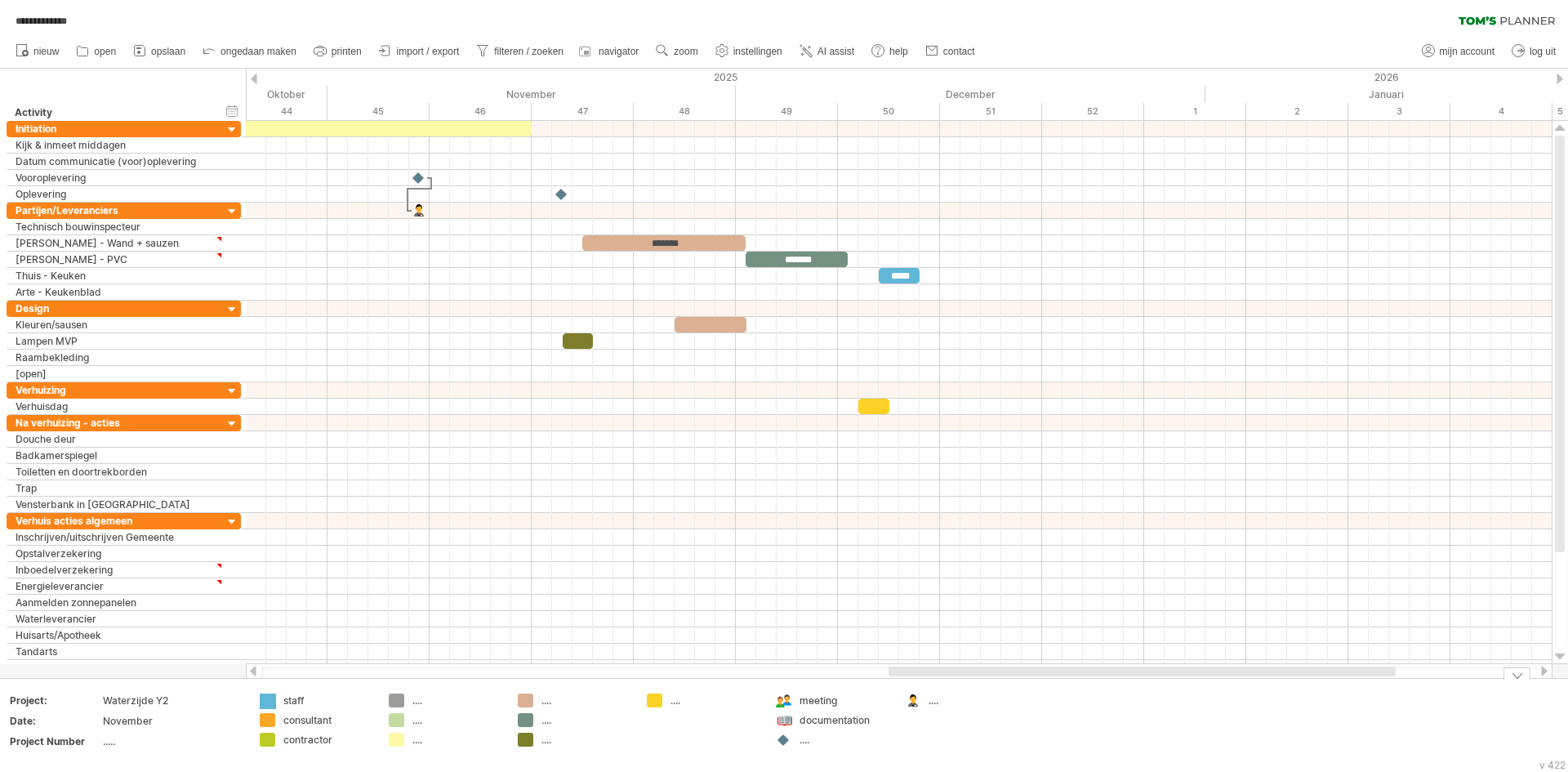
click at [263, 702] on div "**********" at bounding box center [784, 386] width 1568 height 772
click at [301, 736] on div "verberg legenda" at bounding box center [343, 732] width 136 height 26
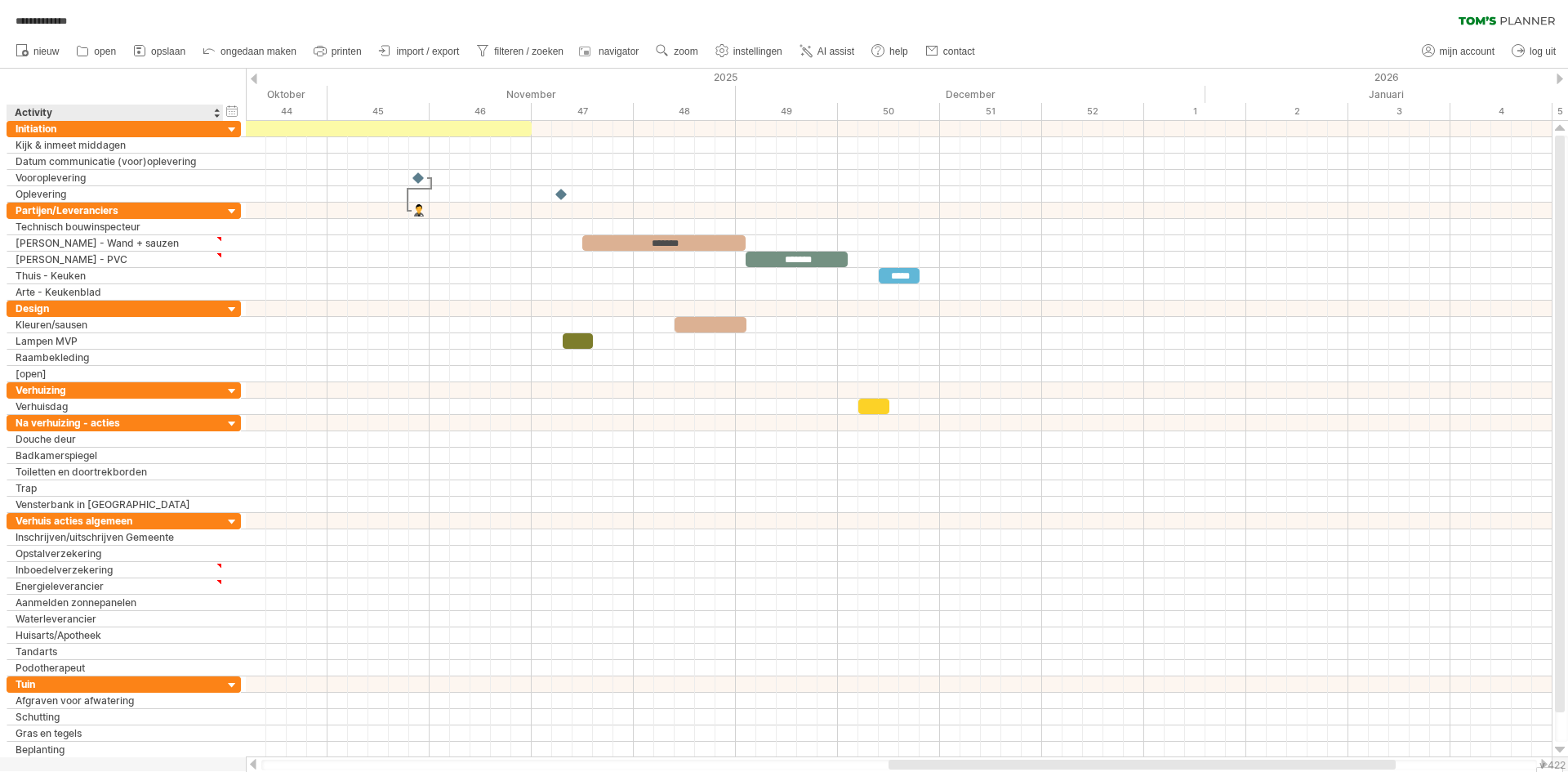
click at [198, 770] on div at bounding box center [784, 420] width 1568 height 703
click at [196, 765] on div at bounding box center [784, 420] width 1568 height 703
click at [1541, 767] on div "v 422" at bounding box center [1553, 765] width 26 height 12
click at [1542, 762] on div "v 422" at bounding box center [1553, 765] width 26 height 12
click at [495, 47] on span "filteren / zoeken" at bounding box center [529, 51] width 69 height 11
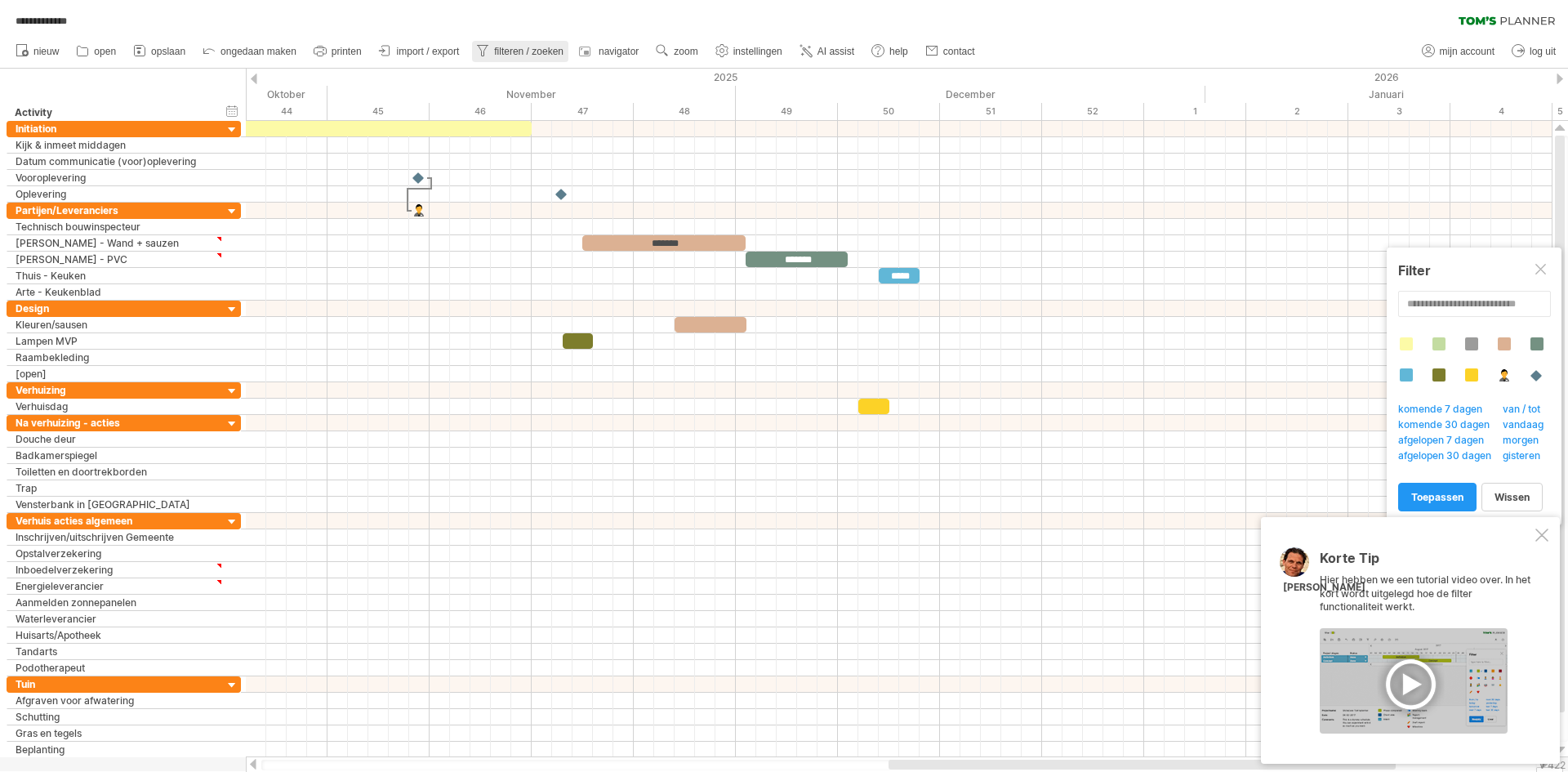
click at [501, 47] on span "filteren / zoeken" at bounding box center [529, 51] width 69 height 11
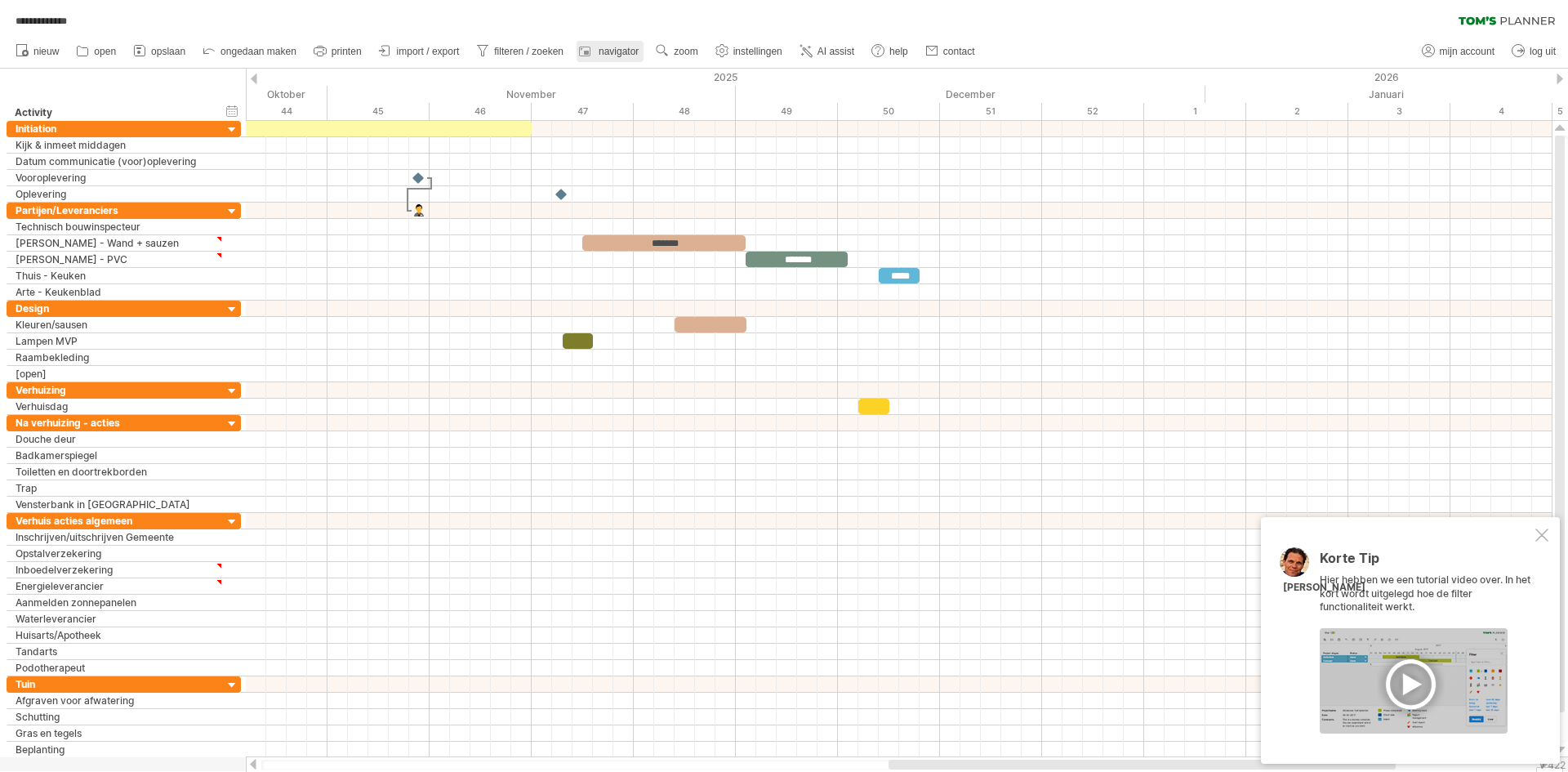
click at [613, 52] on span "navigator" at bounding box center [619, 51] width 40 height 11
click at [751, 50] on span "instellingen" at bounding box center [758, 51] width 49 height 11
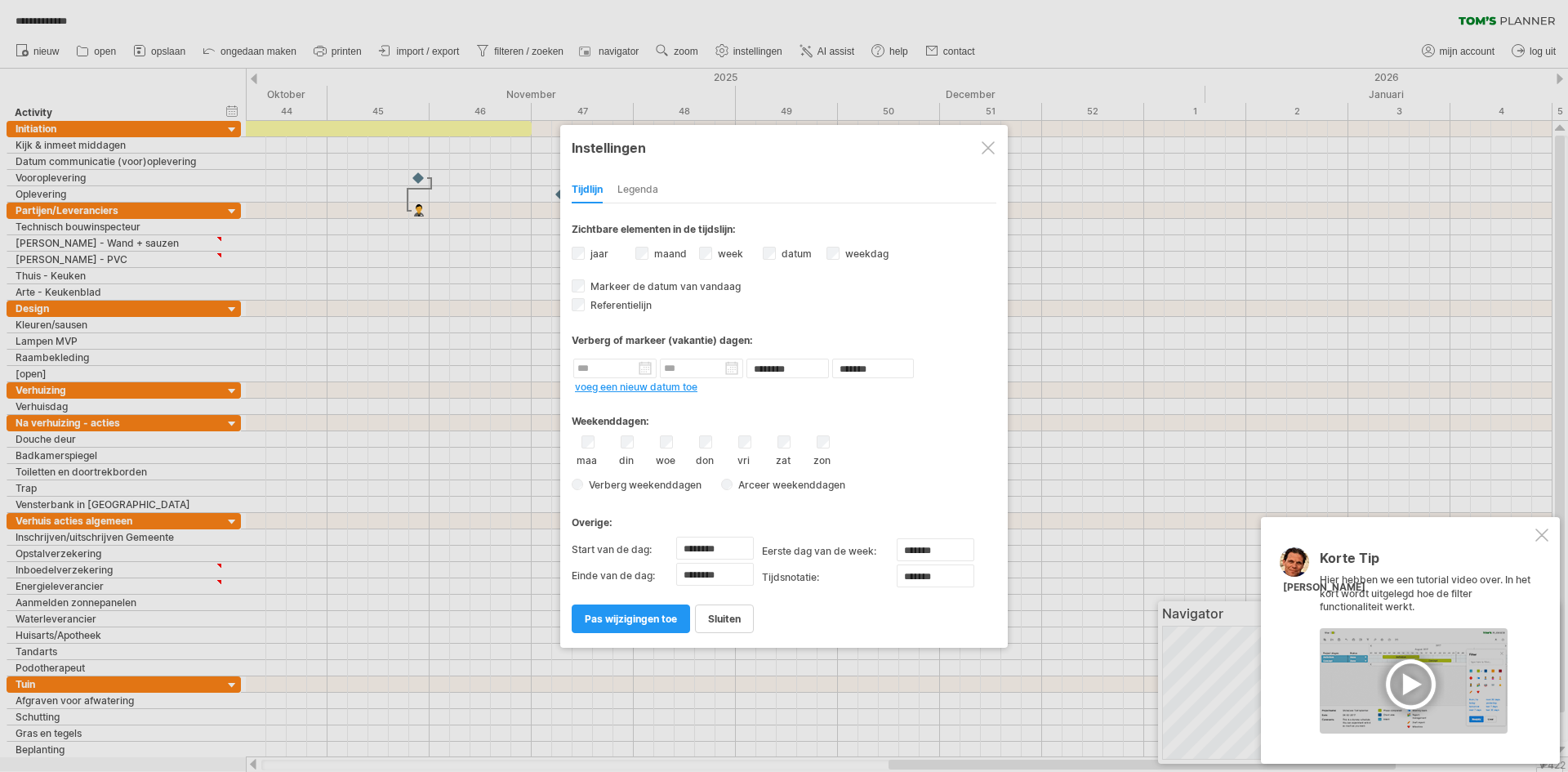
click at [639, 191] on div "Legenda" at bounding box center [638, 191] width 40 height 26
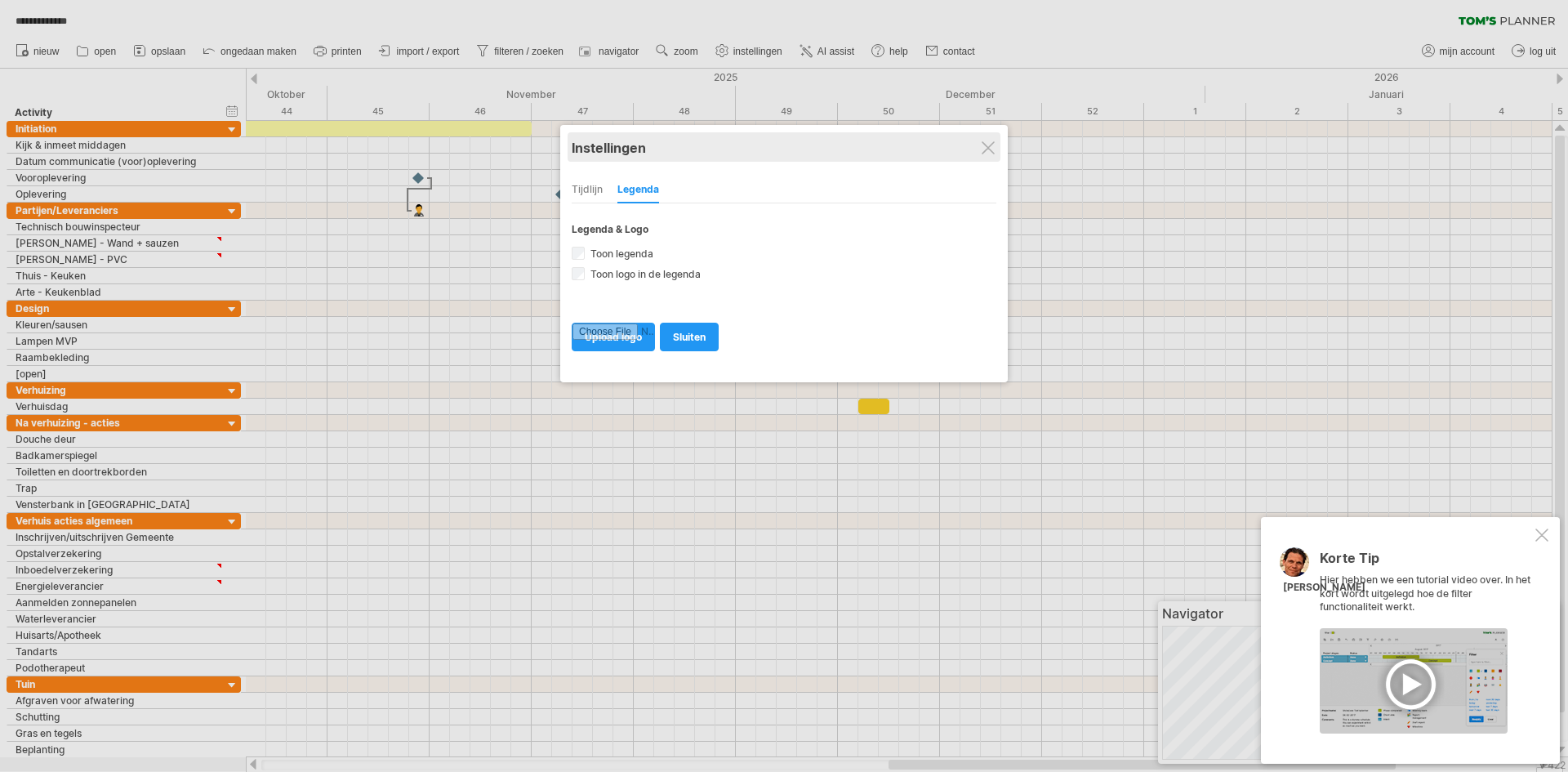
click at [981, 147] on div "Instellingen" at bounding box center [784, 147] width 424 height 29
click at [1542, 533] on div at bounding box center [1542, 535] width 13 height 13
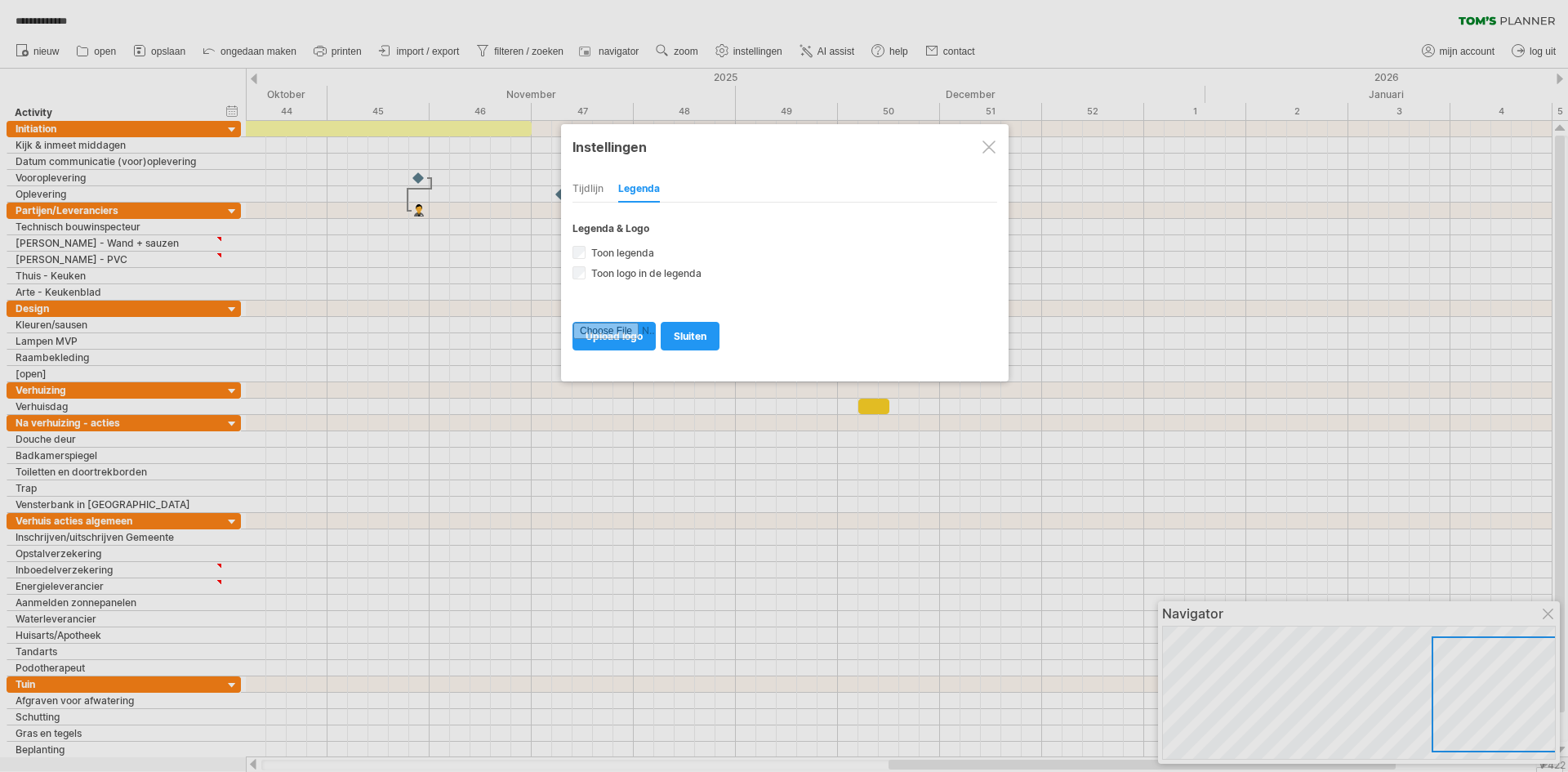
click at [982, 148] on div "Instellingen" at bounding box center [784, 146] width 424 height 29
click at [1001, 146] on div "**********" at bounding box center [785, 252] width 448 height 257
click at [987, 149] on div at bounding box center [989, 147] width 13 height 13
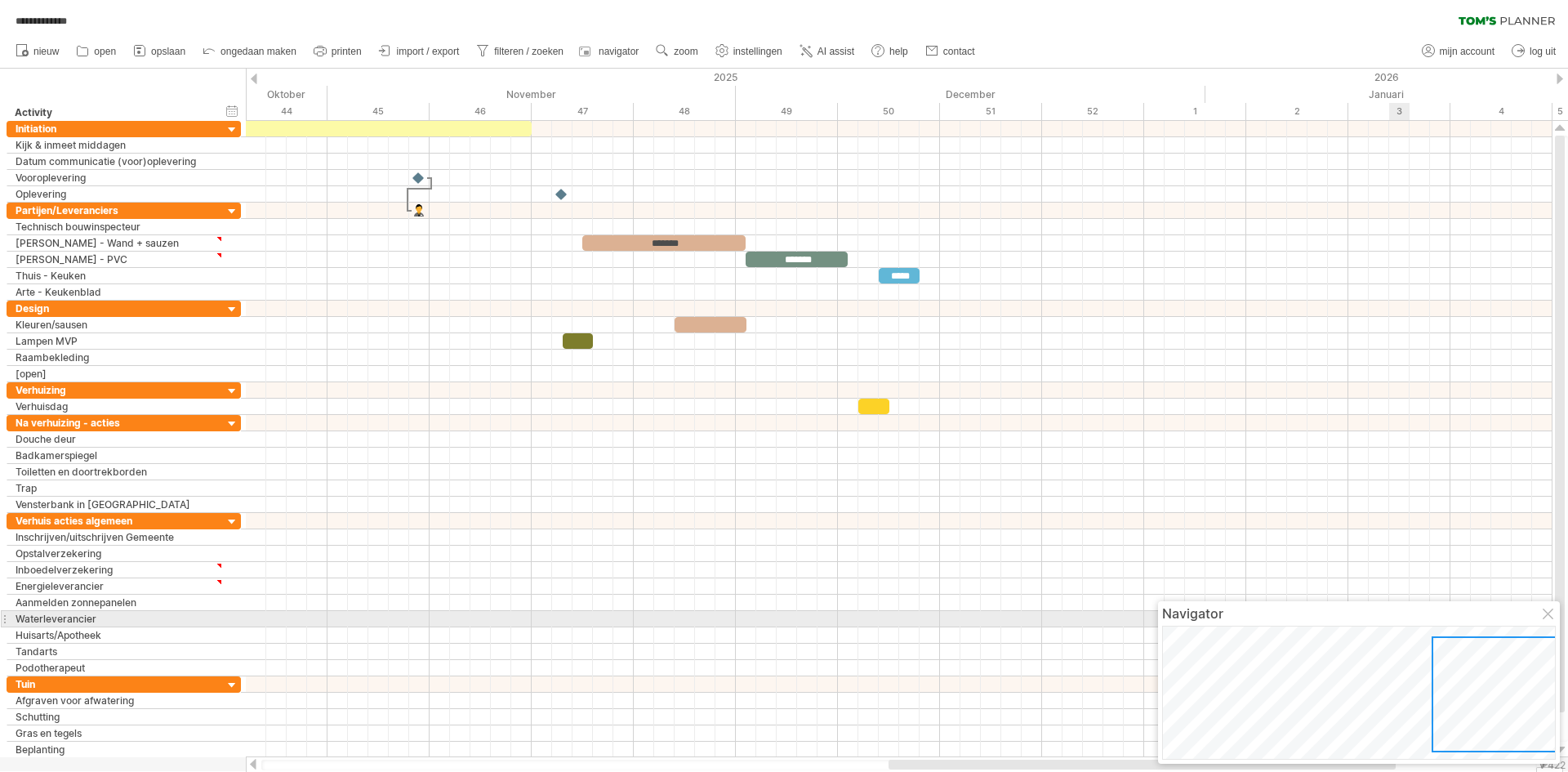
click at [1546, 617] on div at bounding box center [1549, 615] width 13 height 13
